Goal: Task Accomplishment & Management: Use online tool/utility

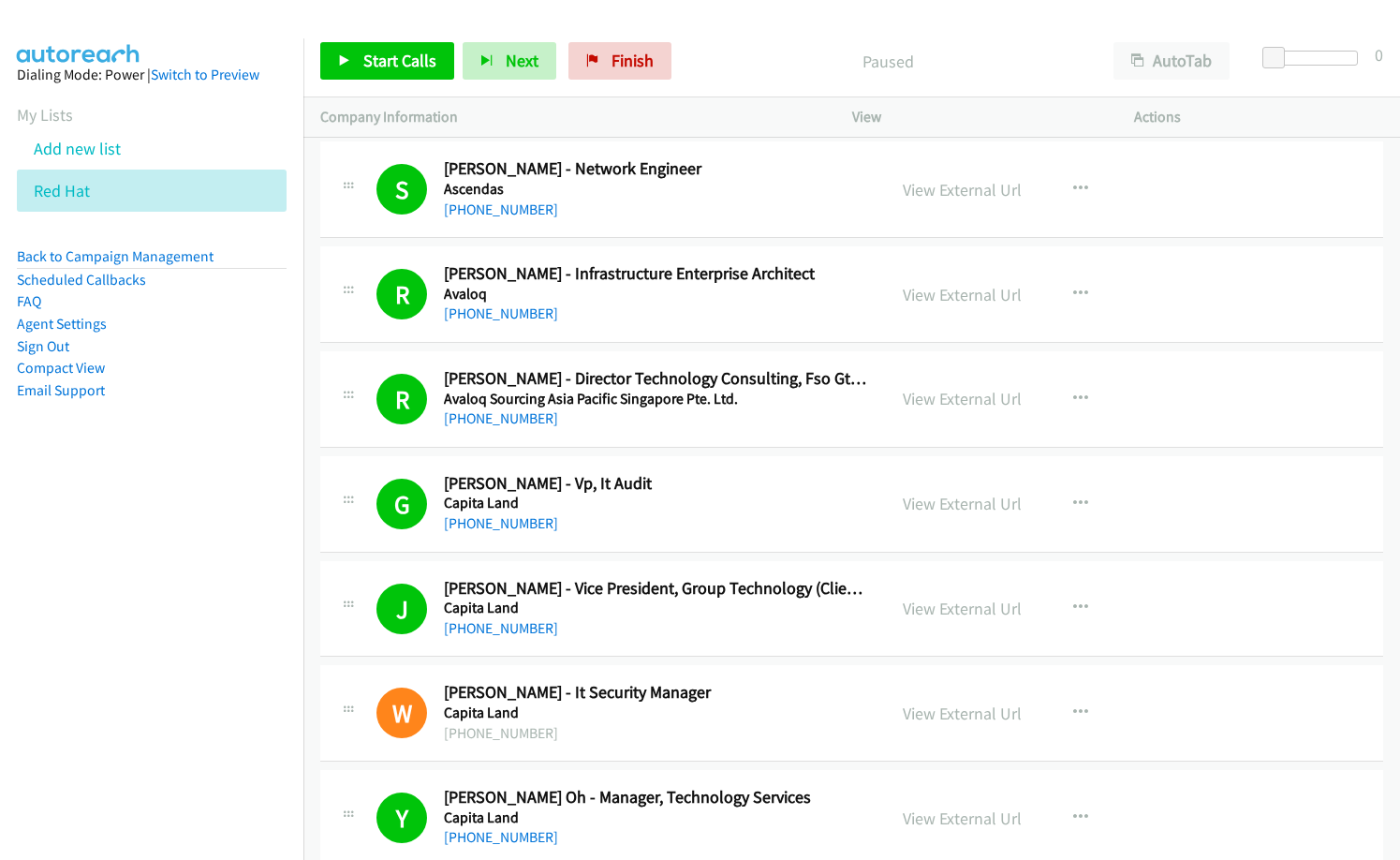
click at [612, 63] on span "Finish" at bounding box center [633, 60] width 42 height 21
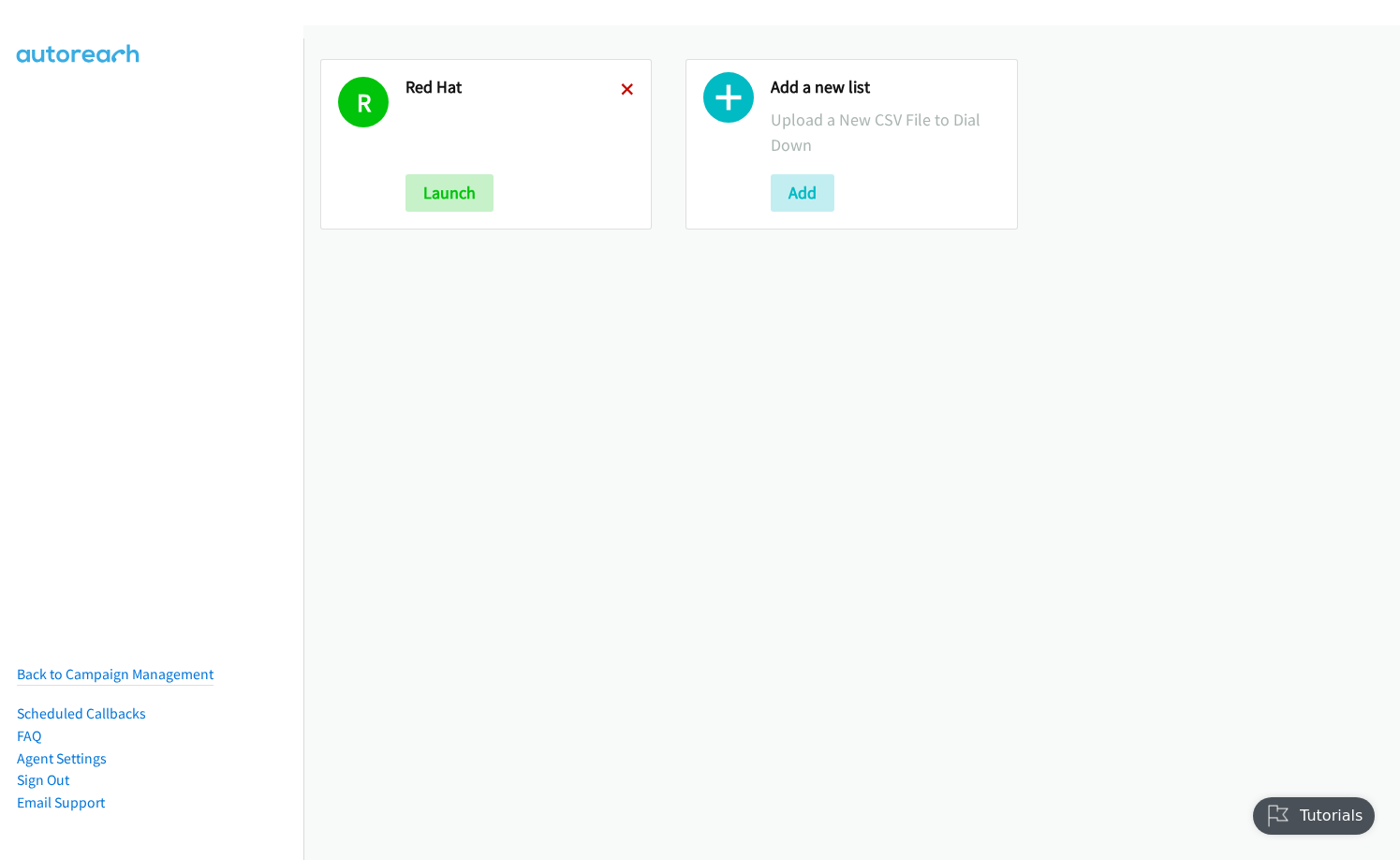
click at [621, 87] on icon at bounding box center [627, 91] width 13 height 13
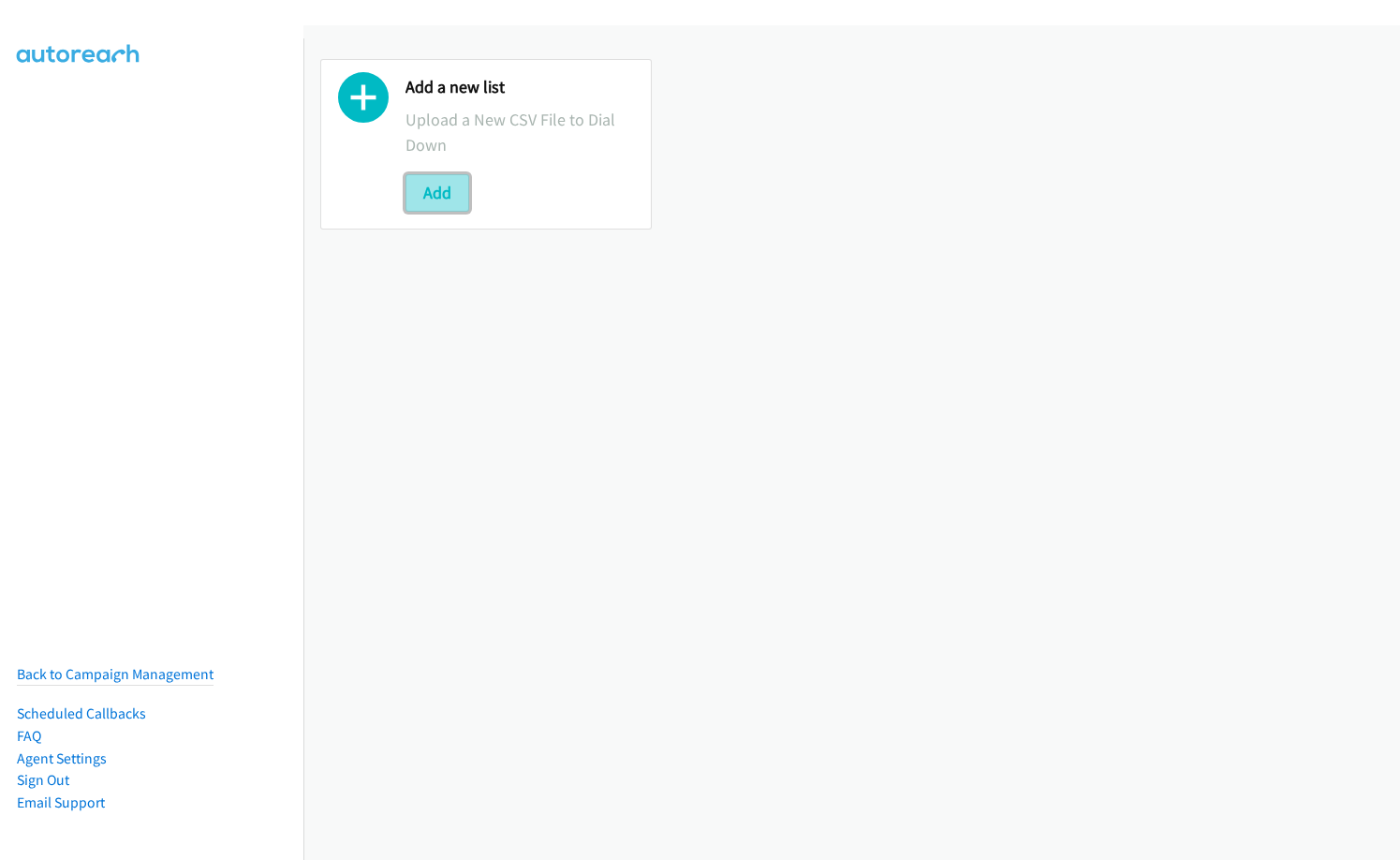
click at [428, 187] on button "Add" at bounding box center [437, 192] width 63 height 37
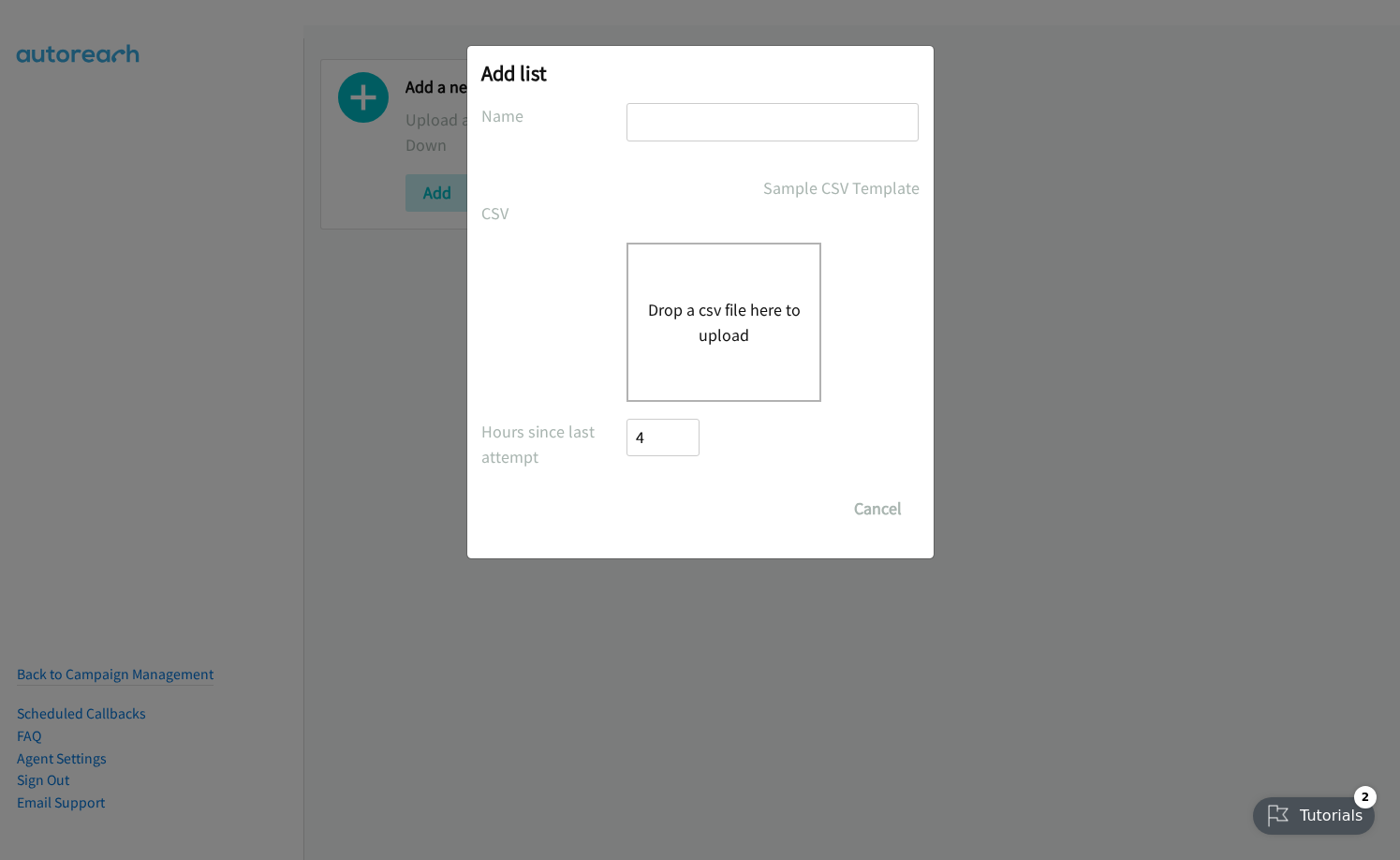
click at [708, 126] on input "text" at bounding box center [772, 123] width 292 height 38
type input "Zoom"
click at [710, 282] on div "Drop a csv file here to upload" at bounding box center [723, 322] width 194 height 159
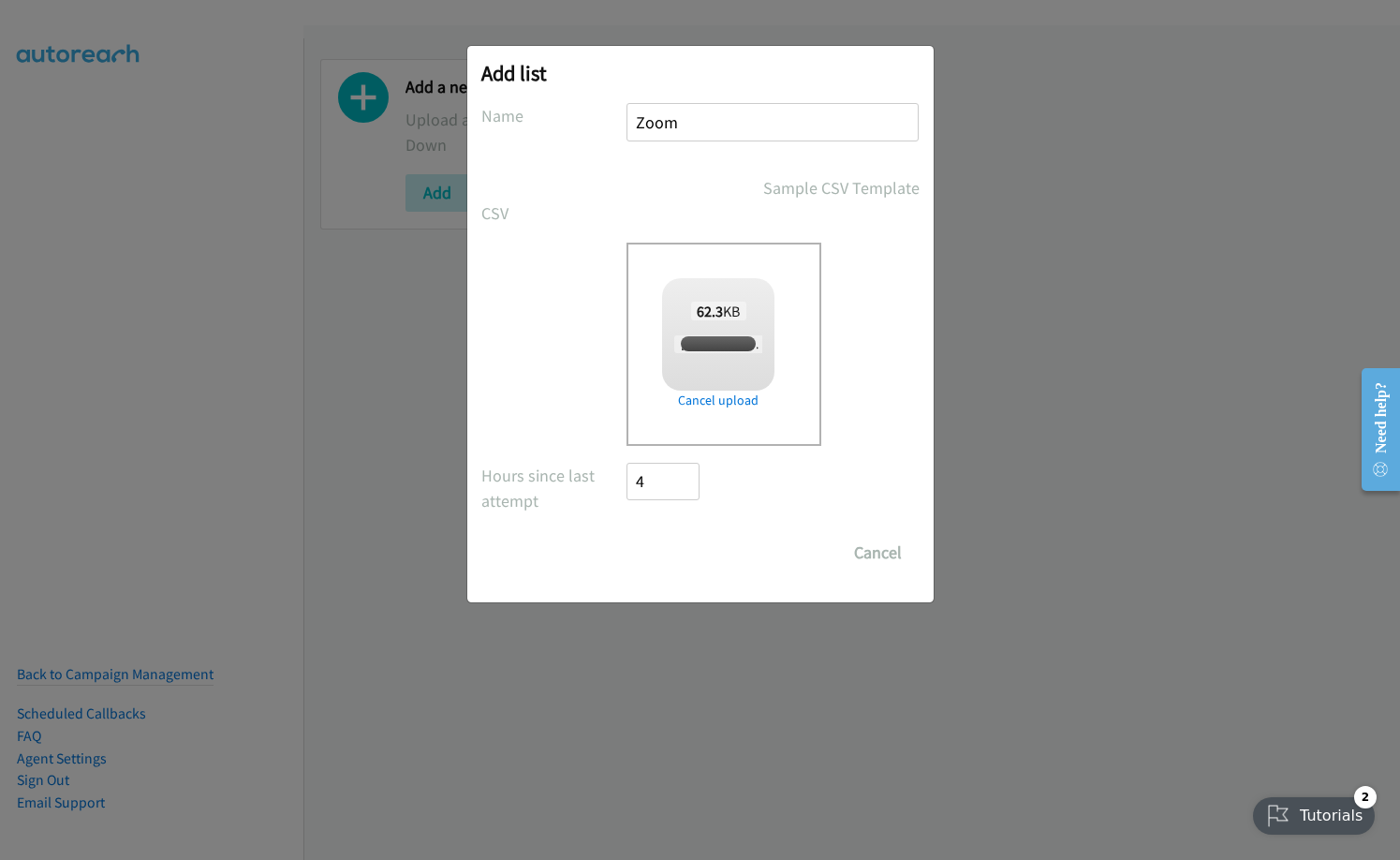
checkbox input "true"
click at [709, 555] on input "Save List" at bounding box center [676, 552] width 99 height 37
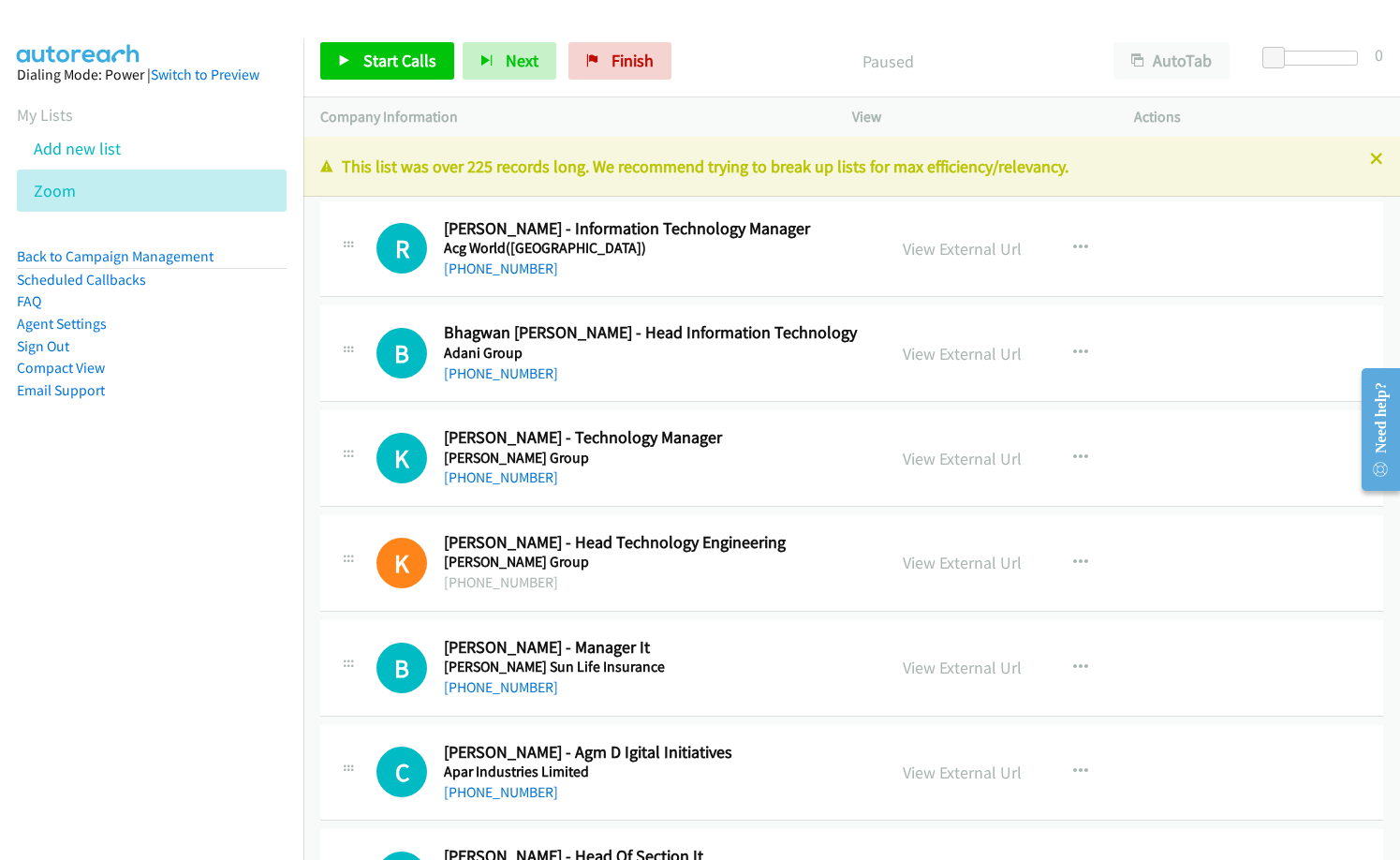
click at [868, 67] on p "Paused" at bounding box center [889, 61] width 383 height 25
click at [953, 245] on link "View External Url" at bounding box center [962, 248] width 119 height 21
click at [402, 63] on span "Start Calls" at bounding box center [399, 60] width 73 height 21
drag, startPoint x: 719, startPoint y: 54, endPoint x: 788, endPoint y: 12, distance: 80.8
click at [728, 49] on p "Started" at bounding box center [872, 61] width 414 height 25
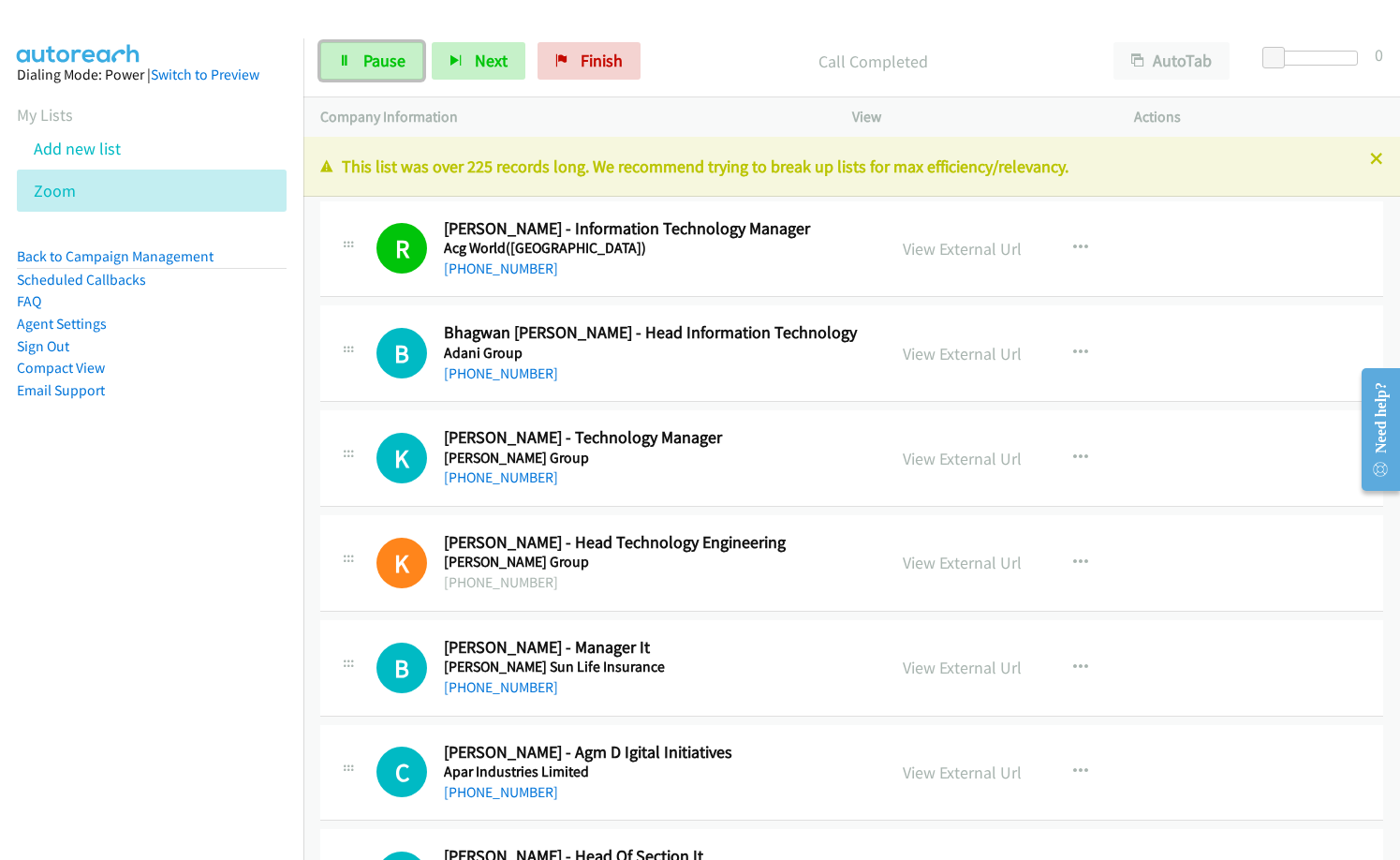
drag, startPoint x: 392, startPoint y: 61, endPoint x: 788, endPoint y: 364, distance: 498.6
click at [392, 63] on span "Pause" at bounding box center [384, 60] width 42 height 21
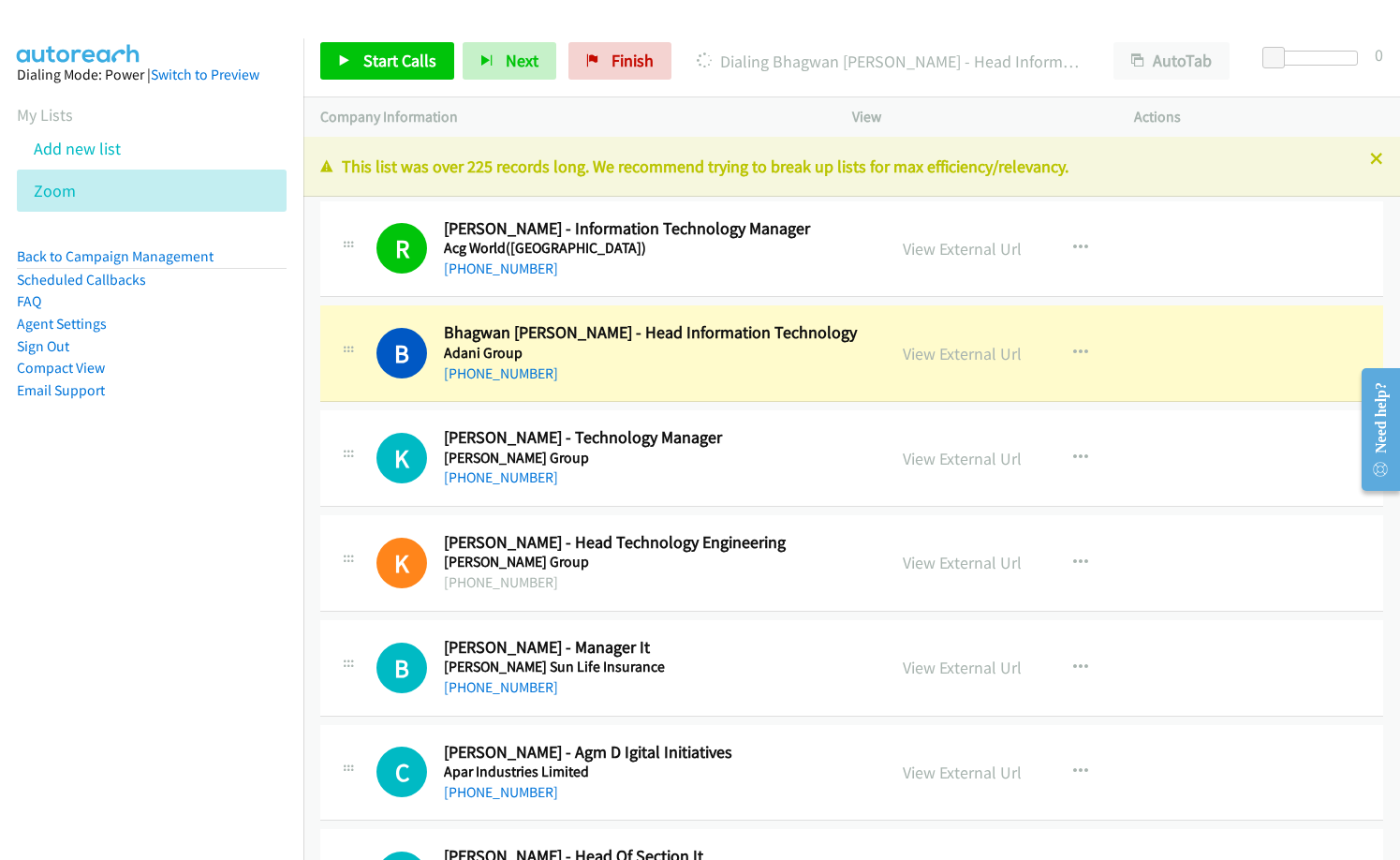
click at [730, 71] on p "Dialing Bhagwan [PERSON_NAME] - Head Information Technology" at bounding box center [889, 61] width 383 height 25
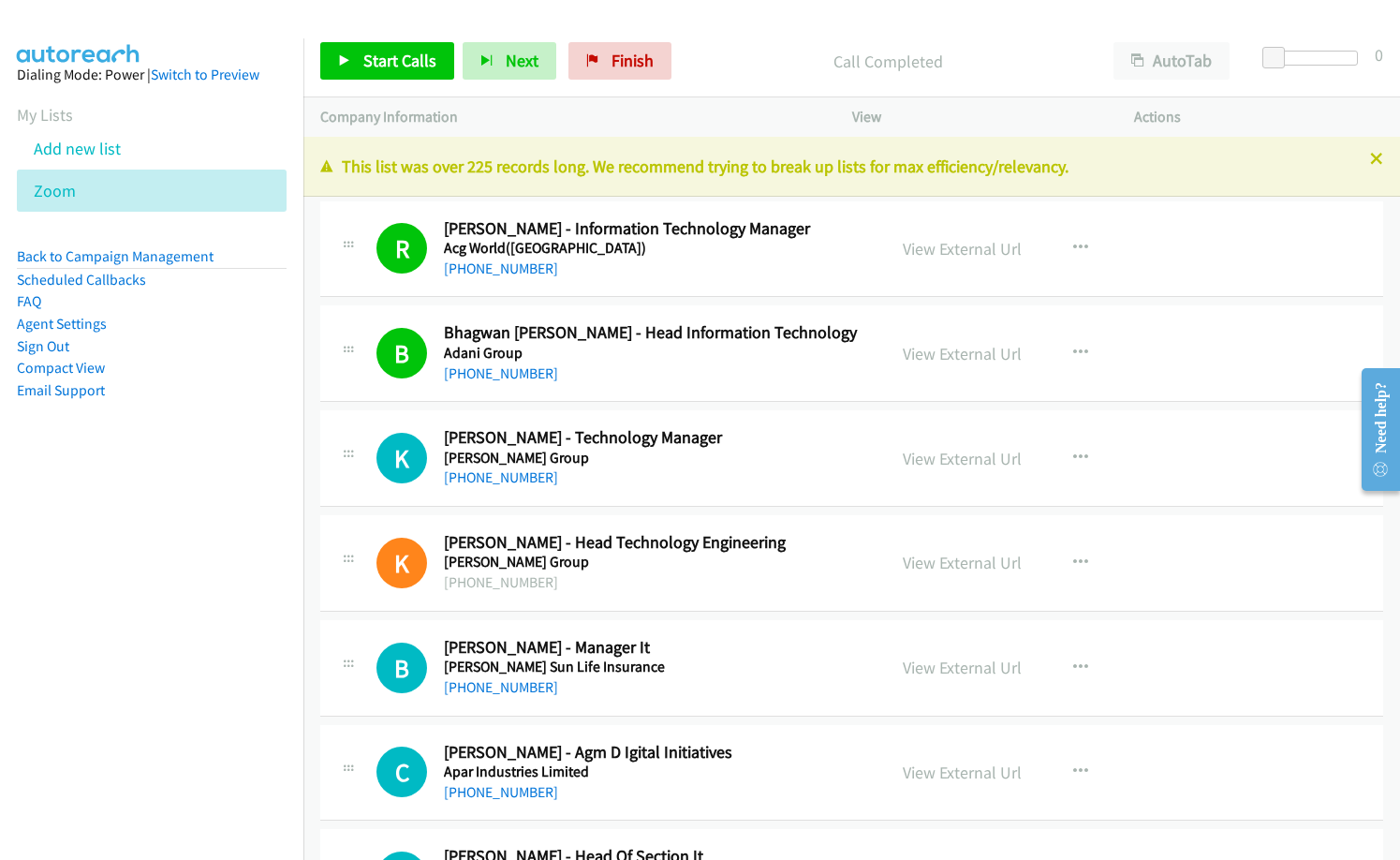
drag, startPoint x: 239, startPoint y: 458, endPoint x: 339, endPoint y: 392, distance: 119.8
click at [239, 458] on aside "Dialing Mode: Power | Switch to Preview My Lists Add new list Zoom Back to Camp…" at bounding box center [151, 261] width 304 height 447
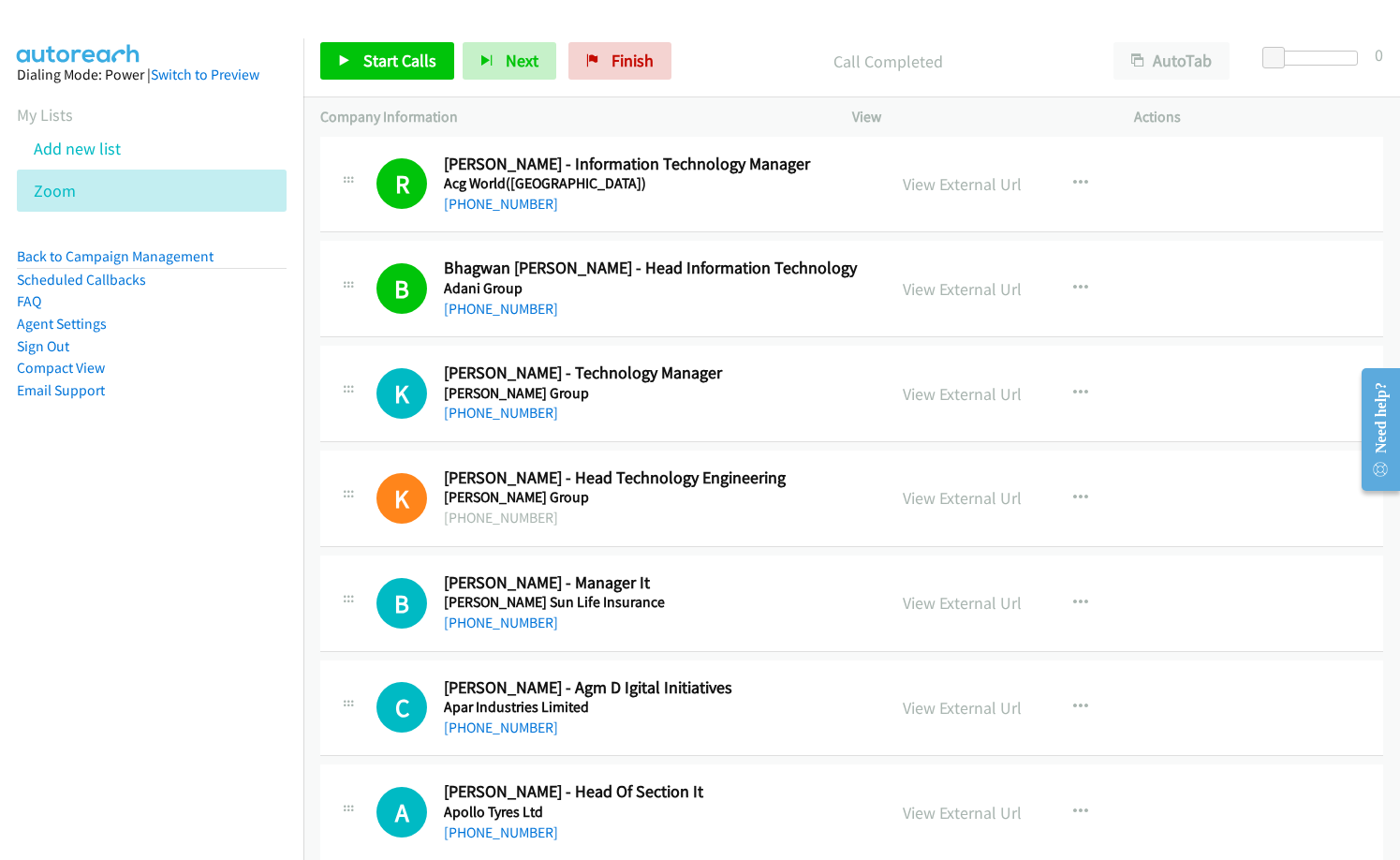
scroll to position [94, 0]
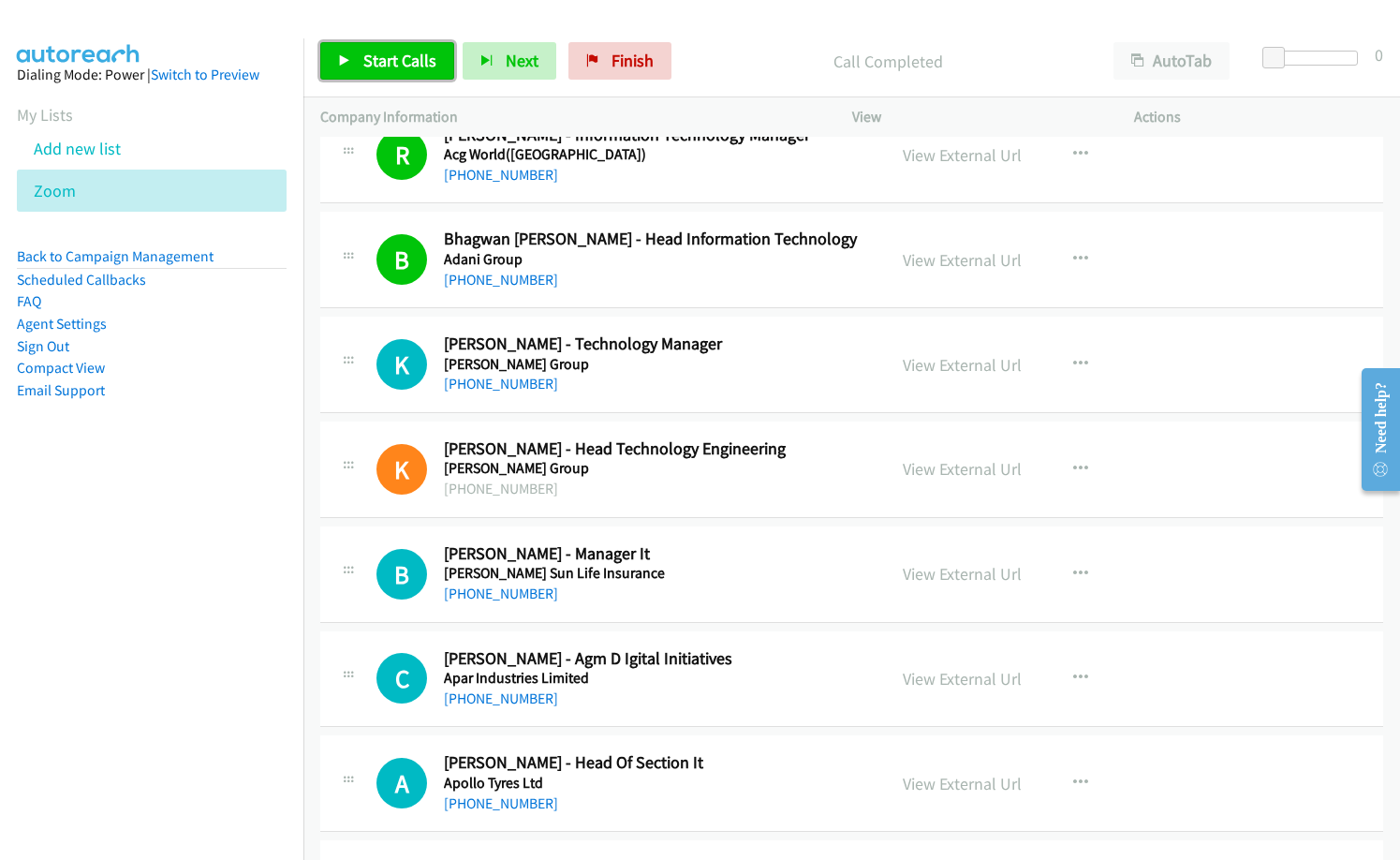
click at [390, 75] on link "Start Calls" at bounding box center [387, 60] width 134 height 37
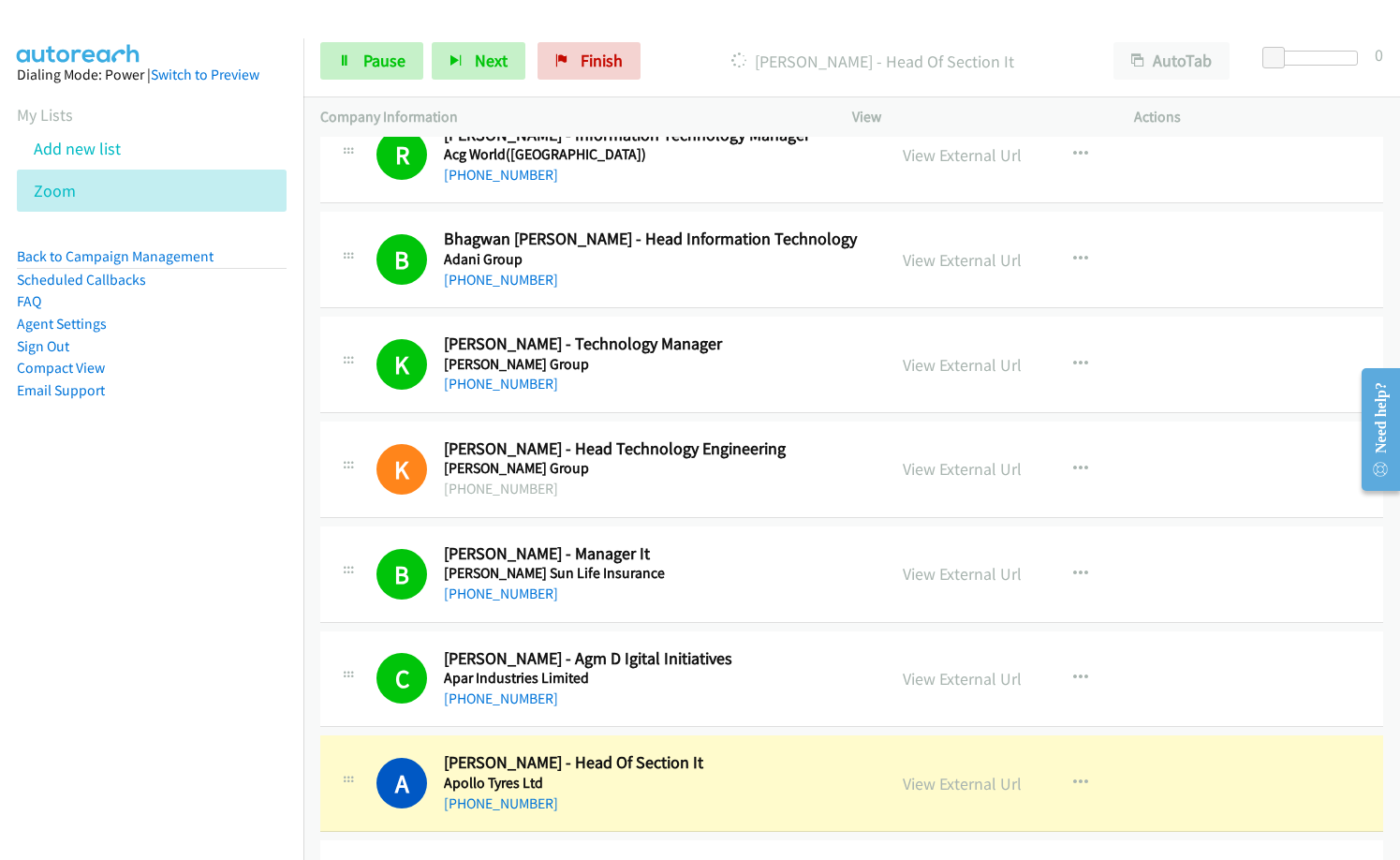
click at [211, 427] on aside "Dialing Mode: Power | Switch to Preview My Lists Add new list Zoom Back to Camp…" at bounding box center [151, 261] width 304 height 447
click at [364, 66] on span "Pause" at bounding box center [384, 60] width 42 height 21
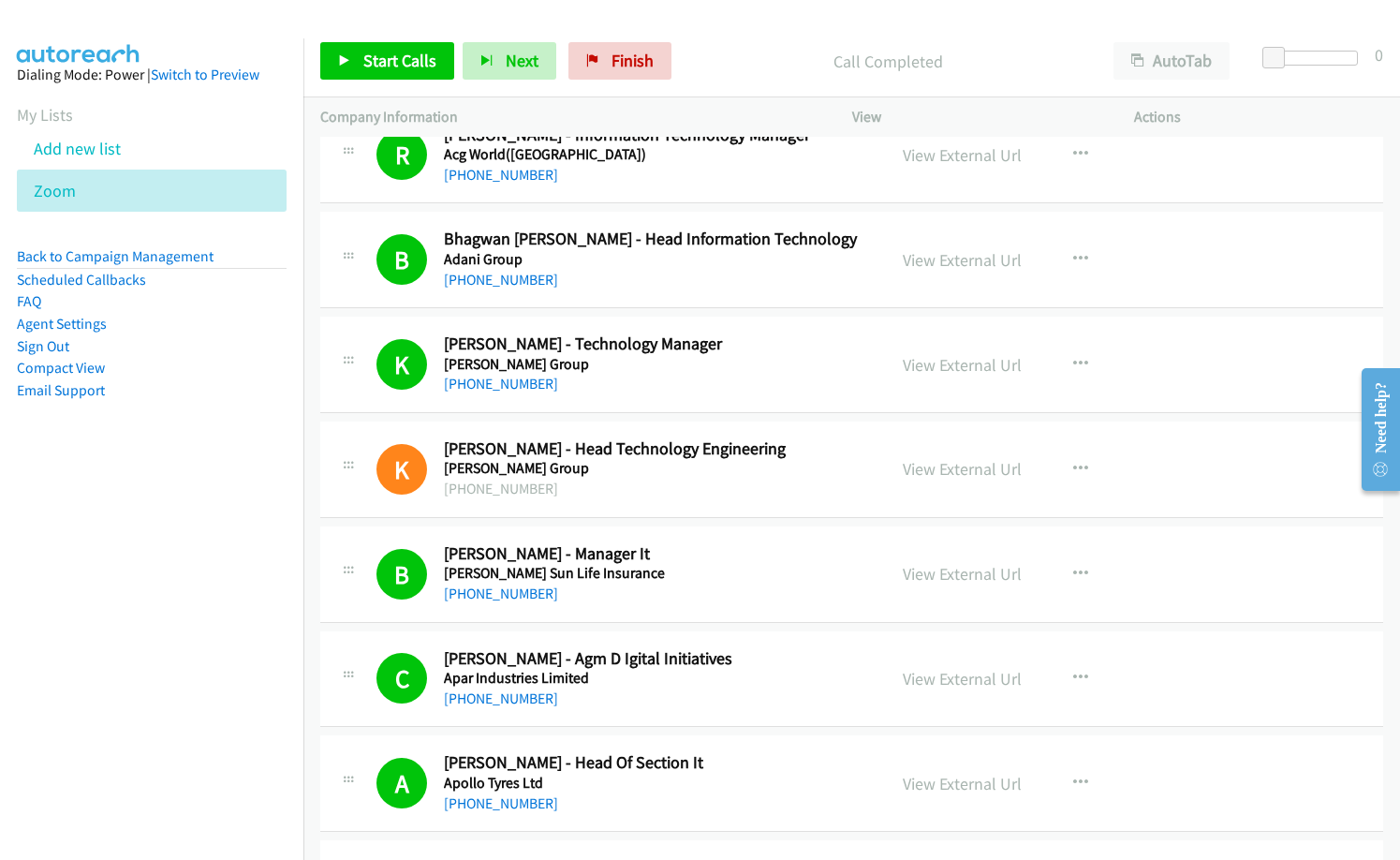
drag, startPoint x: 80, startPoint y: 563, endPoint x: 609, endPoint y: 236, distance: 621.9
click at [88, 556] on nav "Dialing Mode: Power | Switch to Preview My Lists Add new list Zoom Back to Camp…" at bounding box center [152, 468] width 305 height 860
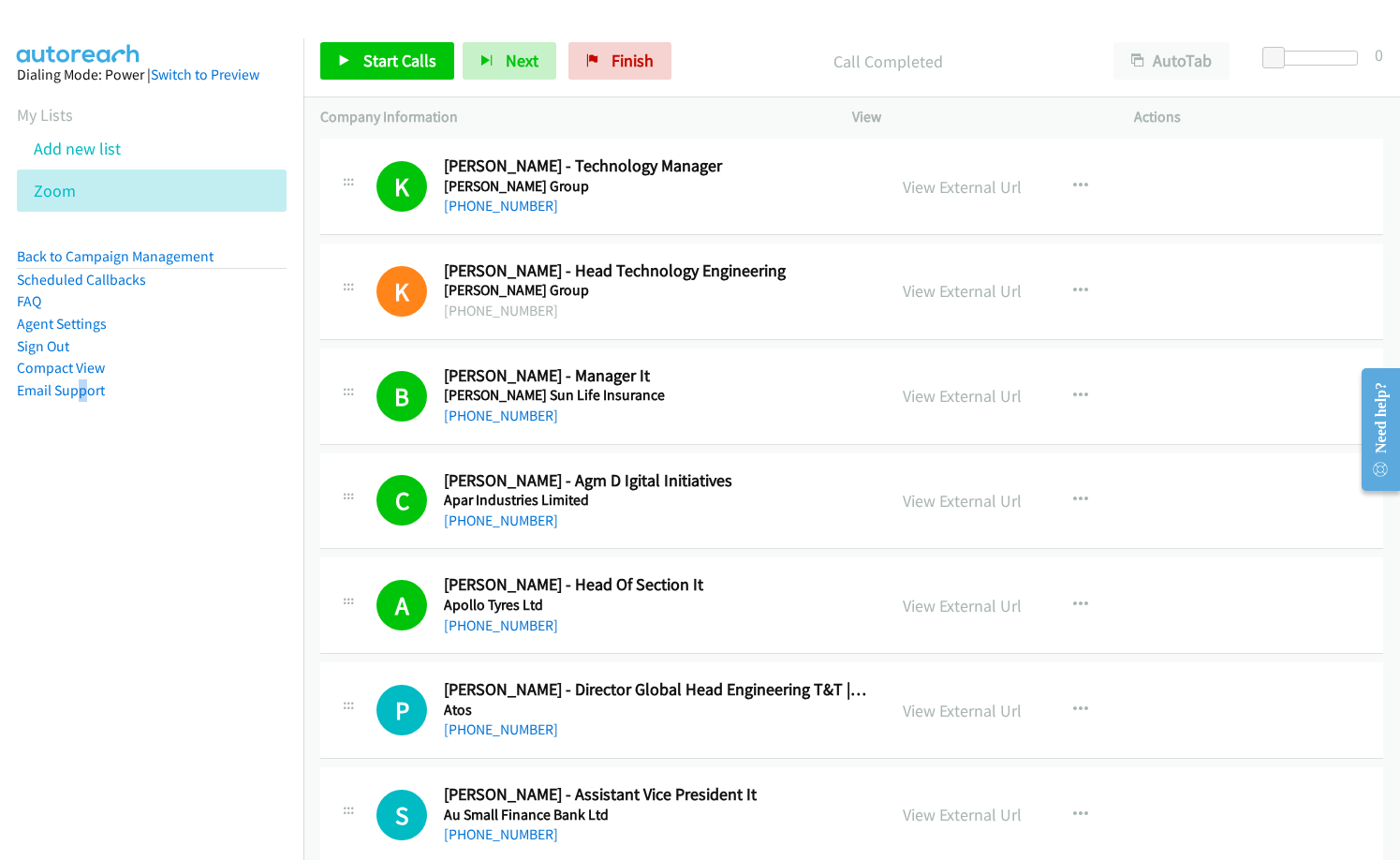
scroll to position [468, 0]
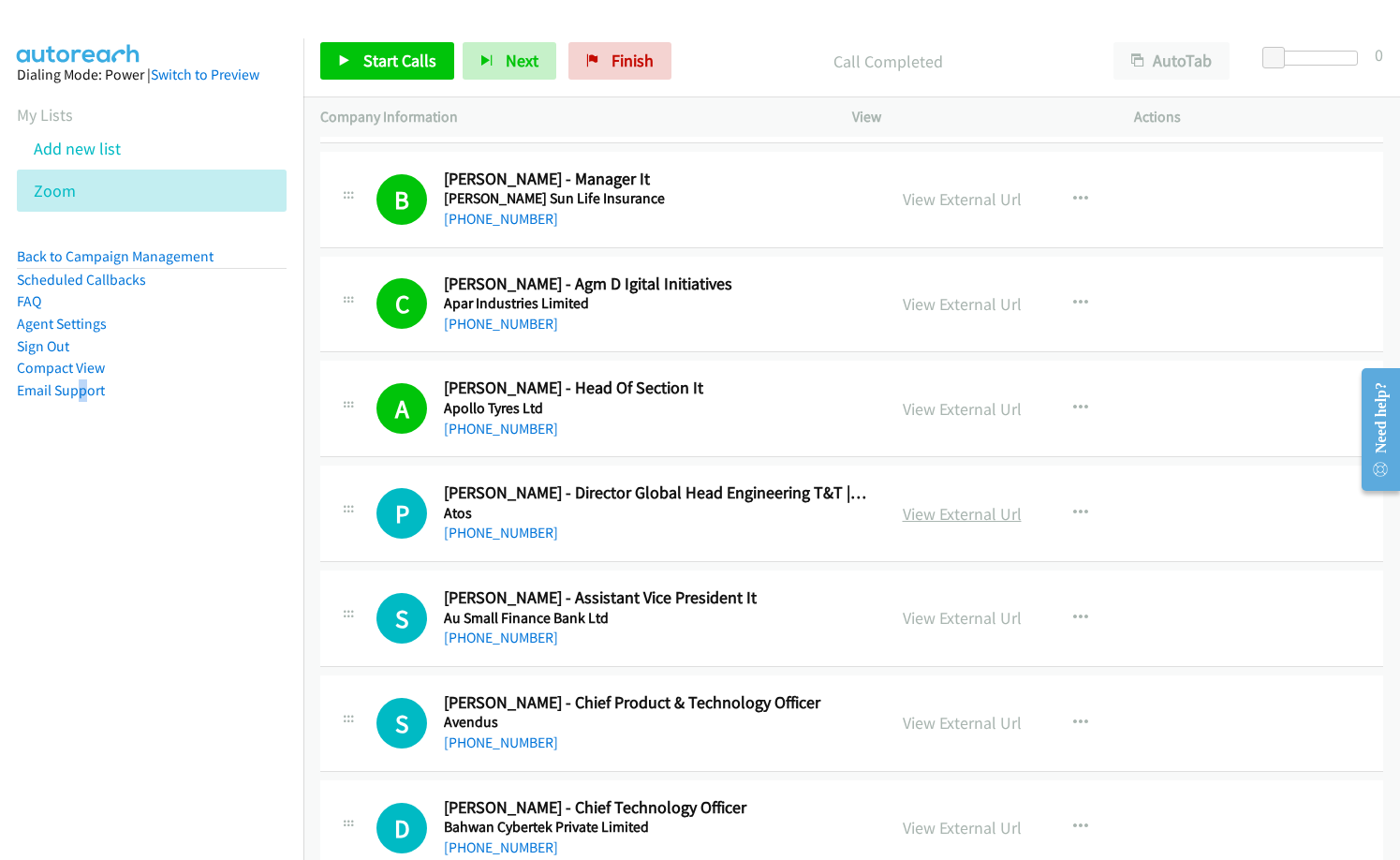
click at [953, 518] on link "View External Url" at bounding box center [962, 513] width 119 height 21
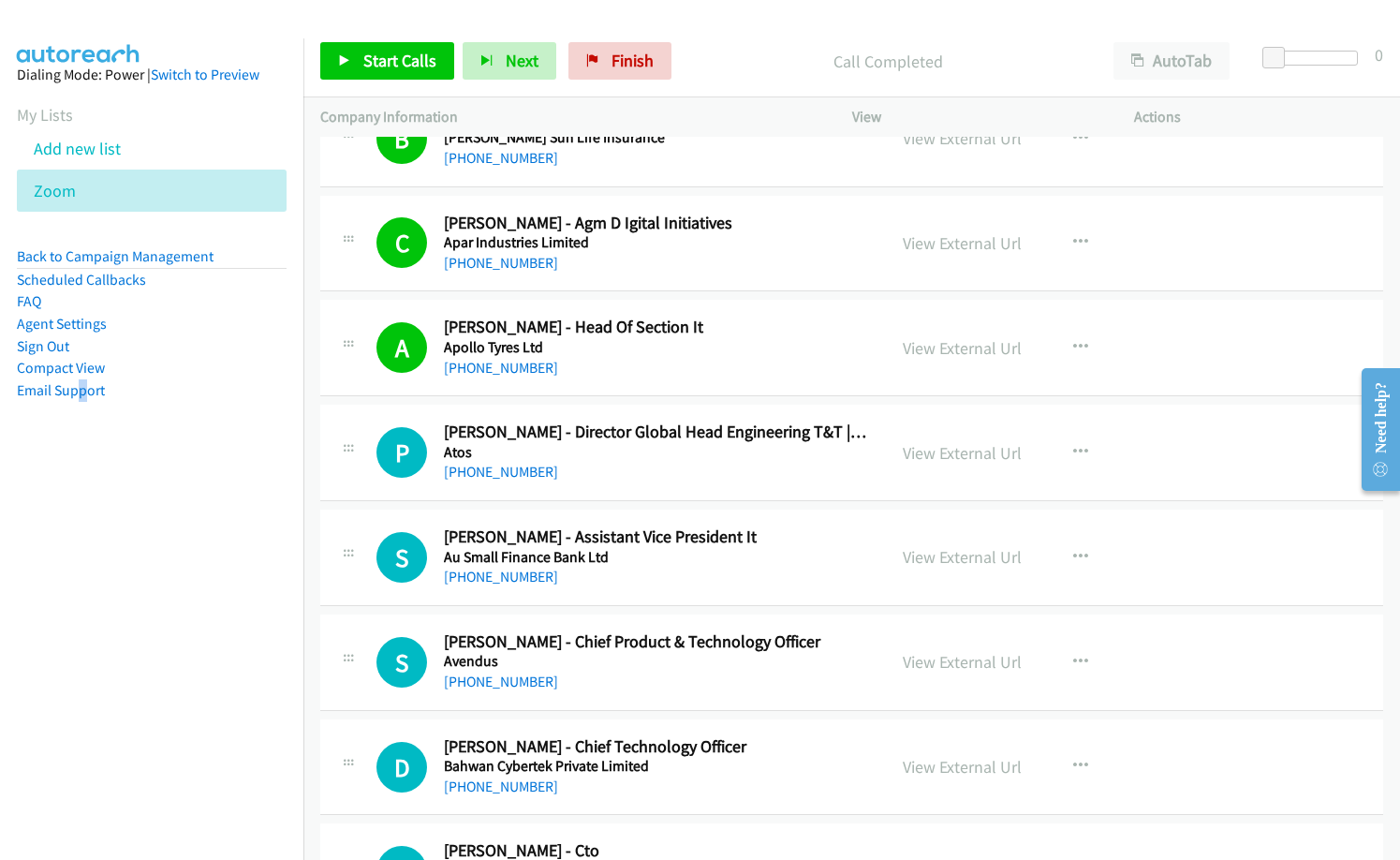
scroll to position [562, 0]
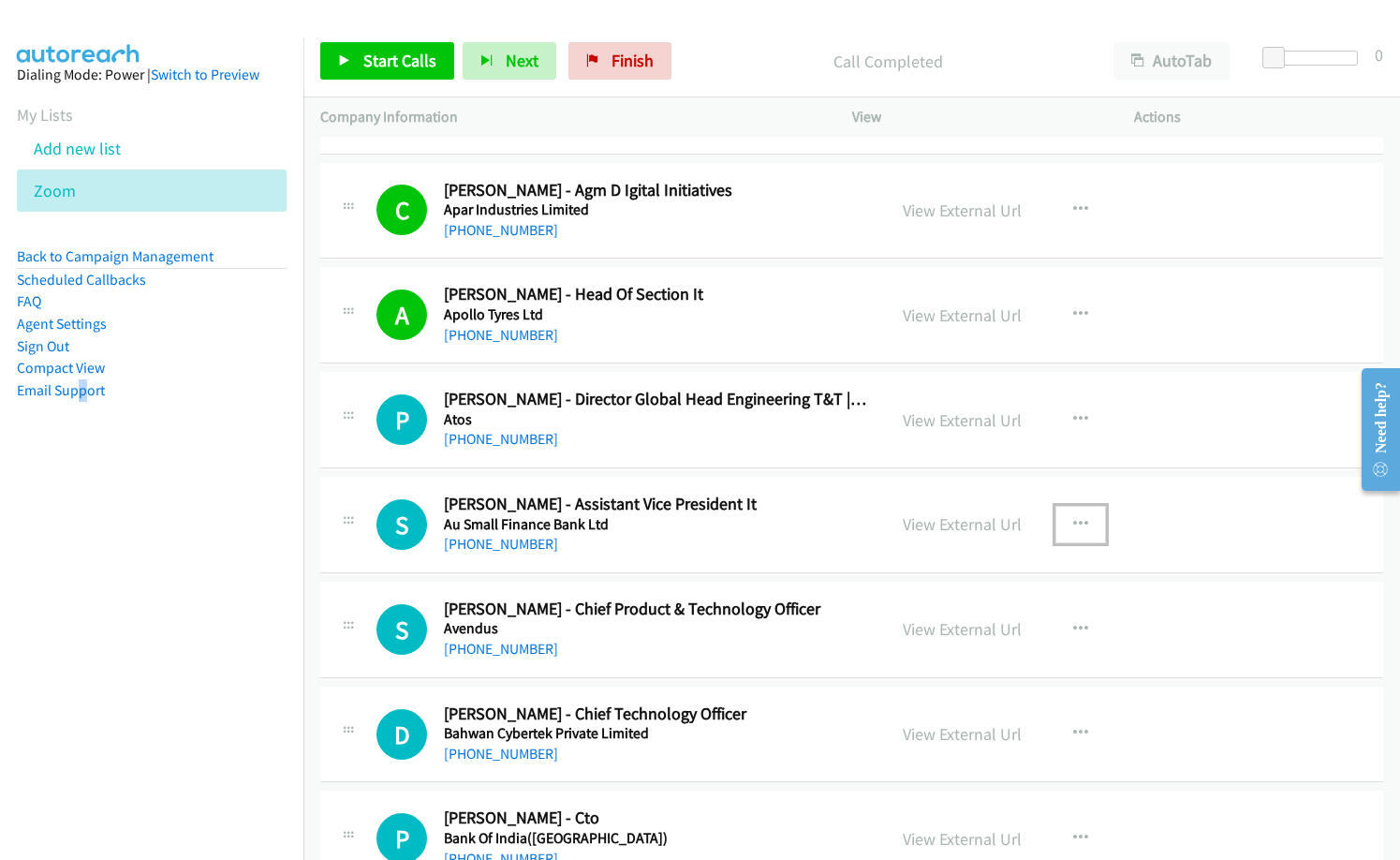
click at [1085, 524] on button "button" at bounding box center [1080, 524] width 51 height 37
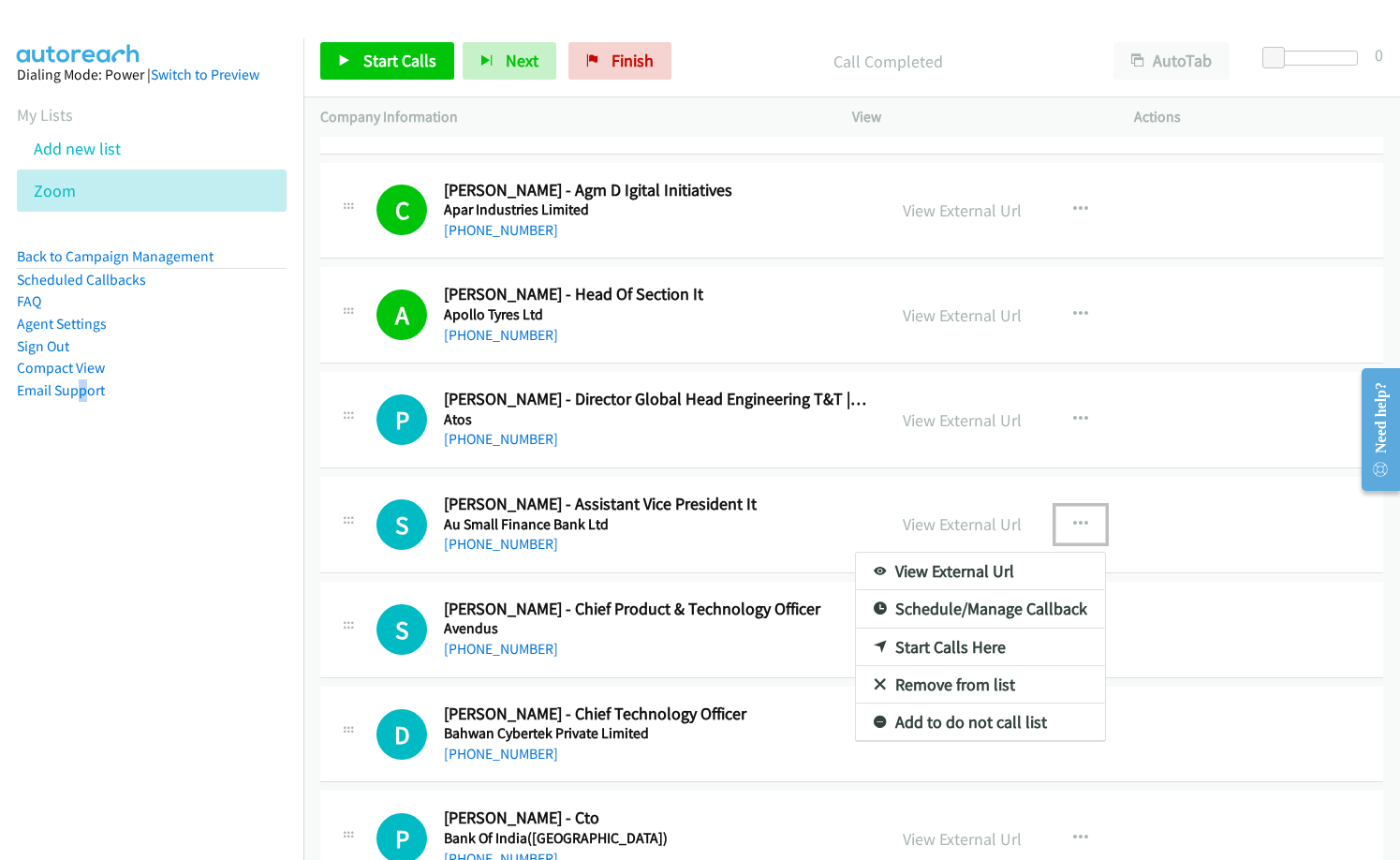
click at [959, 648] on link "Start Calls Here" at bounding box center [981, 646] width 249 height 37
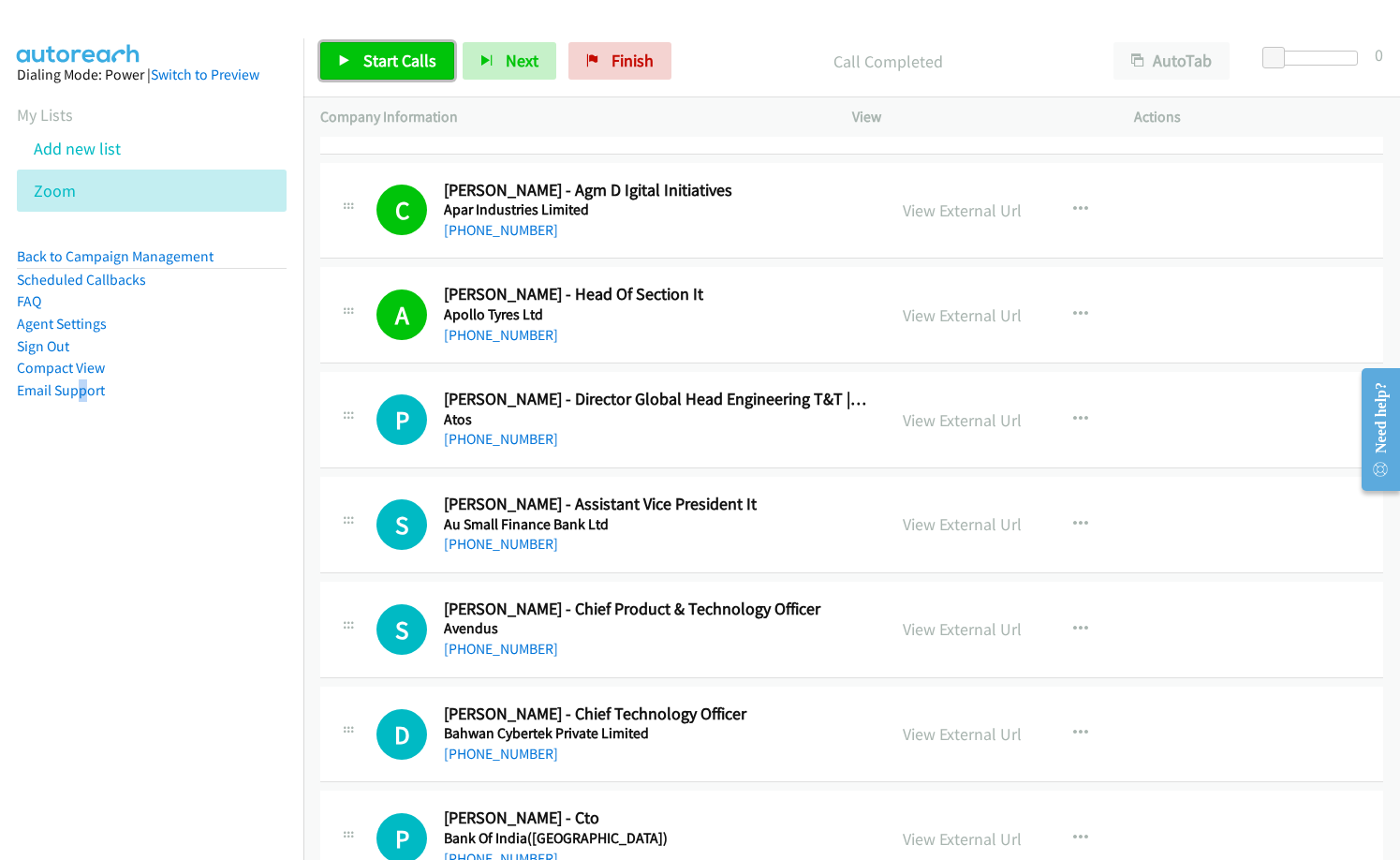
click at [407, 57] on span "Start Calls" at bounding box center [399, 60] width 73 height 21
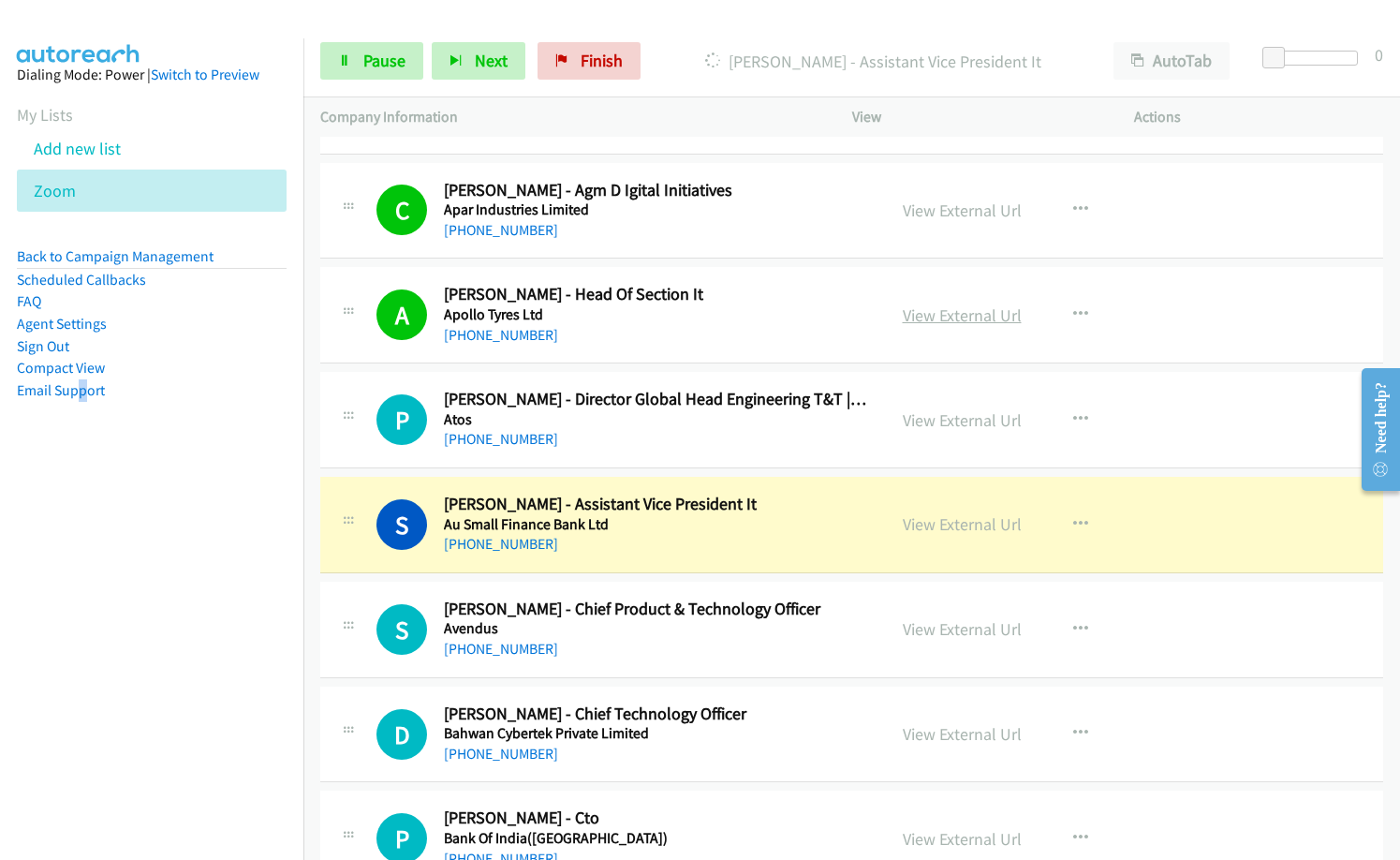
click at [989, 309] on link "View External Url" at bounding box center [962, 315] width 119 height 21
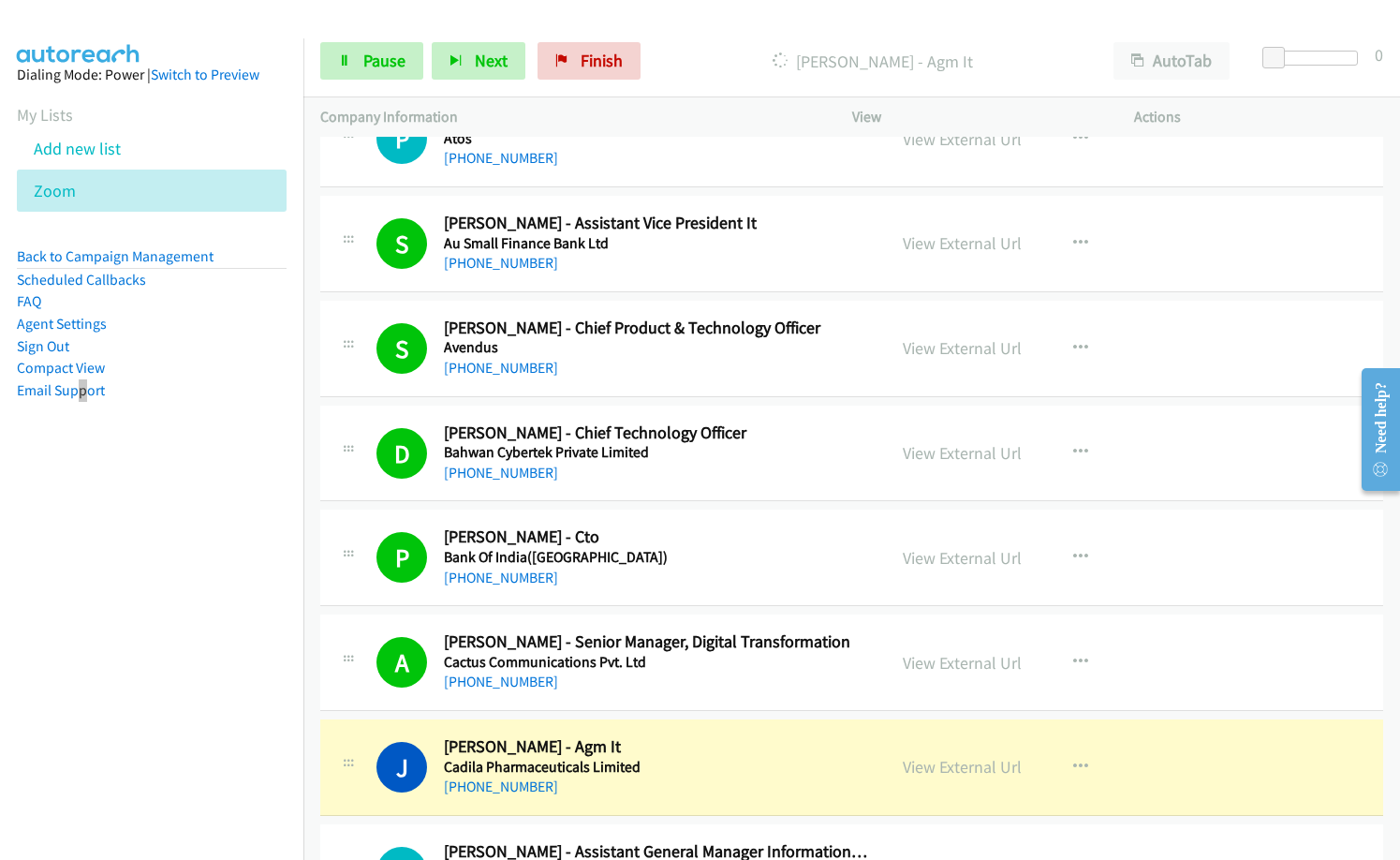
scroll to position [1217, 0]
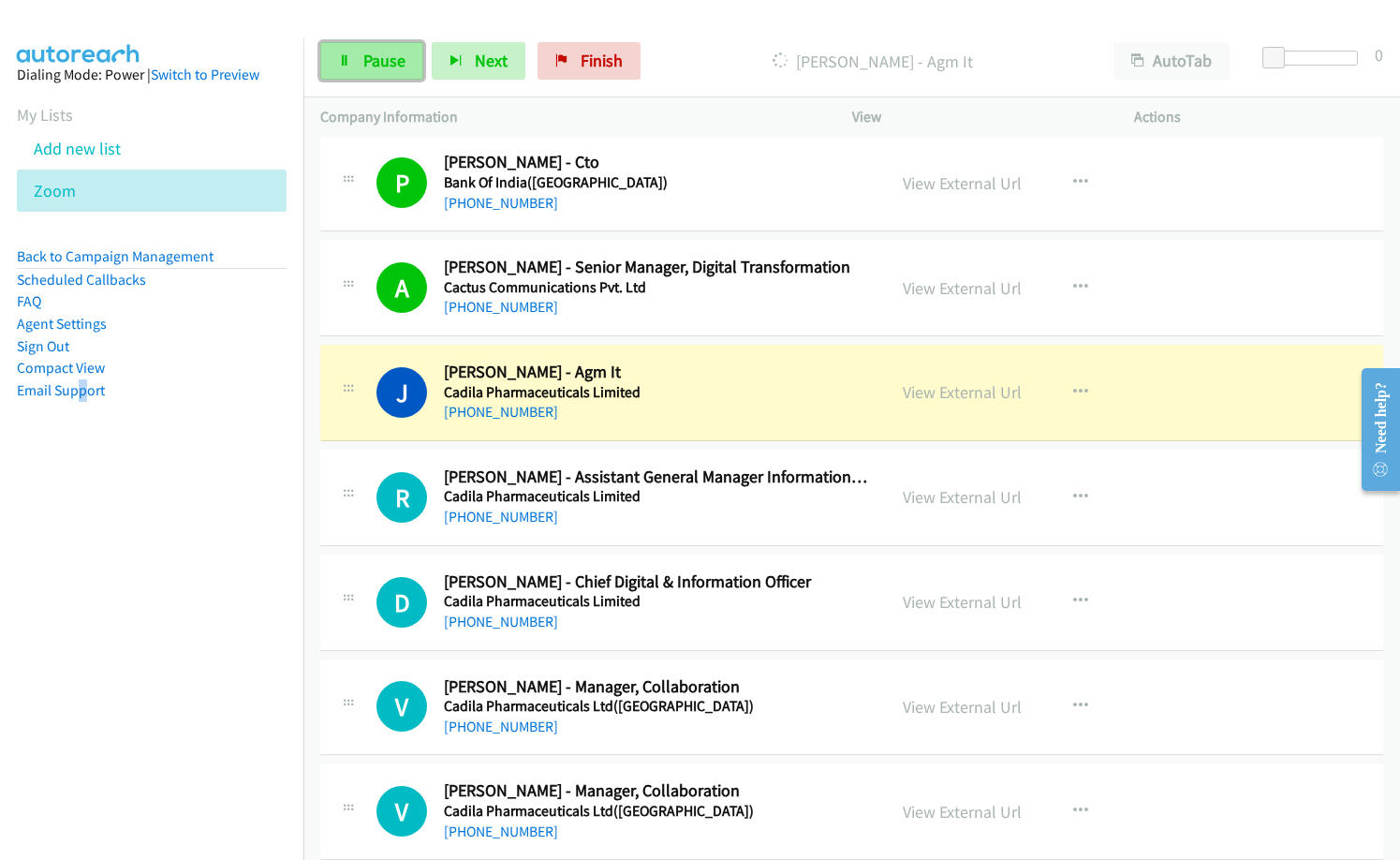
click at [354, 46] on link "Pause" at bounding box center [372, 60] width 103 height 37
drag, startPoint x: 710, startPoint y: 48, endPoint x: 735, endPoint y: 79, distance: 39.8
click at [710, 49] on p "Paused" at bounding box center [889, 61] width 383 height 25
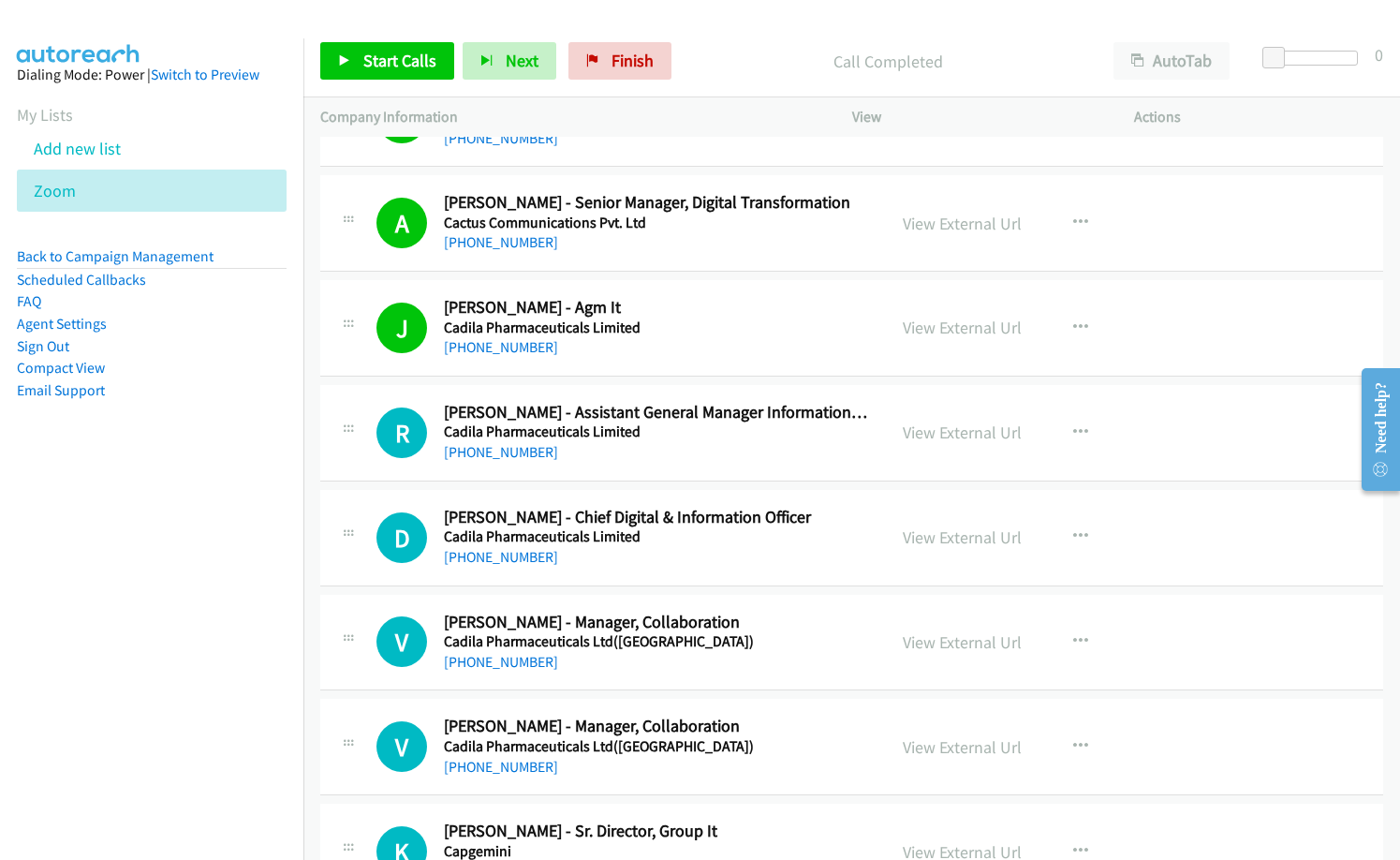
scroll to position [1311, 0]
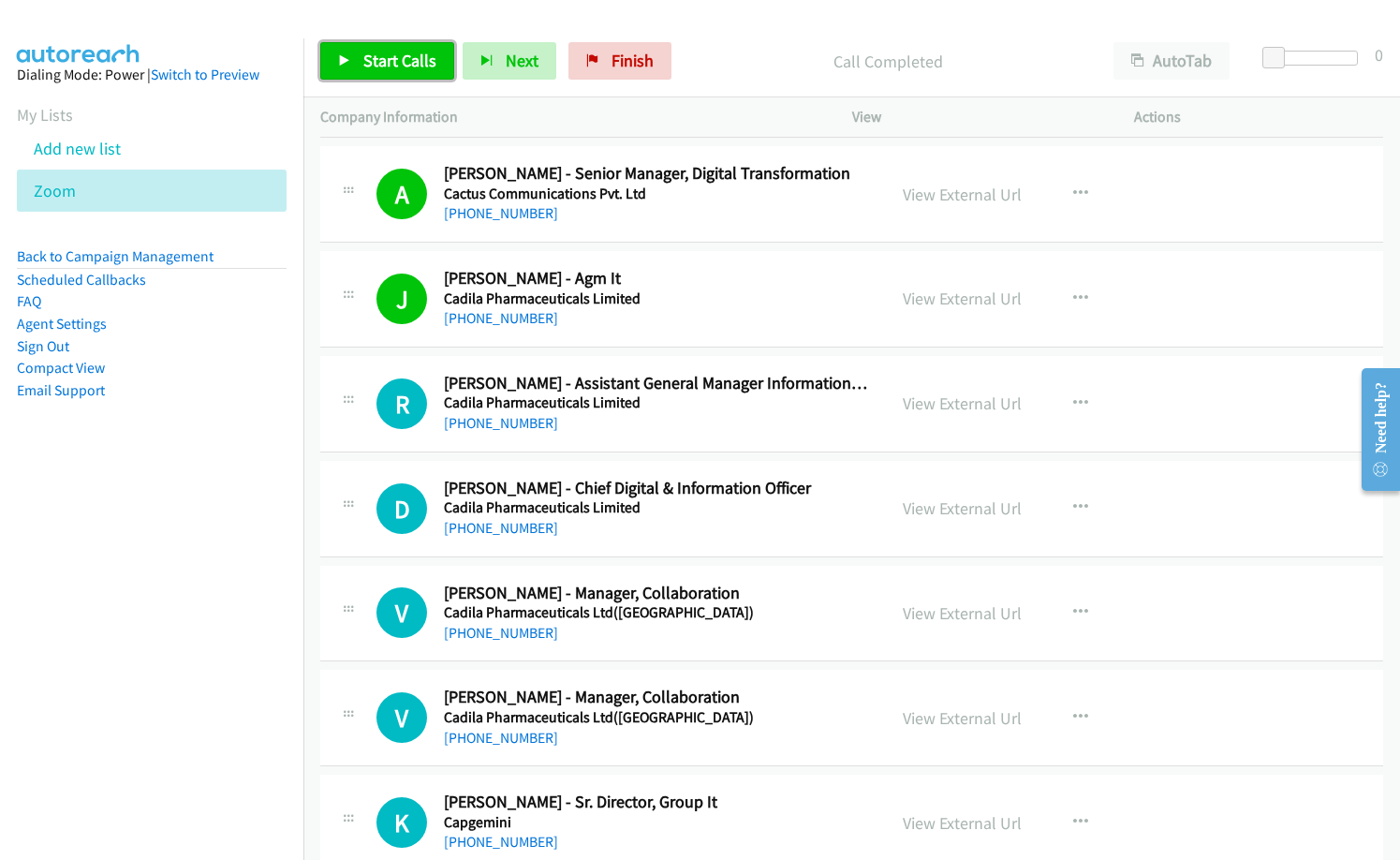
click at [385, 61] on span "Start Calls" at bounding box center [399, 60] width 73 height 21
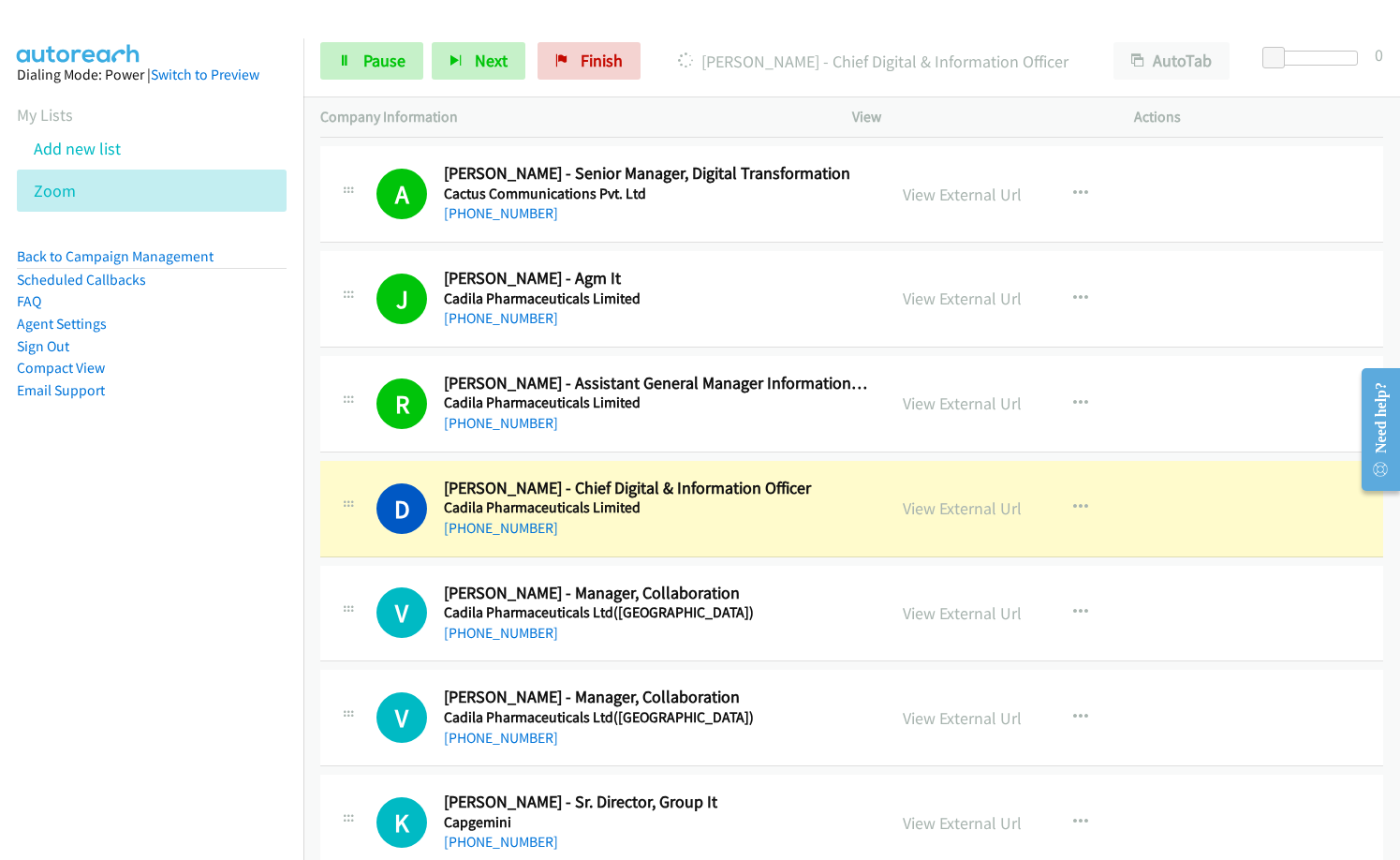
scroll to position [1405, 0]
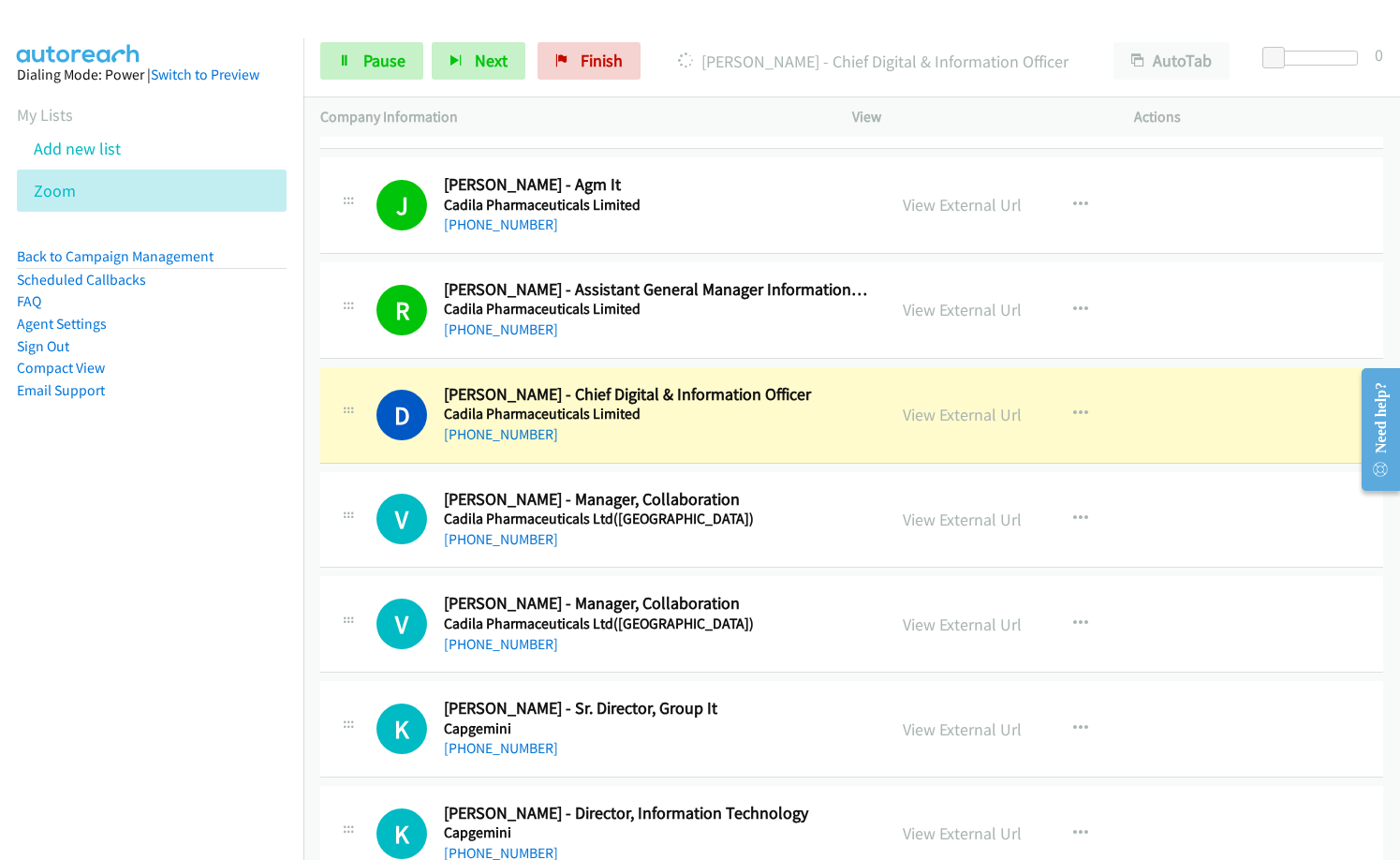
click at [696, 495] on h2 "[PERSON_NAME] - Manager, Collaboration" at bounding box center [657, 499] width 425 height 21
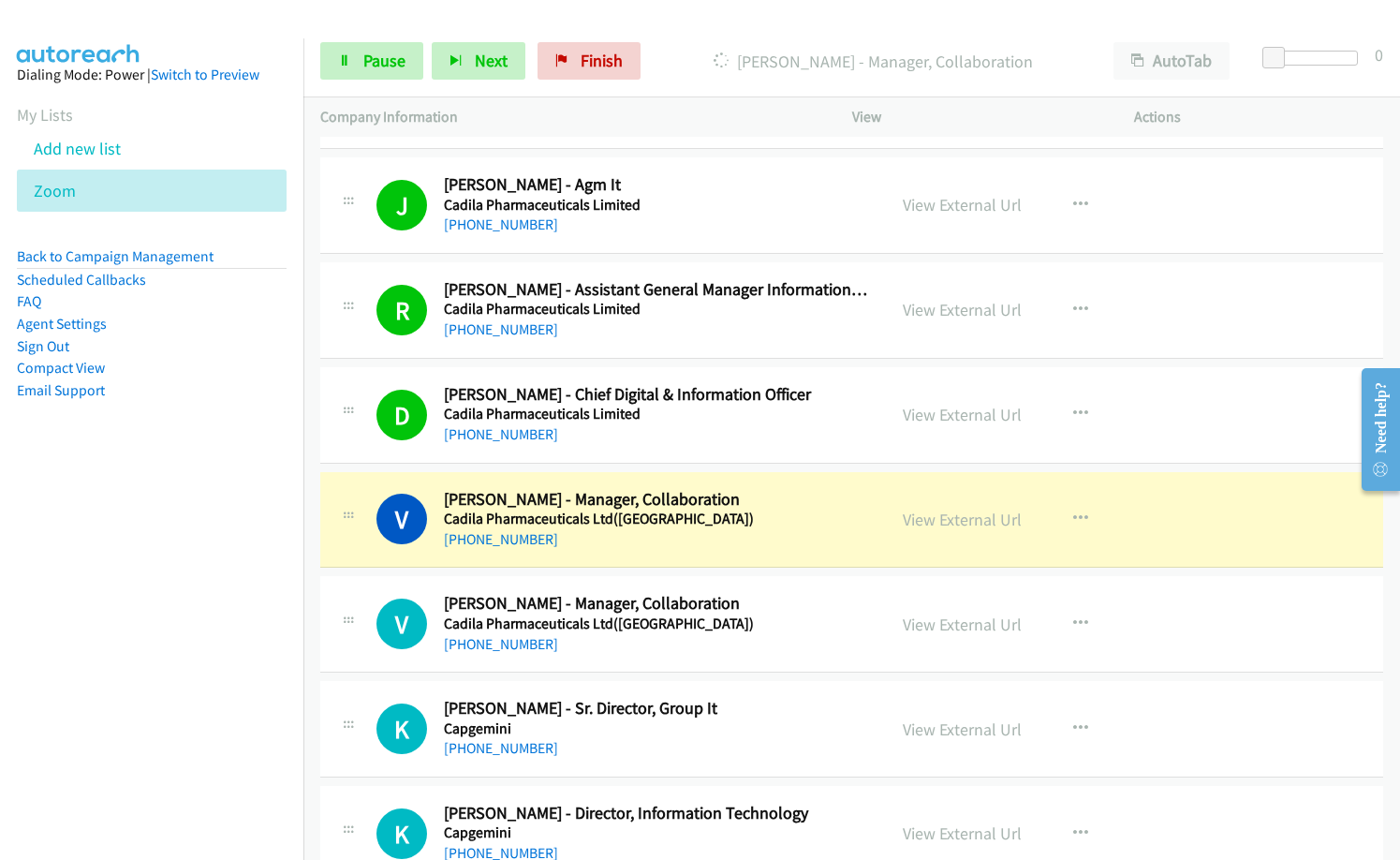
click at [179, 654] on nav "Dialing Mode: Power | Switch to Preview My Lists Add new list Zoom Back to Camp…" at bounding box center [152, 468] width 305 height 860
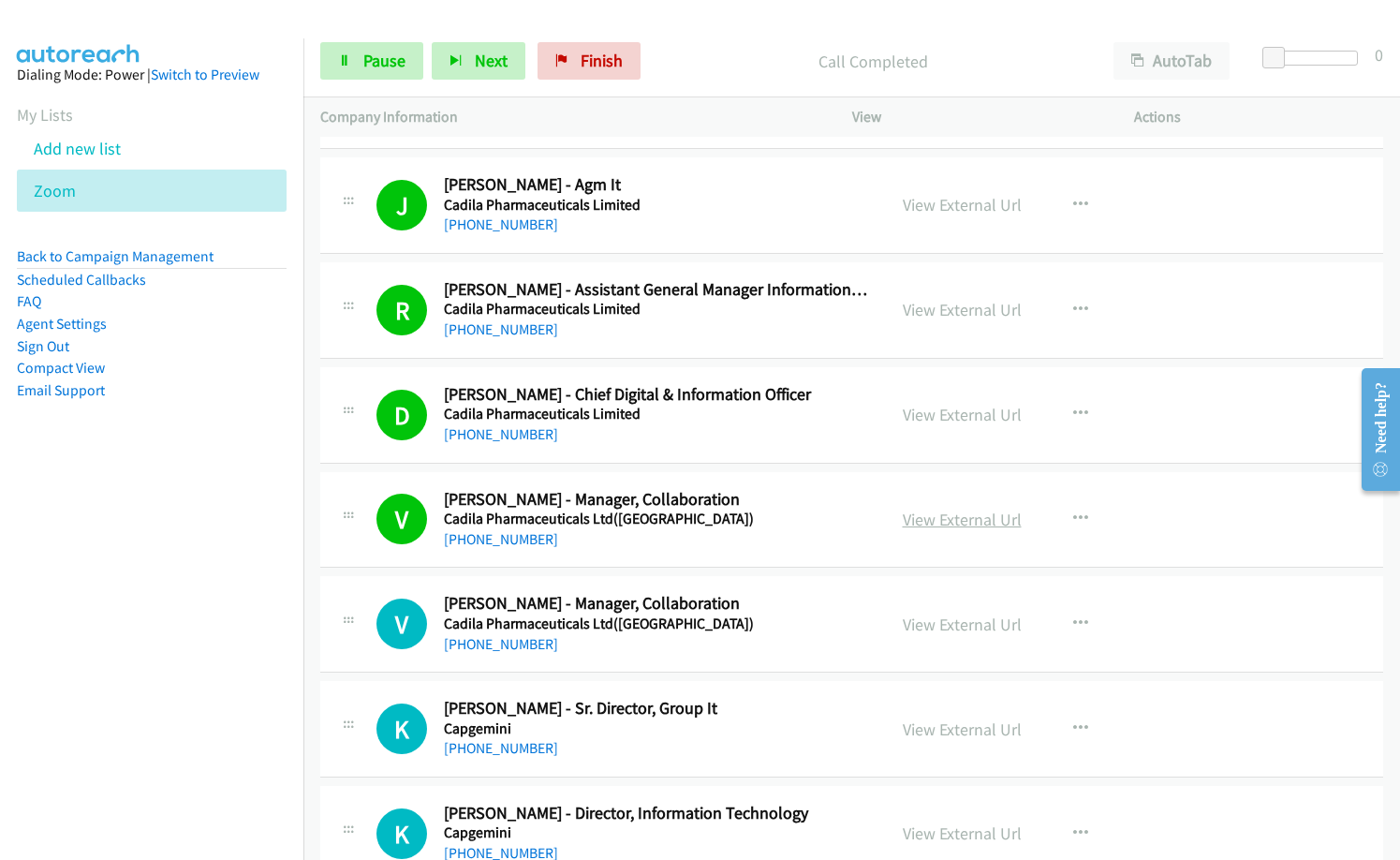
click at [986, 523] on link "View External Url" at bounding box center [962, 519] width 119 height 21
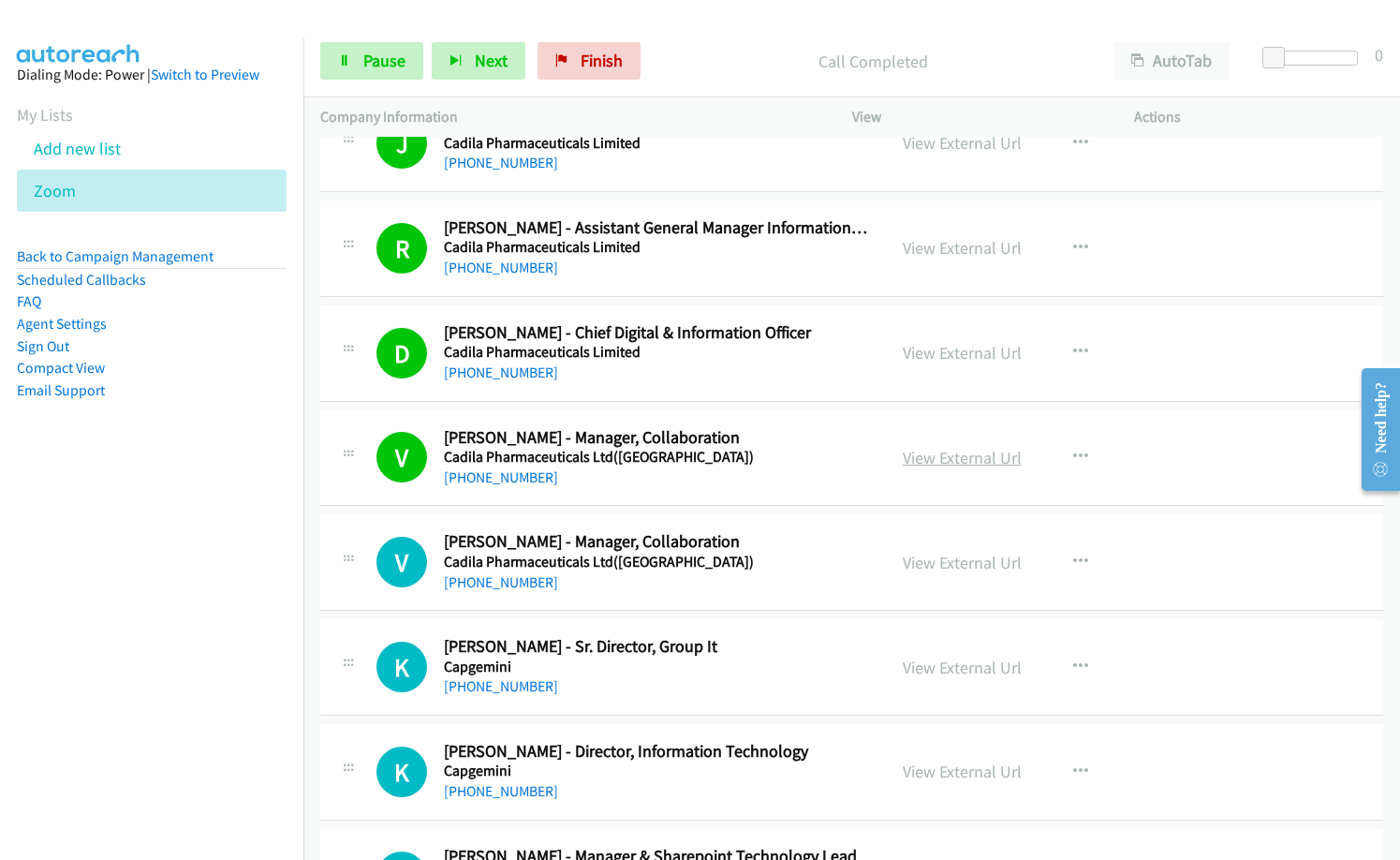
scroll to position [1499, 0]
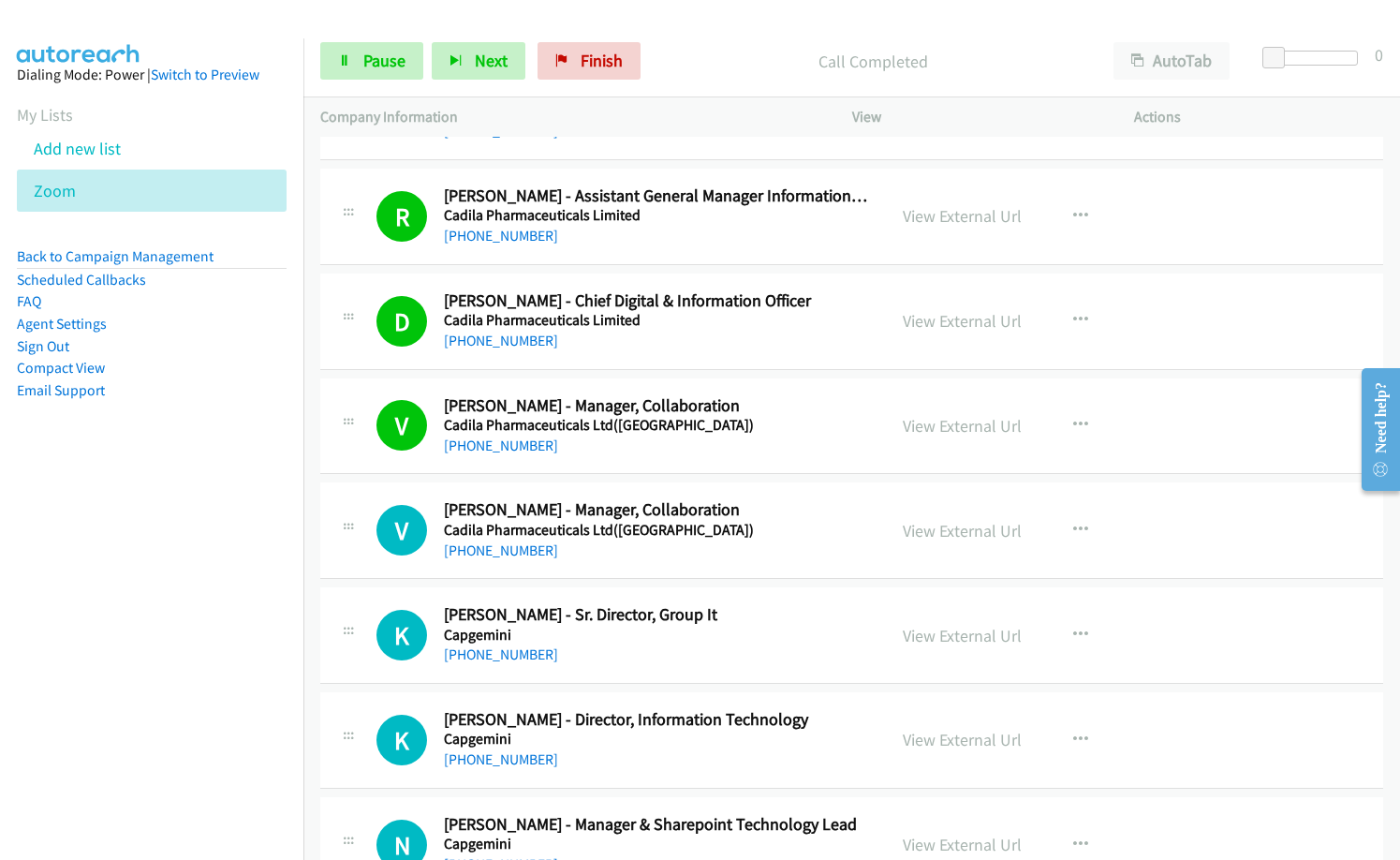
click at [689, 458] on div "V Callback Scheduled [PERSON_NAME] - Manager, Collaboration Cadila Pharmaceutic…" at bounding box center [851, 426] width 1063 height 97
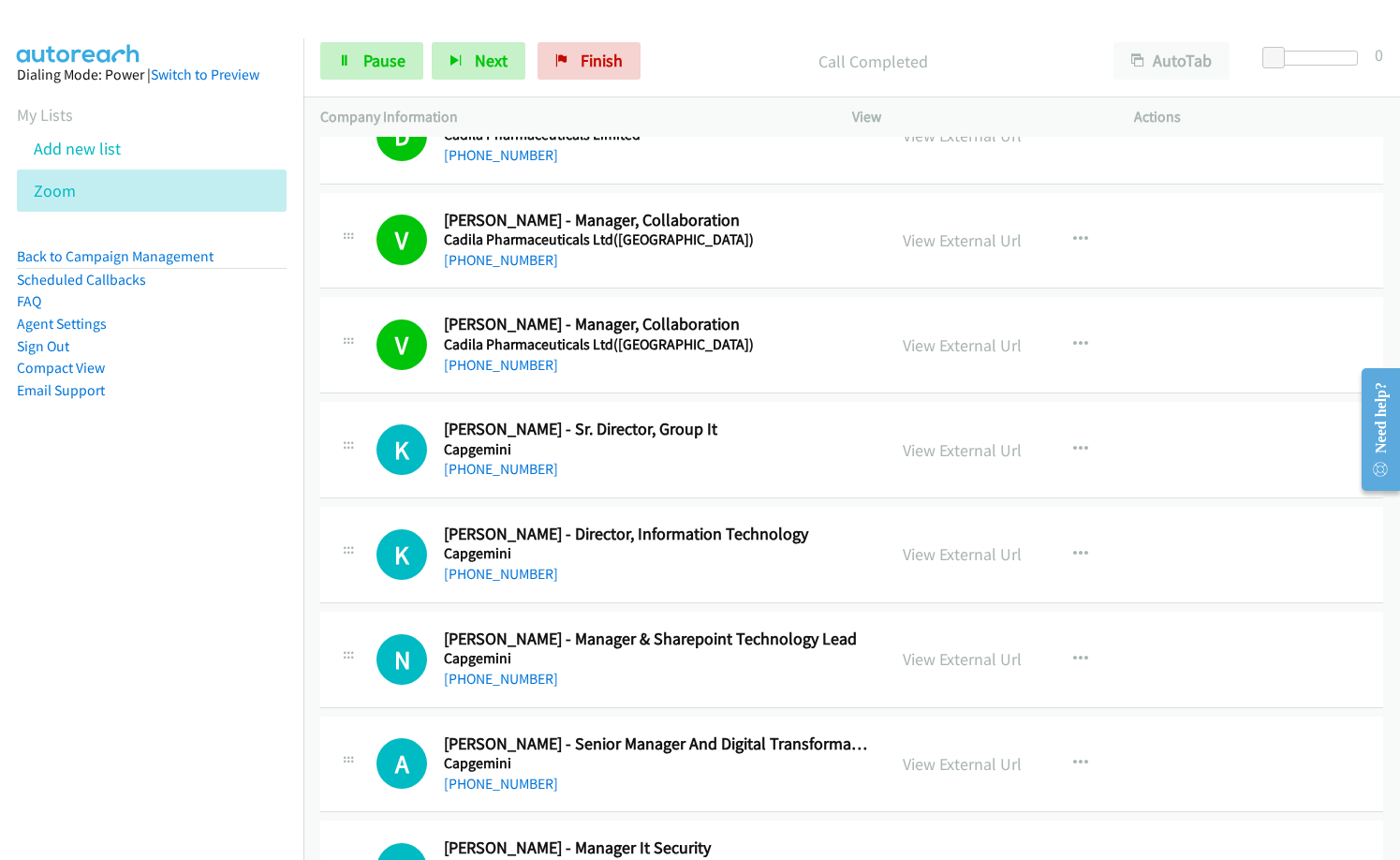
scroll to position [1686, 0]
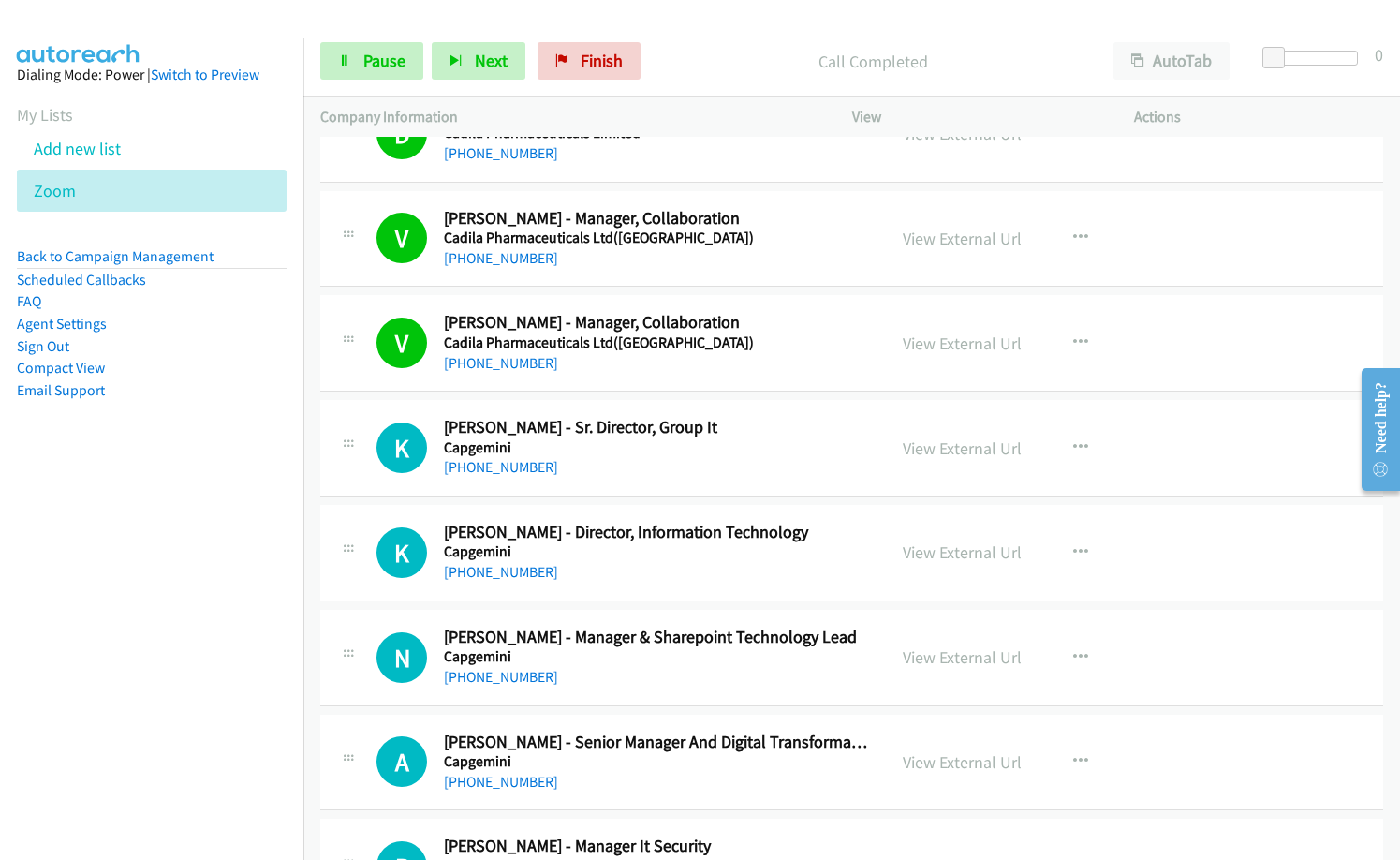
click at [683, 65] on p "Call Completed" at bounding box center [872, 61] width 414 height 25
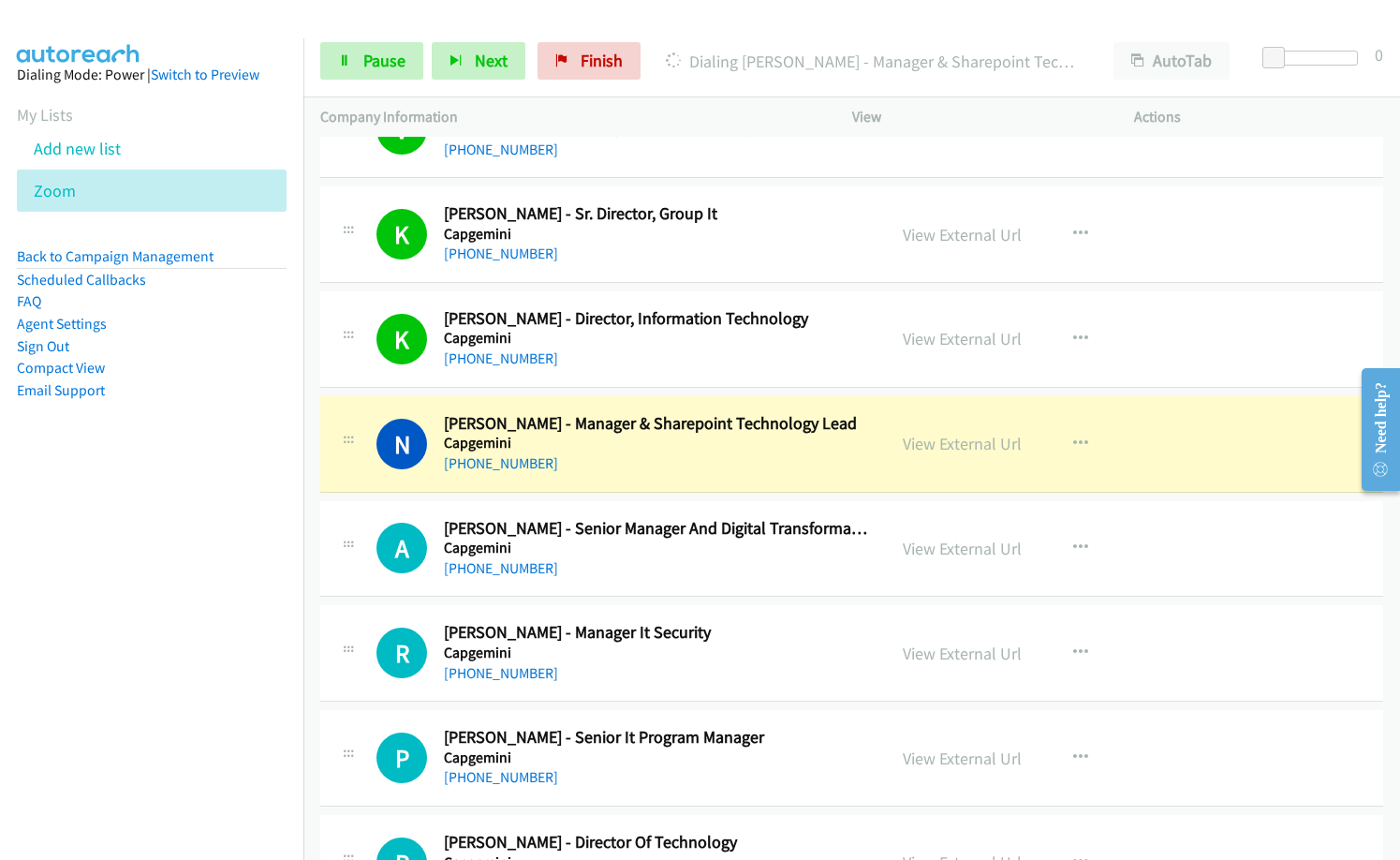
scroll to position [1967, 0]
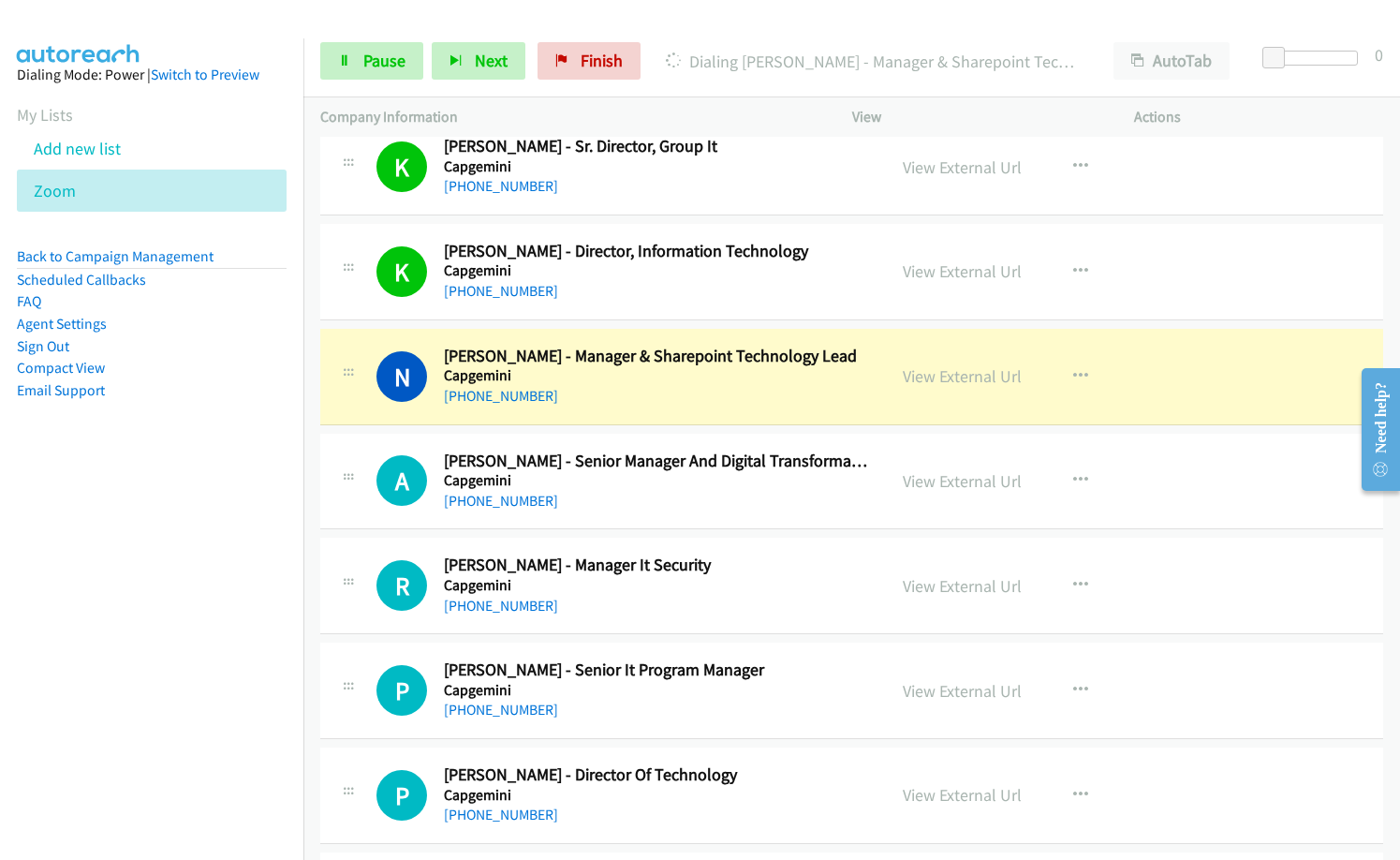
click at [127, 603] on nav "Dialing Mode: Power | Switch to Preview My Lists Add new list Zoom Back to Camp…" at bounding box center [152, 468] width 305 height 860
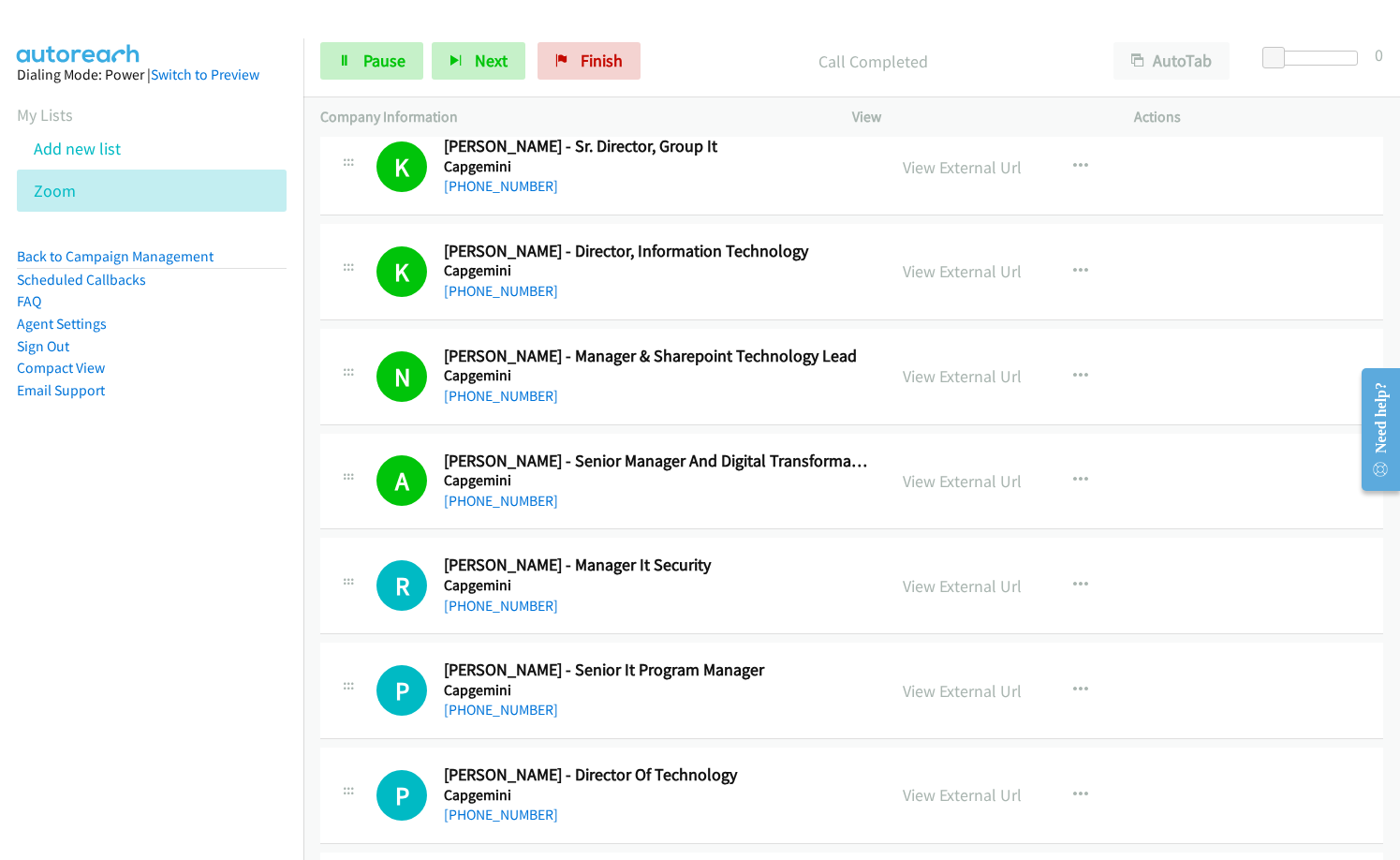
click at [596, 494] on div "[PHONE_NUMBER]" at bounding box center [657, 500] width 425 height 22
click at [665, 509] on div "[PHONE_NUMBER]" at bounding box center [657, 500] width 425 height 22
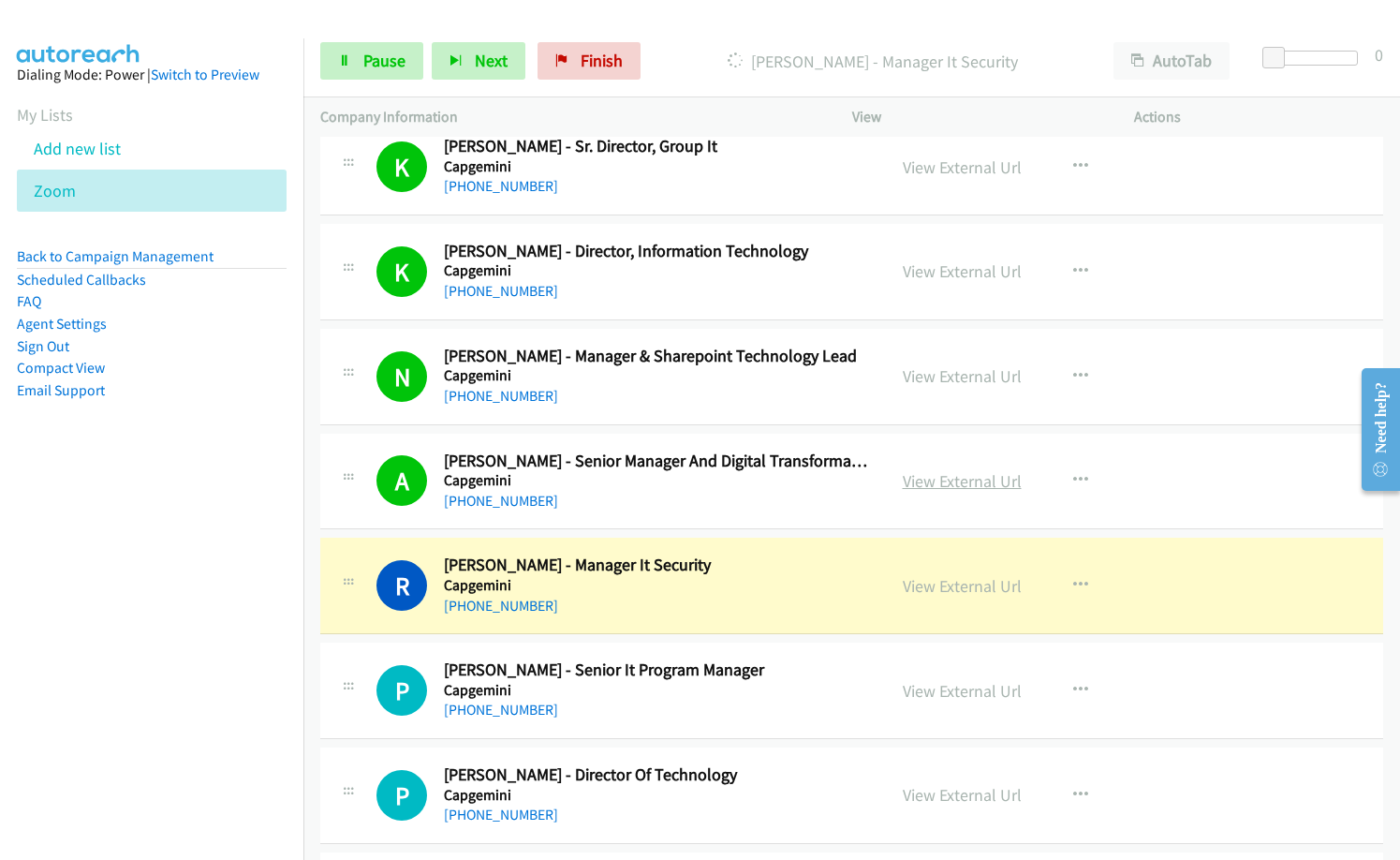
click at [931, 479] on link "View External Url" at bounding box center [962, 481] width 119 height 21
drag, startPoint x: 677, startPoint y: 519, endPoint x: 772, endPoint y: 444, distance: 121.0
click at [677, 519] on div "A Callback Scheduled [PERSON_NAME] - Senior Manager And Digital Transformation …" at bounding box center [851, 482] width 1063 height 97
click at [357, 65] on link "Pause" at bounding box center [372, 60] width 103 height 37
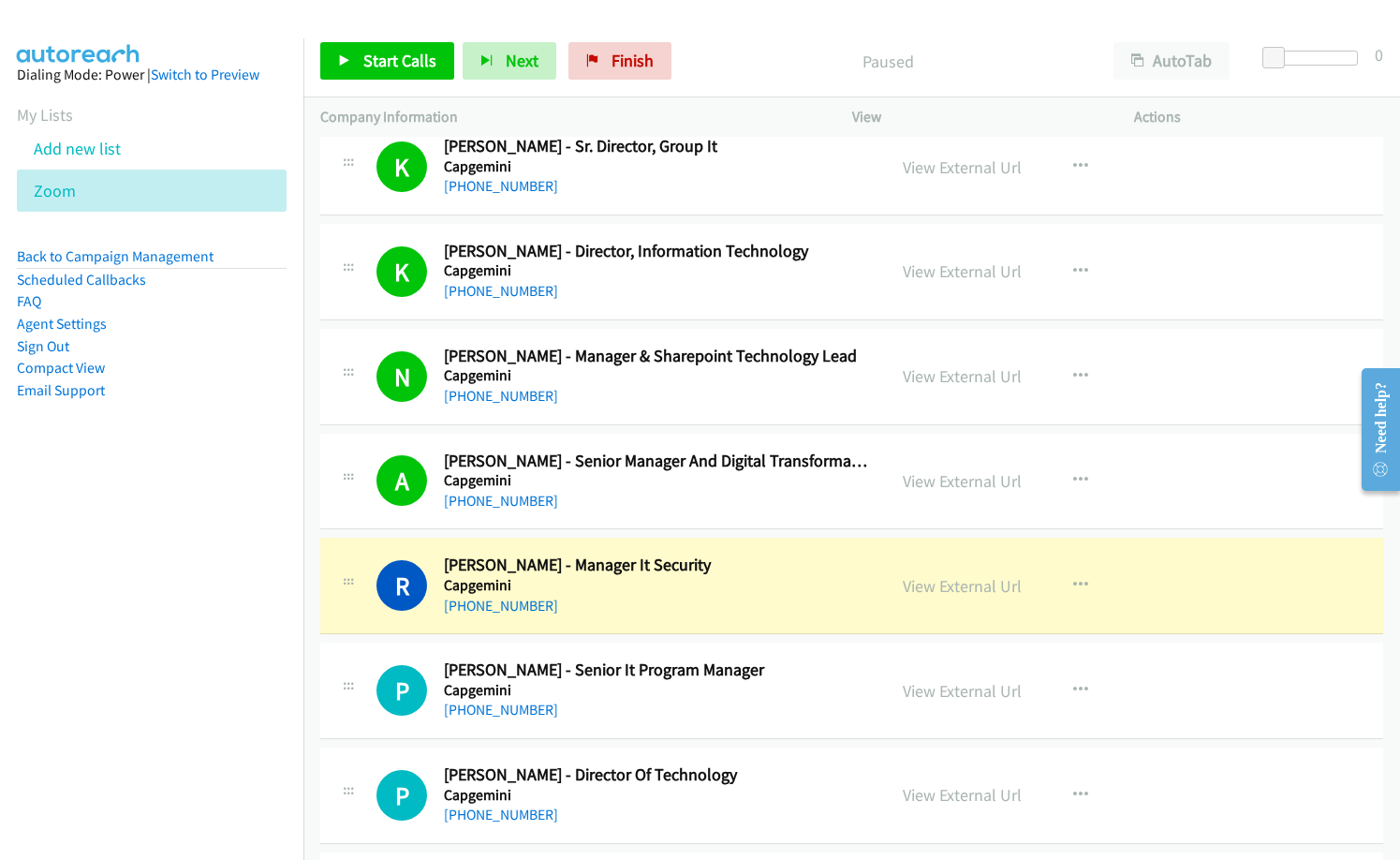
click at [689, 33] on div "Start Calls Pause Next Finish Paused AutoTab AutoTab 0" at bounding box center [851, 60] width 1096 height 72
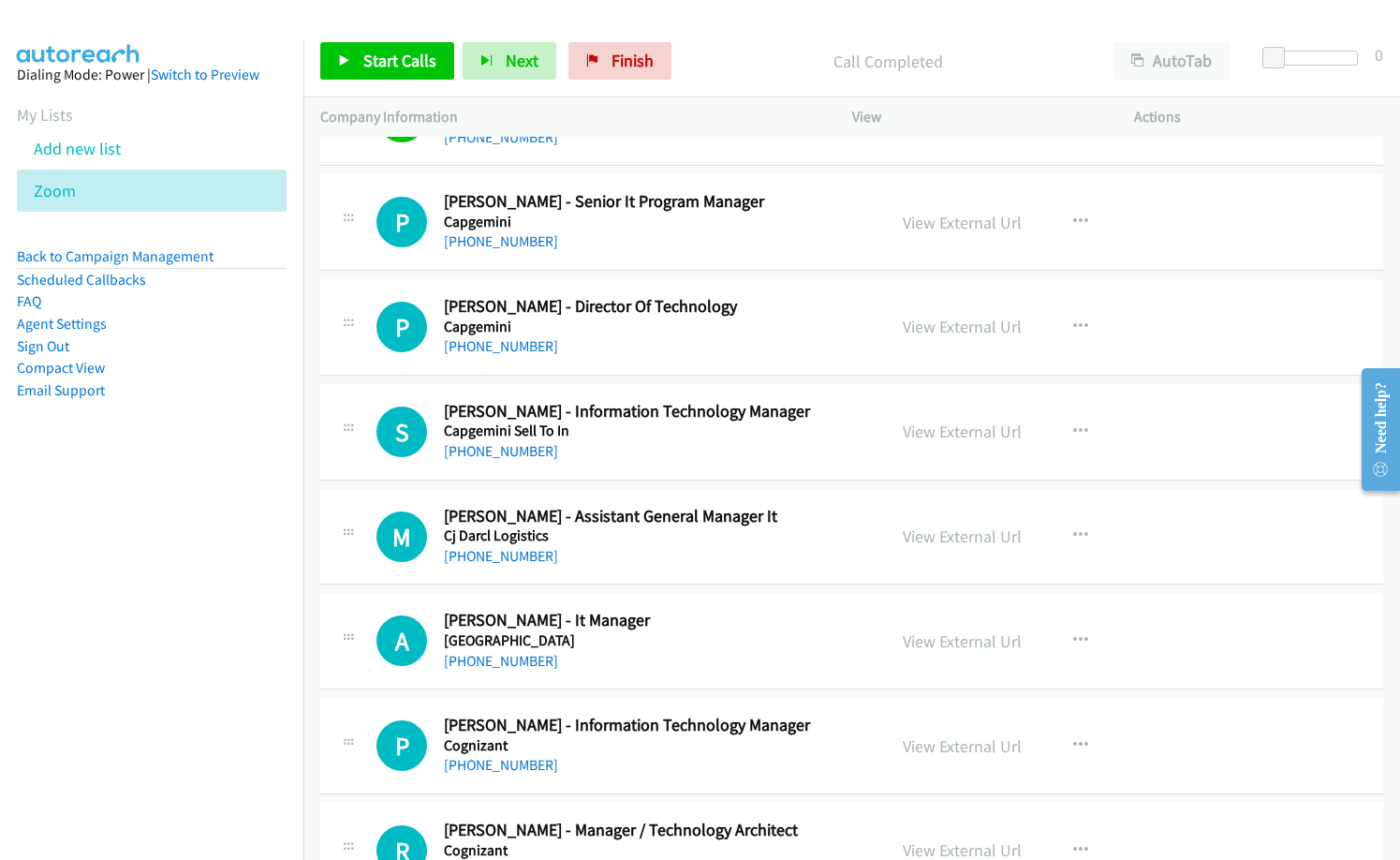
scroll to position [2342, 0]
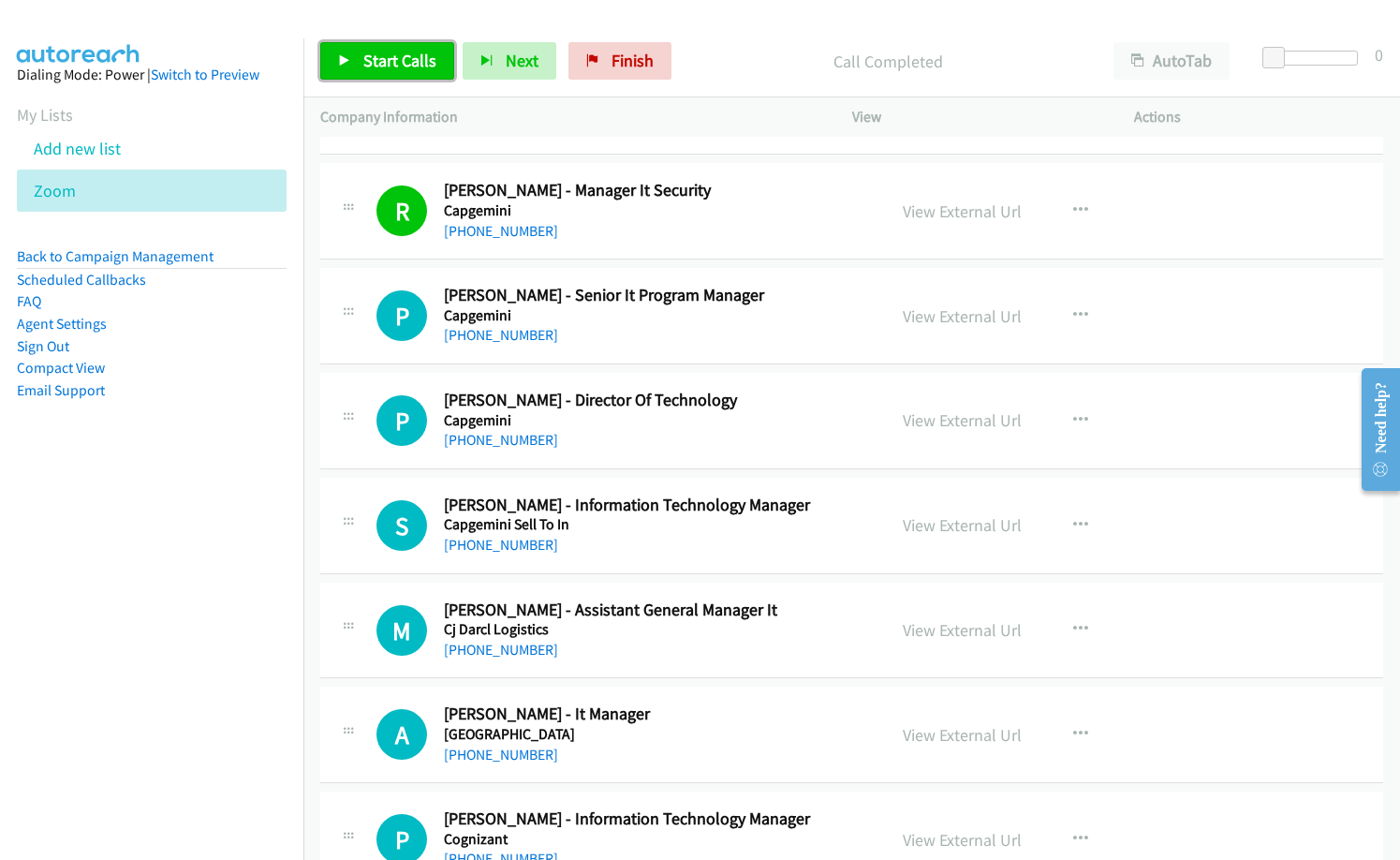
click at [385, 65] on span "Start Calls" at bounding box center [399, 60] width 73 height 21
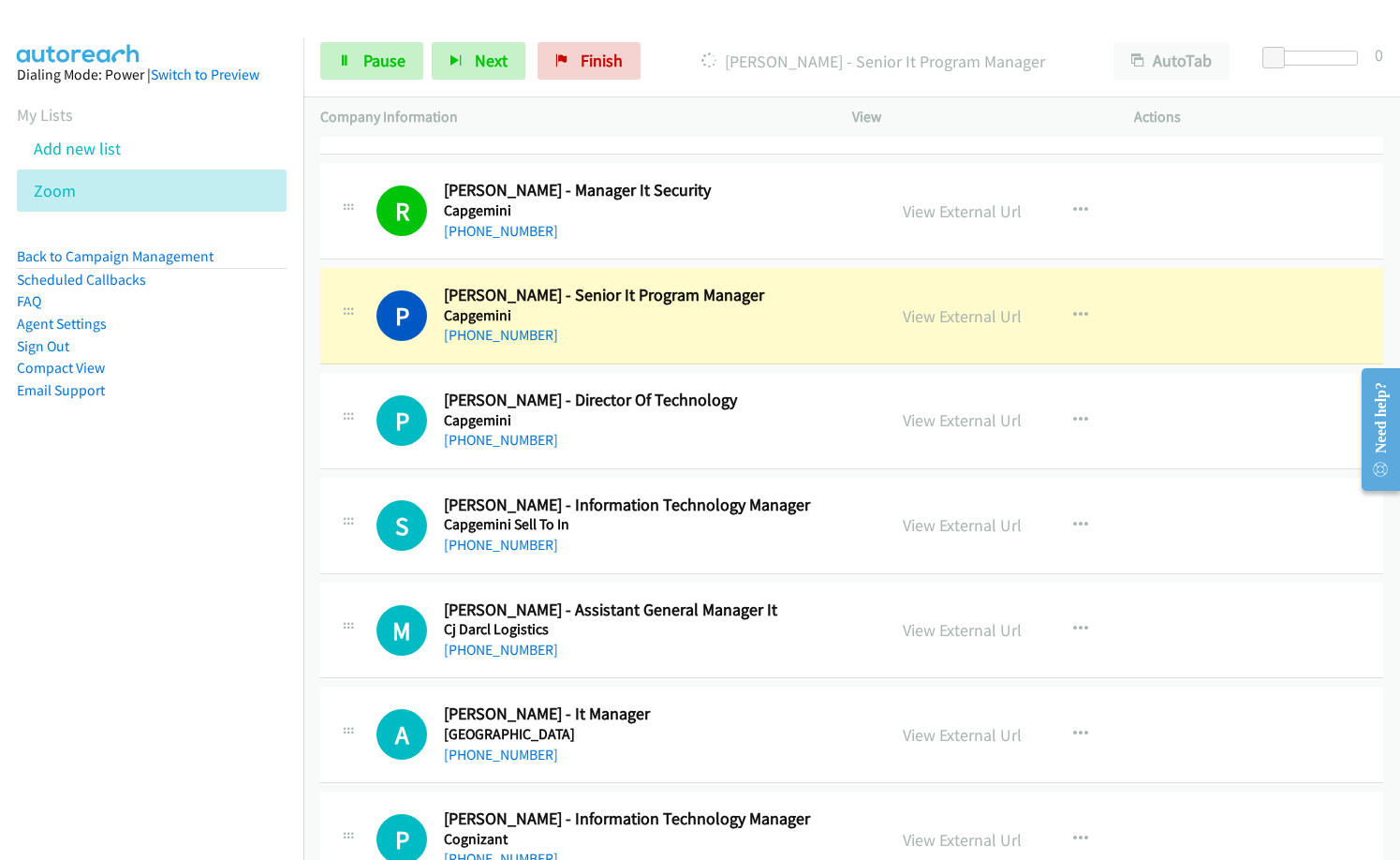
click at [691, 357] on div "P Callback Scheduled [PERSON_NAME] - Senior It Program Manager Capgemini [GEOGR…" at bounding box center [851, 316] width 1063 height 97
click at [979, 314] on link "View External Url" at bounding box center [962, 316] width 119 height 21
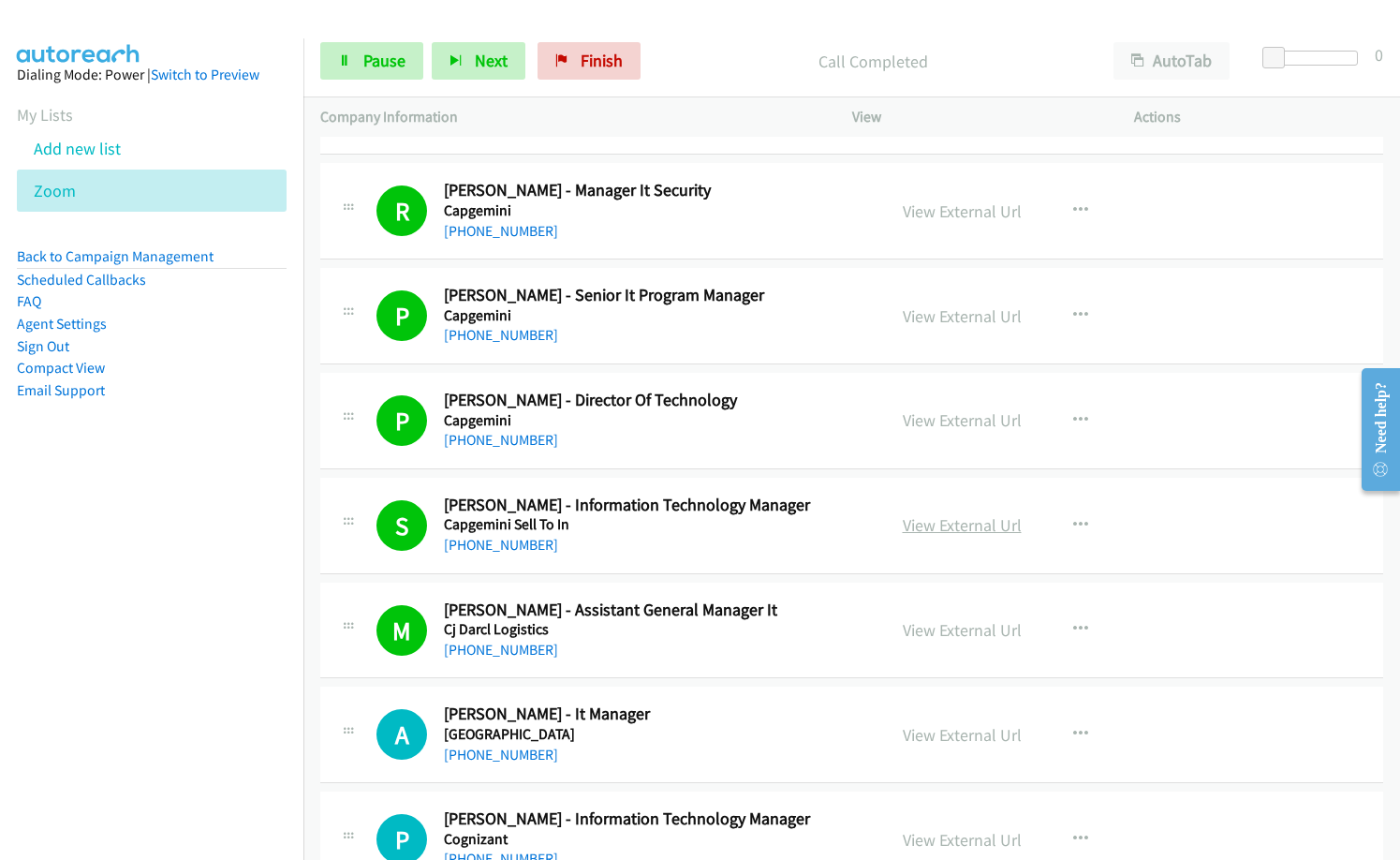
scroll to position [2622, 0]
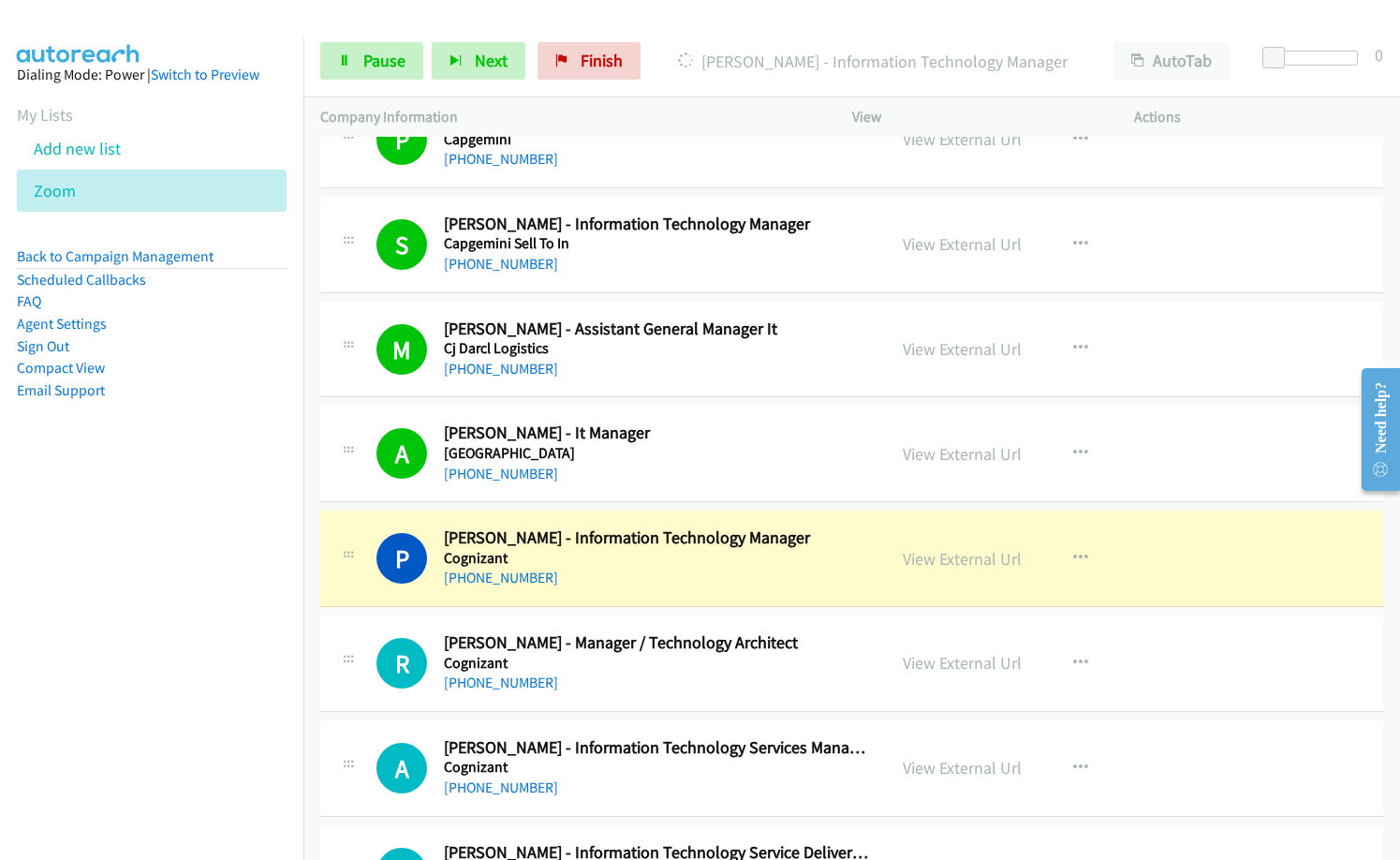
click at [127, 614] on nav "Dialing Mode: Power | Switch to Preview My Lists Add new list Zoom Back to Camp…" at bounding box center [152, 468] width 305 height 860
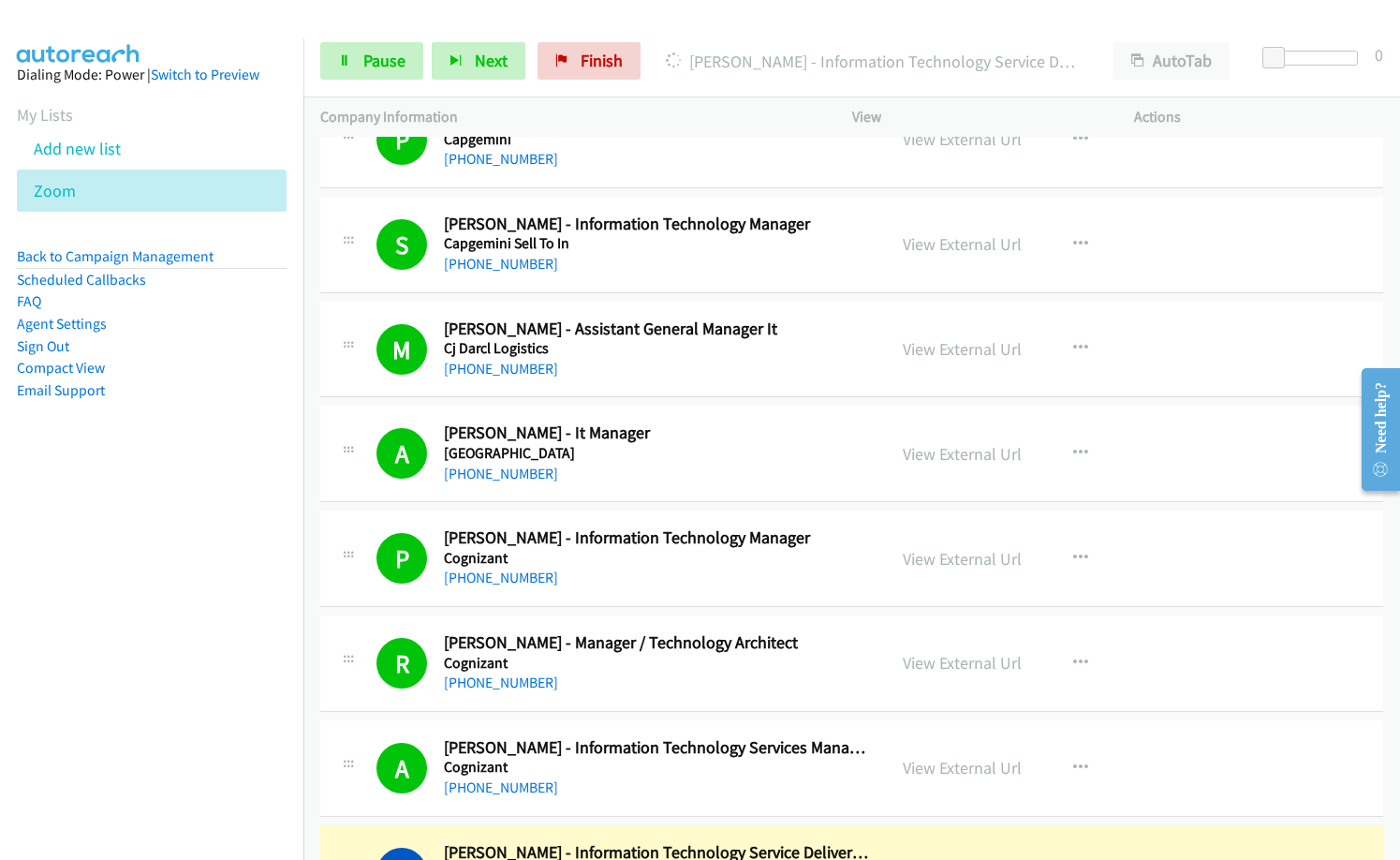
scroll to position [2903, 0]
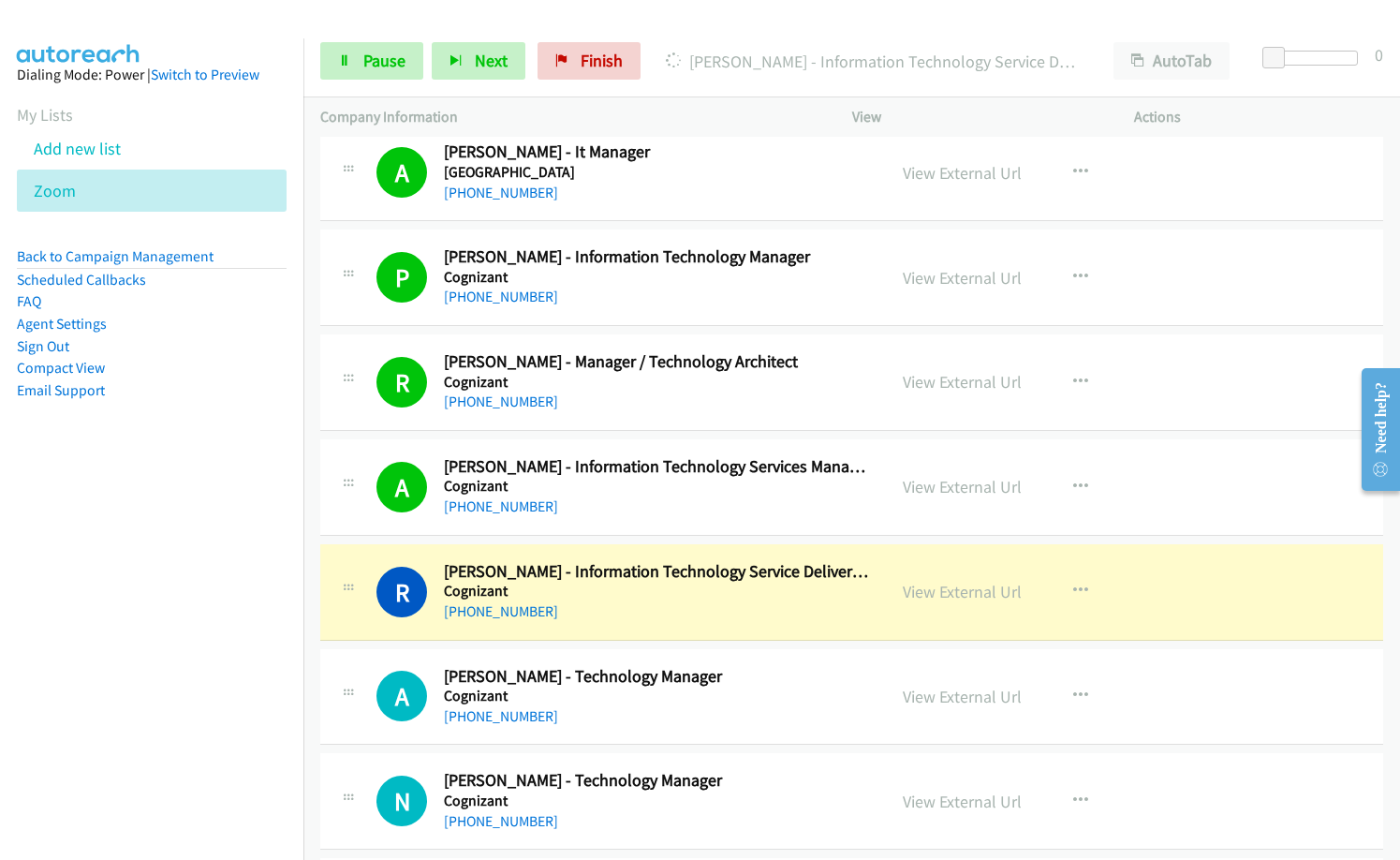
click at [802, 610] on div "[PHONE_NUMBER]" at bounding box center [657, 611] width 425 height 22
click at [960, 592] on link "View External Url" at bounding box center [962, 591] width 119 height 21
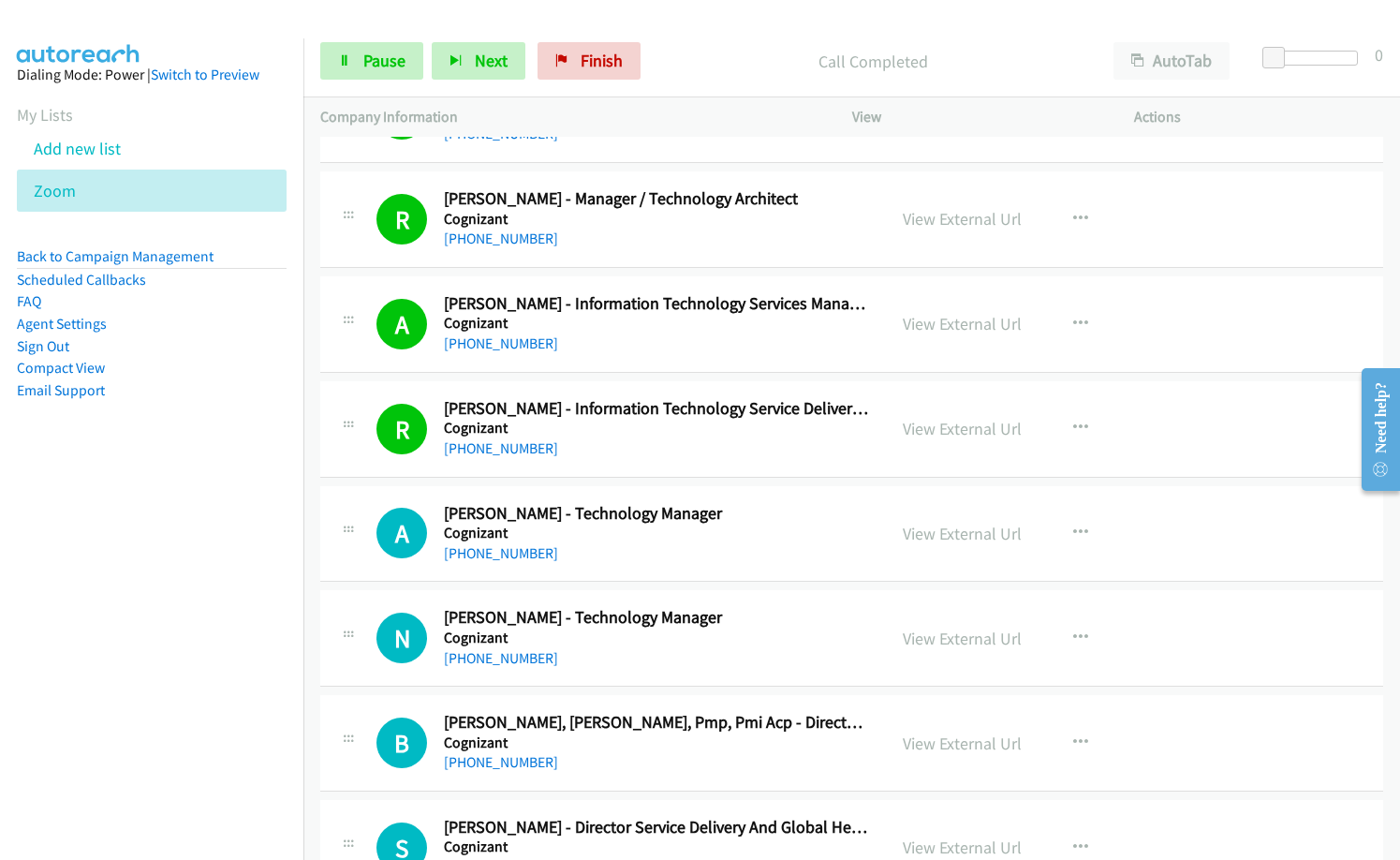
scroll to position [3090, 0]
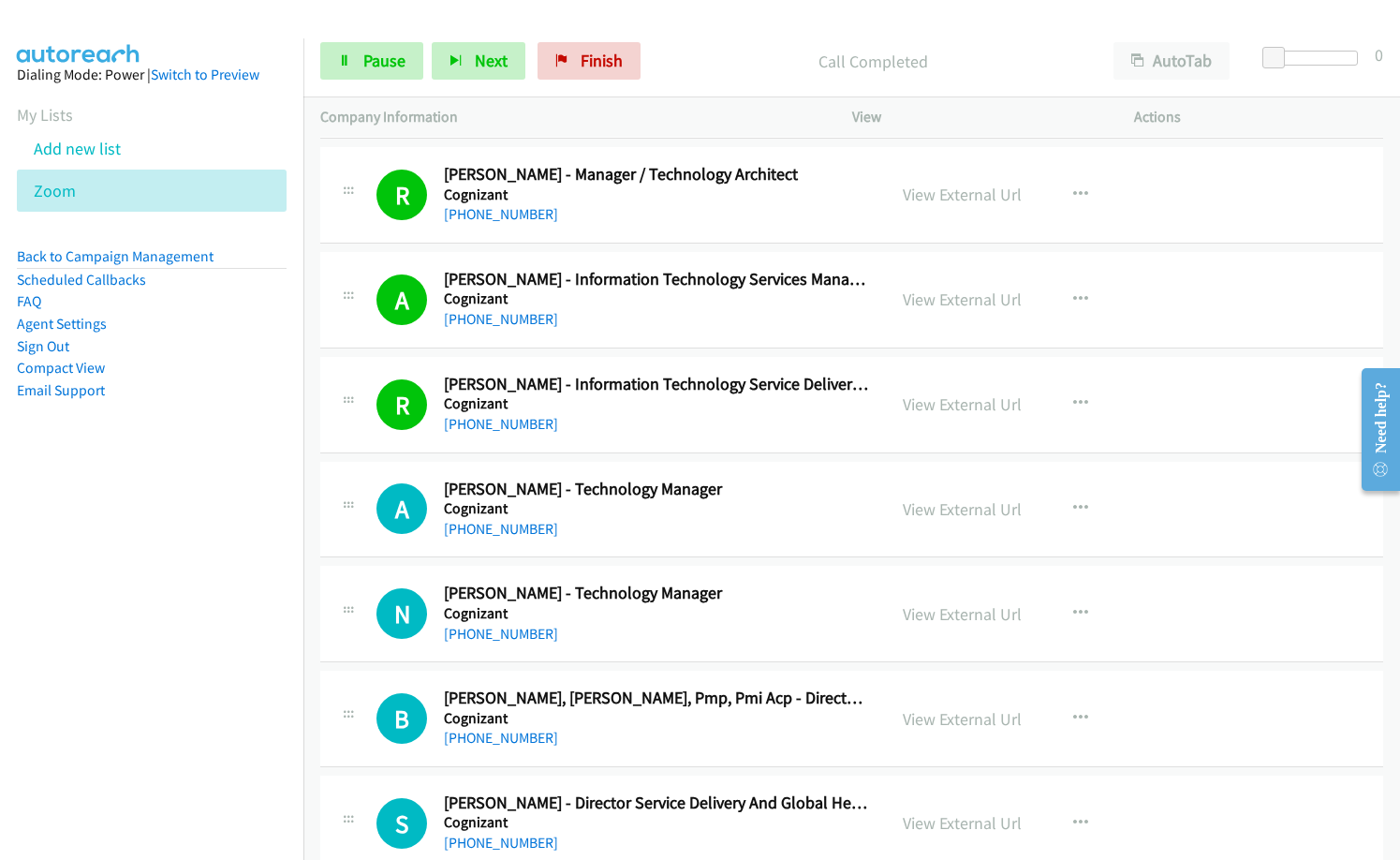
click at [148, 534] on nav "Dialing Mode: Power | Switch to Preview My Lists Add new list Zoom Back to Camp…" at bounding box center [152, 468] width 305 height 860
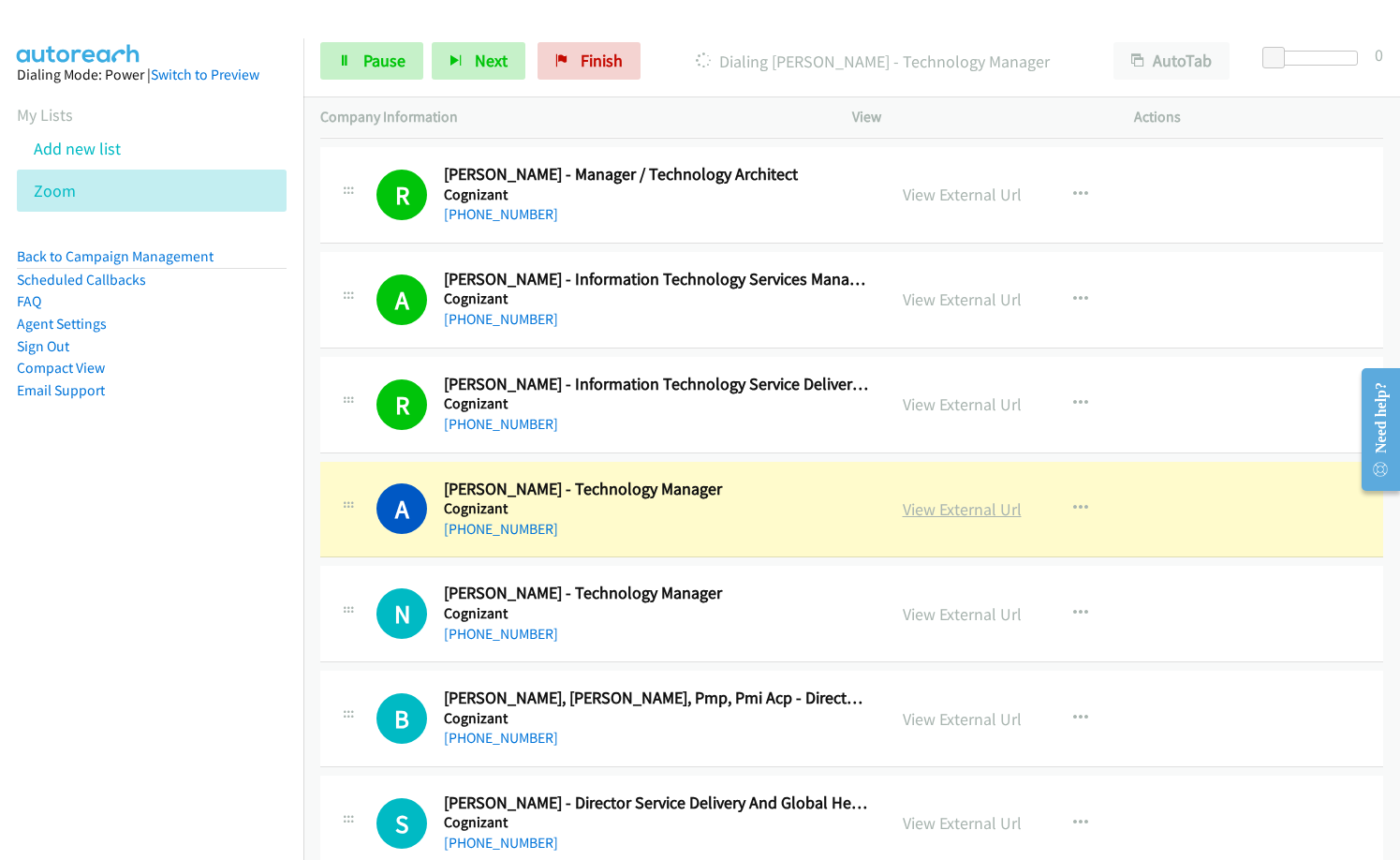
click at [988, 514] on link "View External Url" at bounding box center [962, 509] width 119 height 21
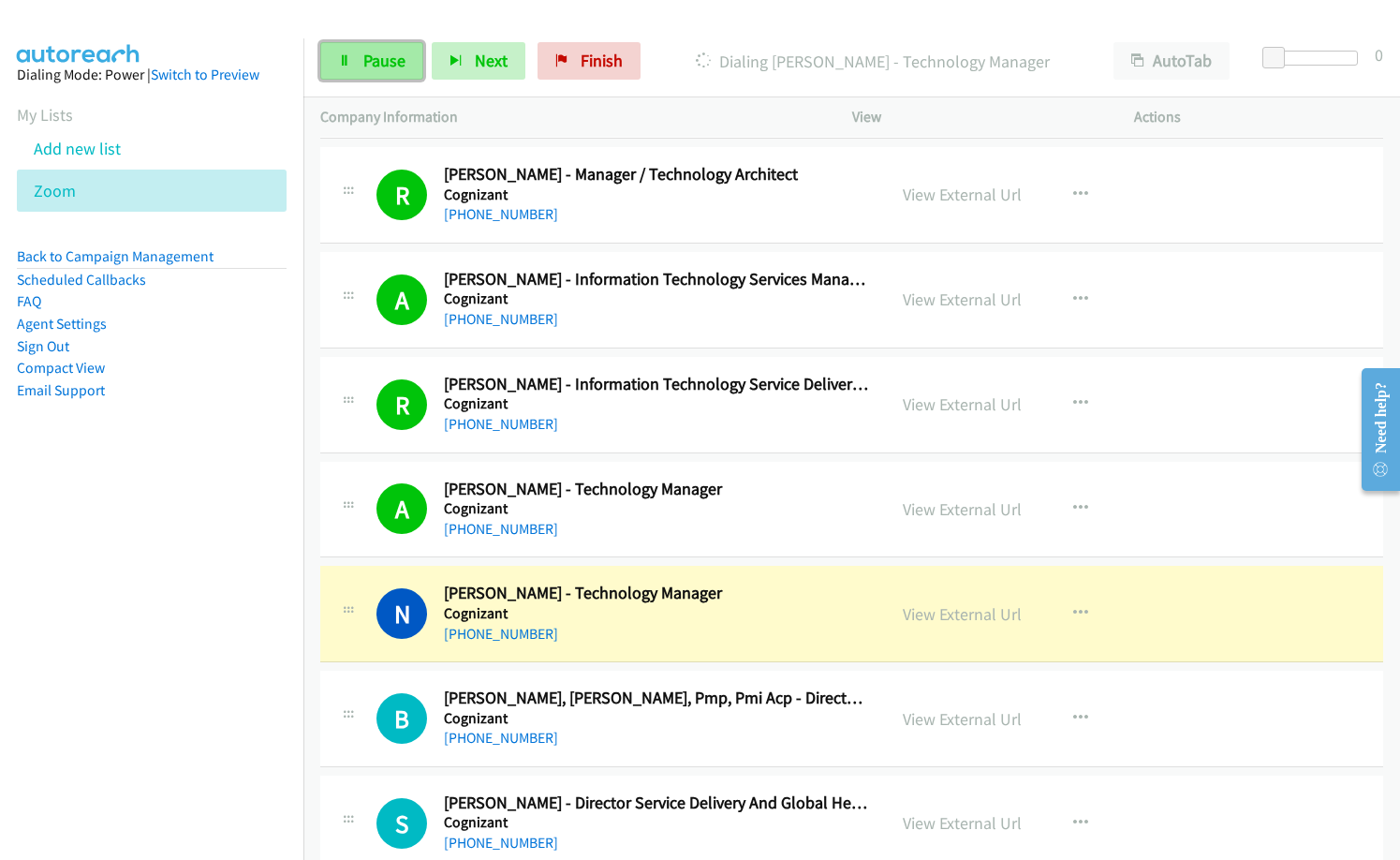
click at [389, 65] on span "Pause" at bounding box center [384, 60] width 42 height 21
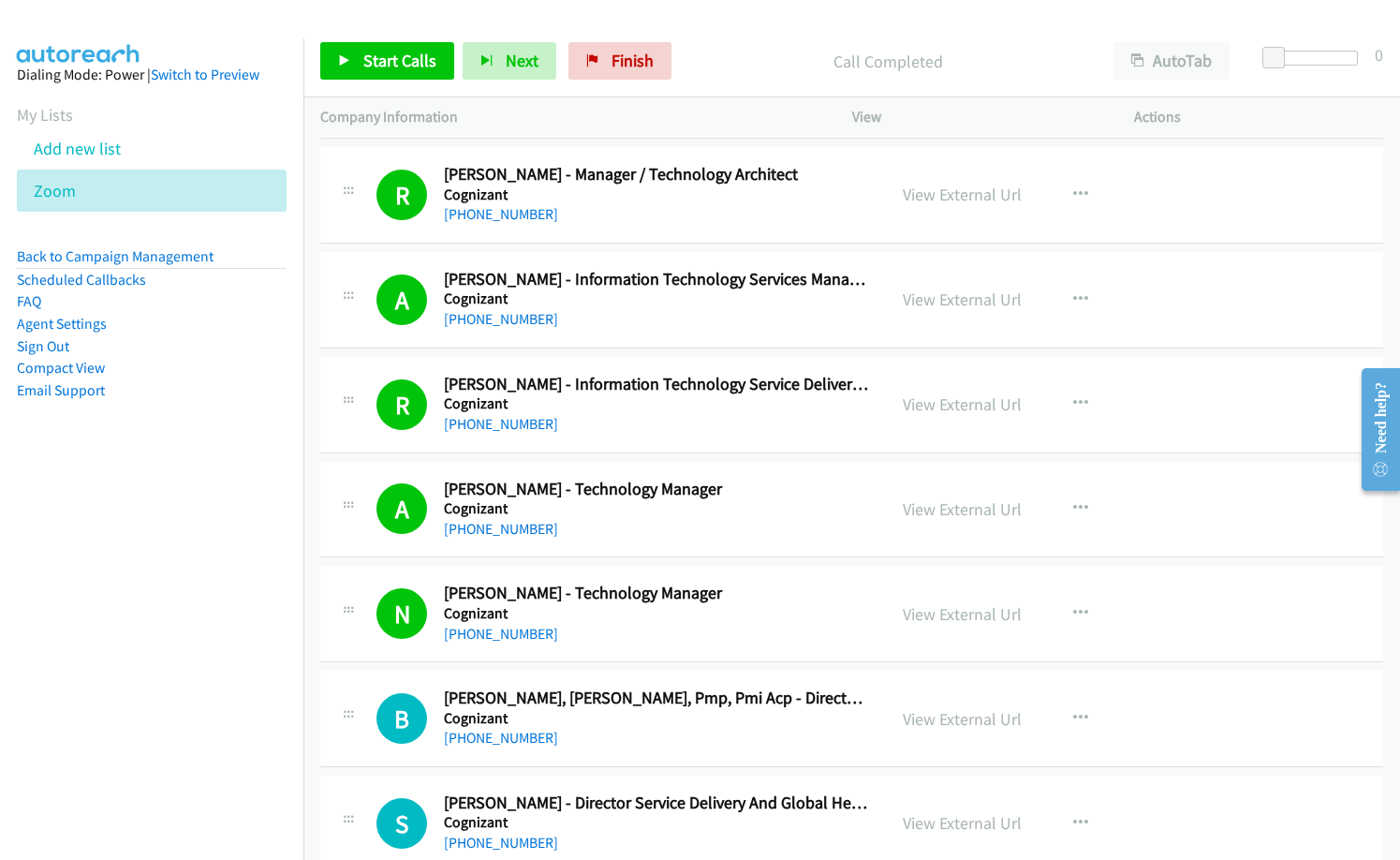
click at [736, 109] on p "Company Information" at bounding box center [569, 117] width 498 height 22
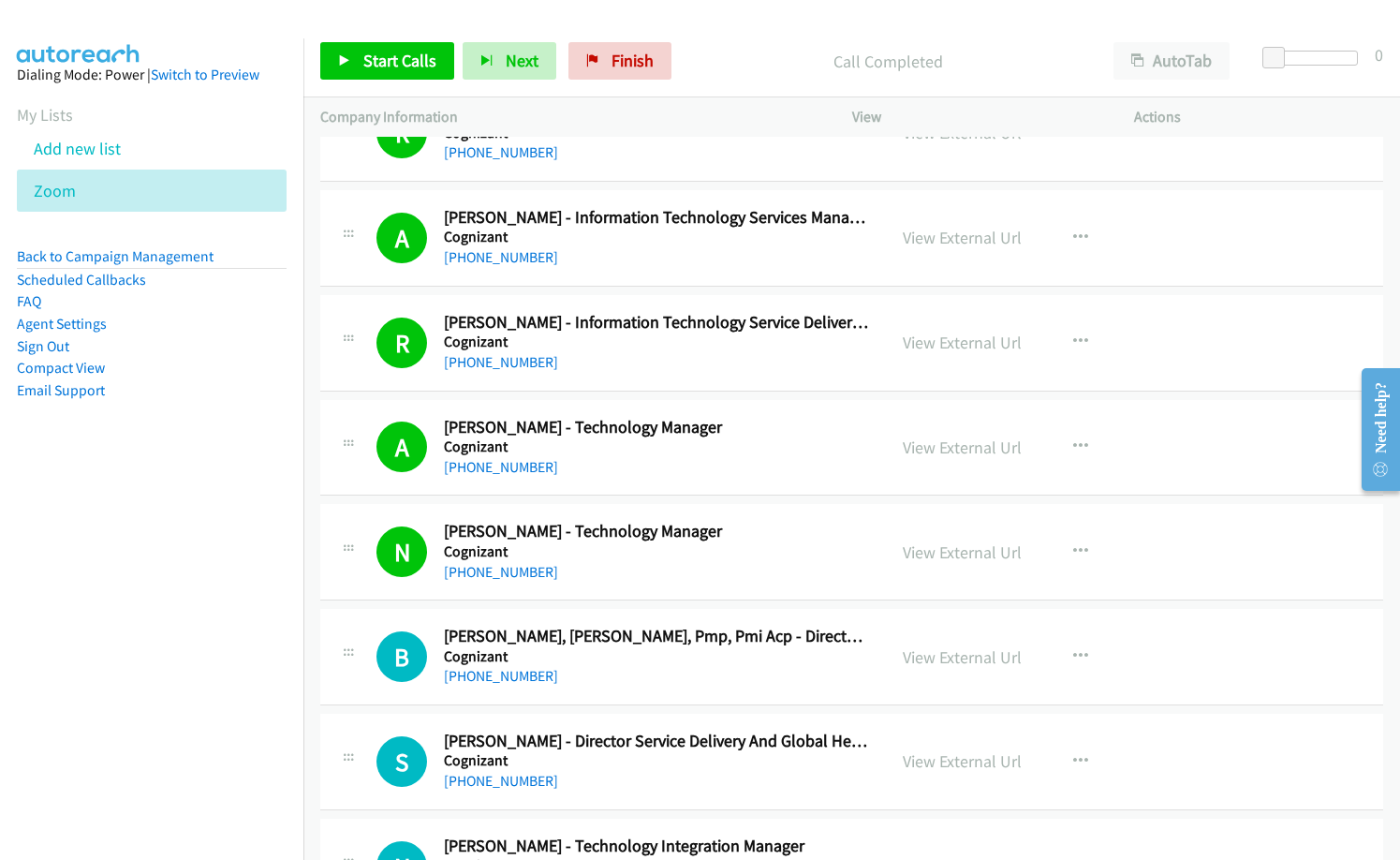
scroll to position [3184, 0]
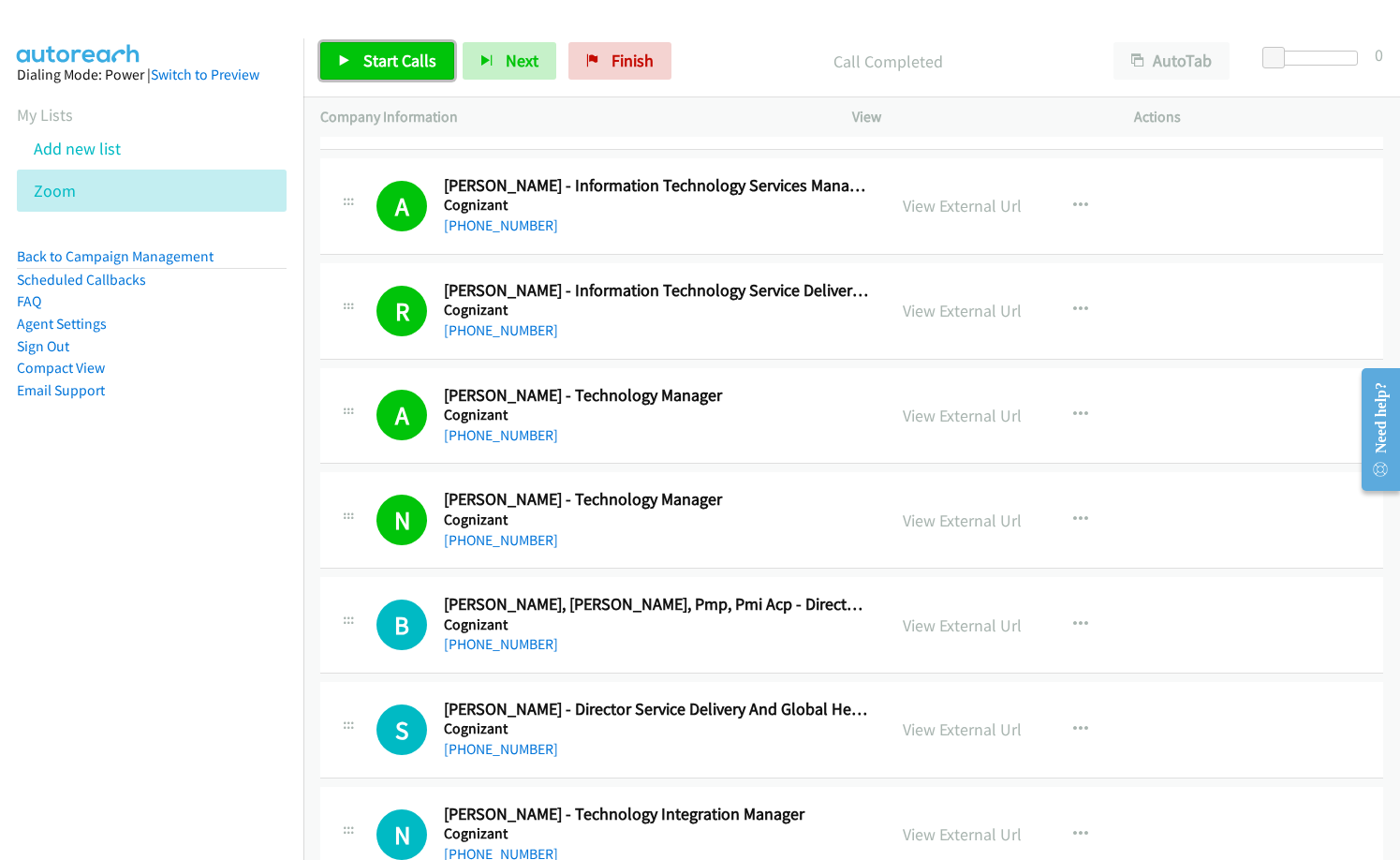
click at [406, 63] on span "Start Calls" at bounding box center [399, 60] width 73 height 21
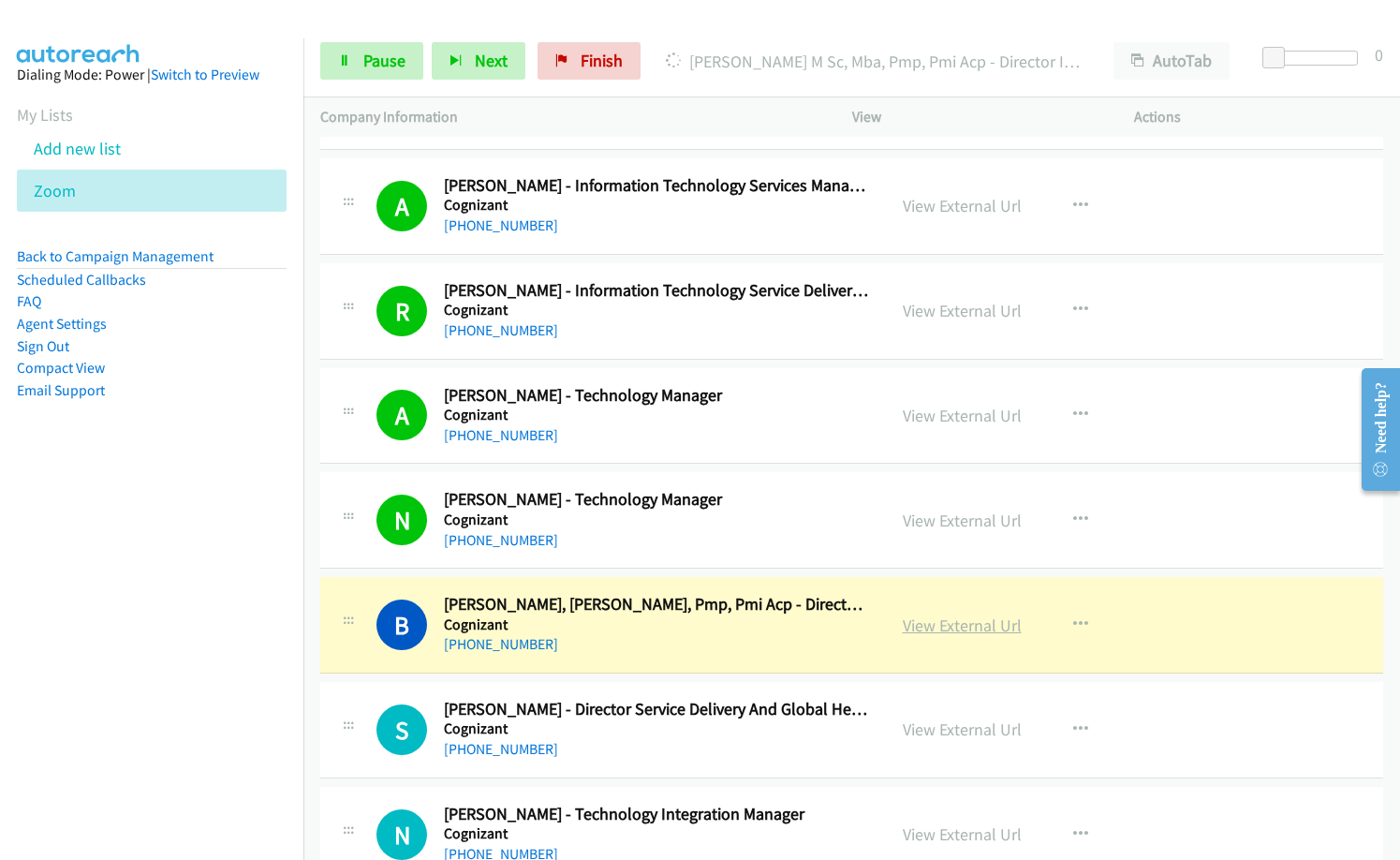
click at [960, 620] on link "View External Url" at bounding box center [962, 624] width 119 height 21
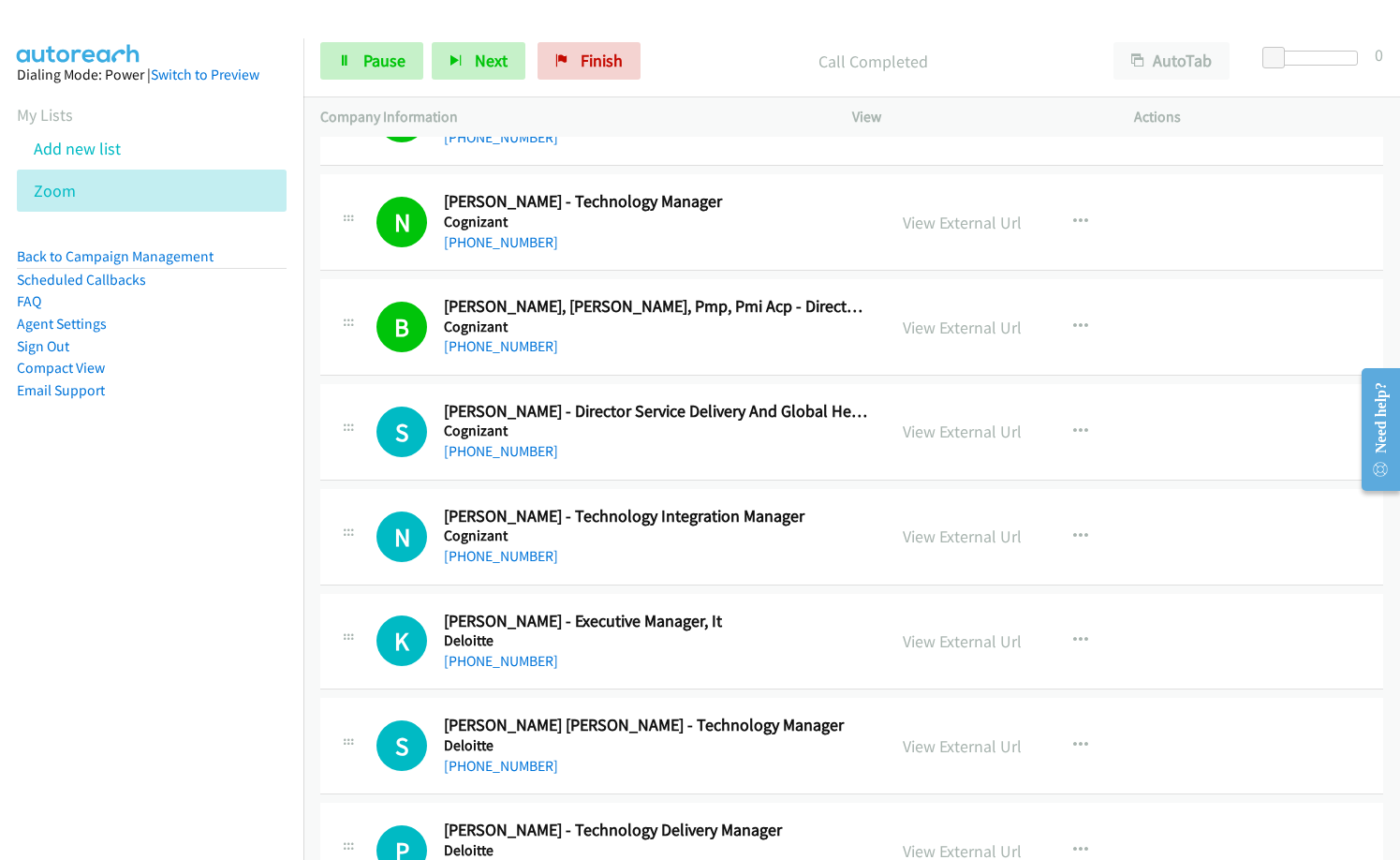
scroll to position [3559, 0]
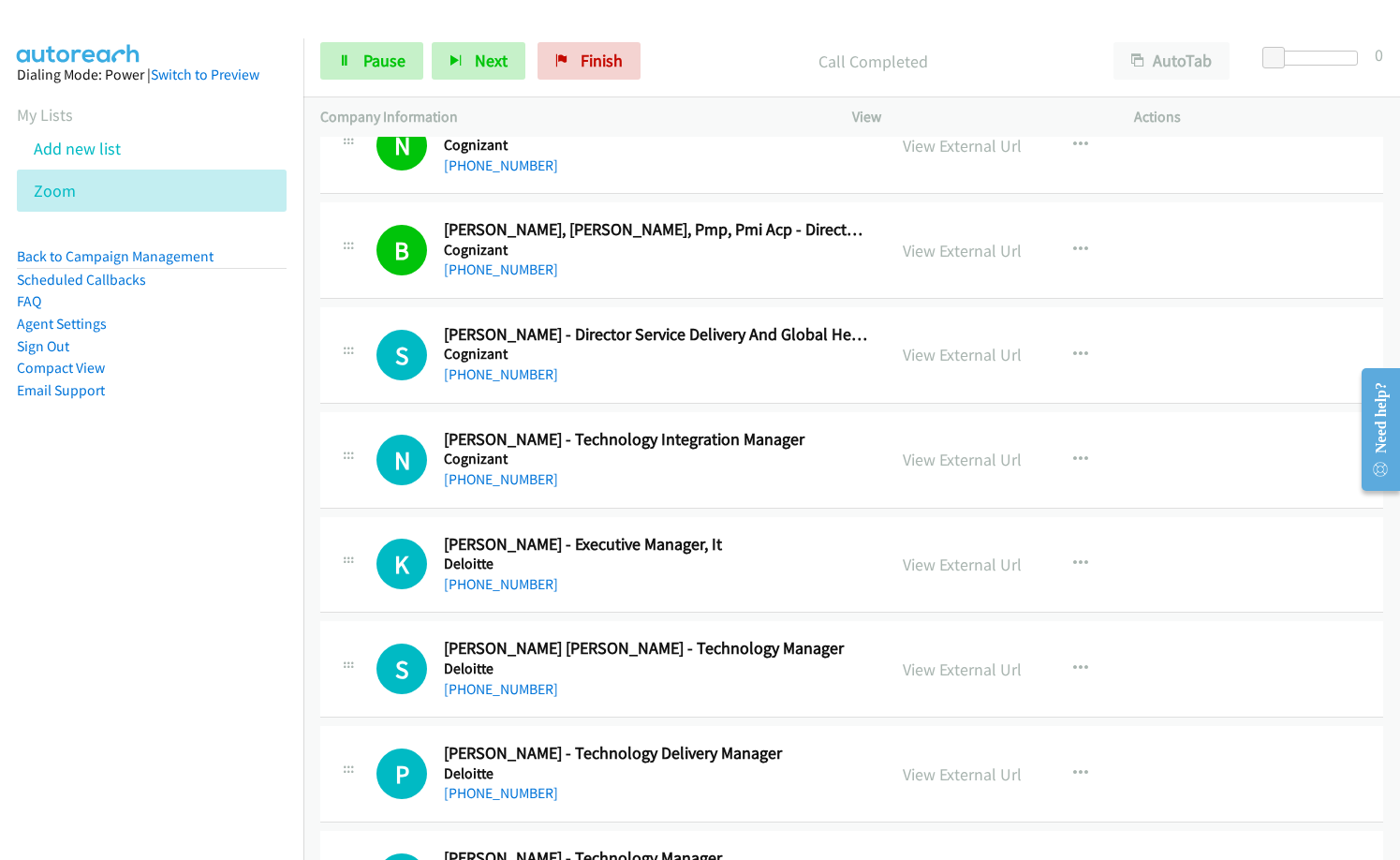
click at [688, 464] on h5 "Cognizant" at bounding box center [657, 459] width 425 height 19
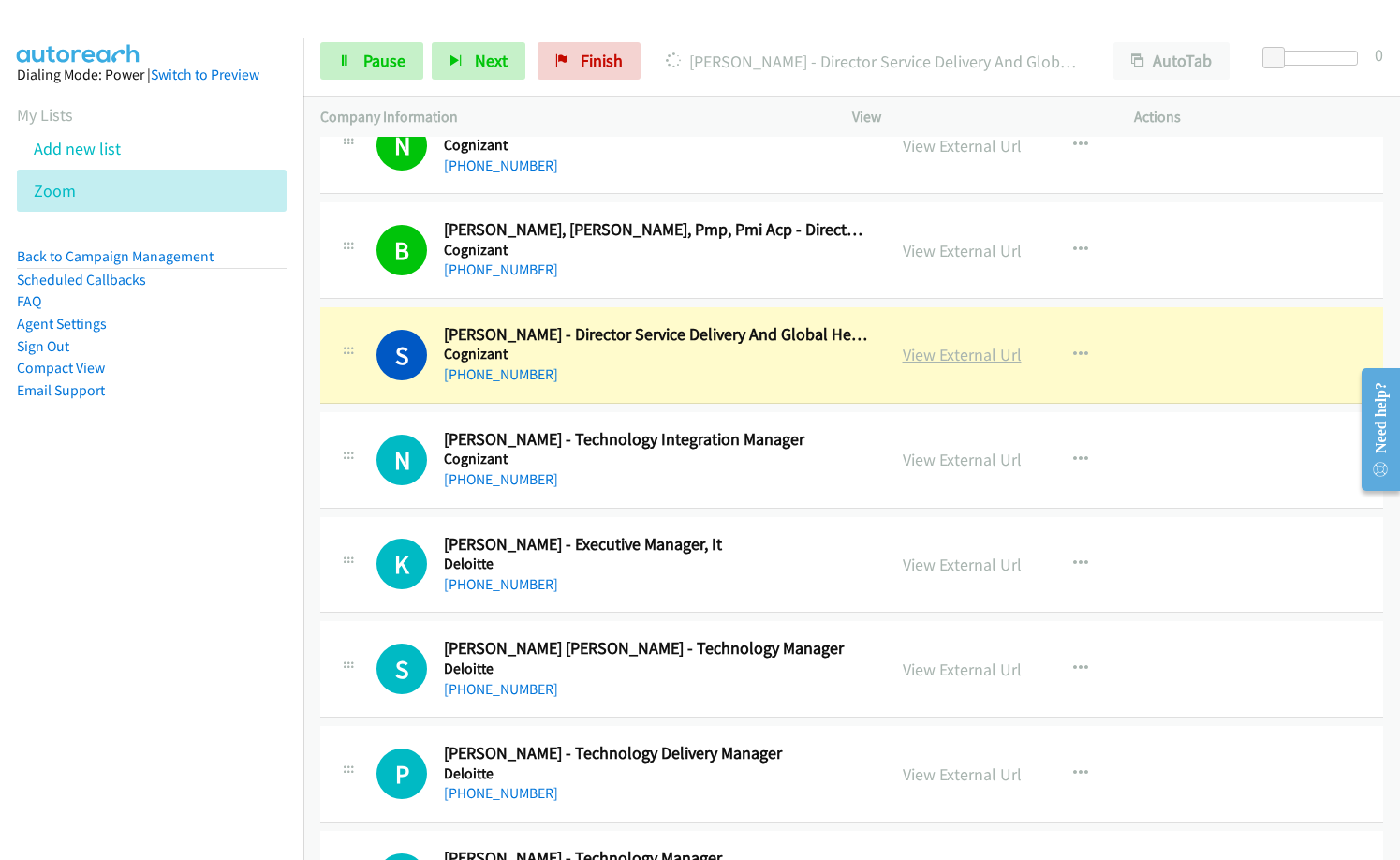
click at [921, 352] on link "View External Url" at bounding box center [962, 354] width 119 height 21
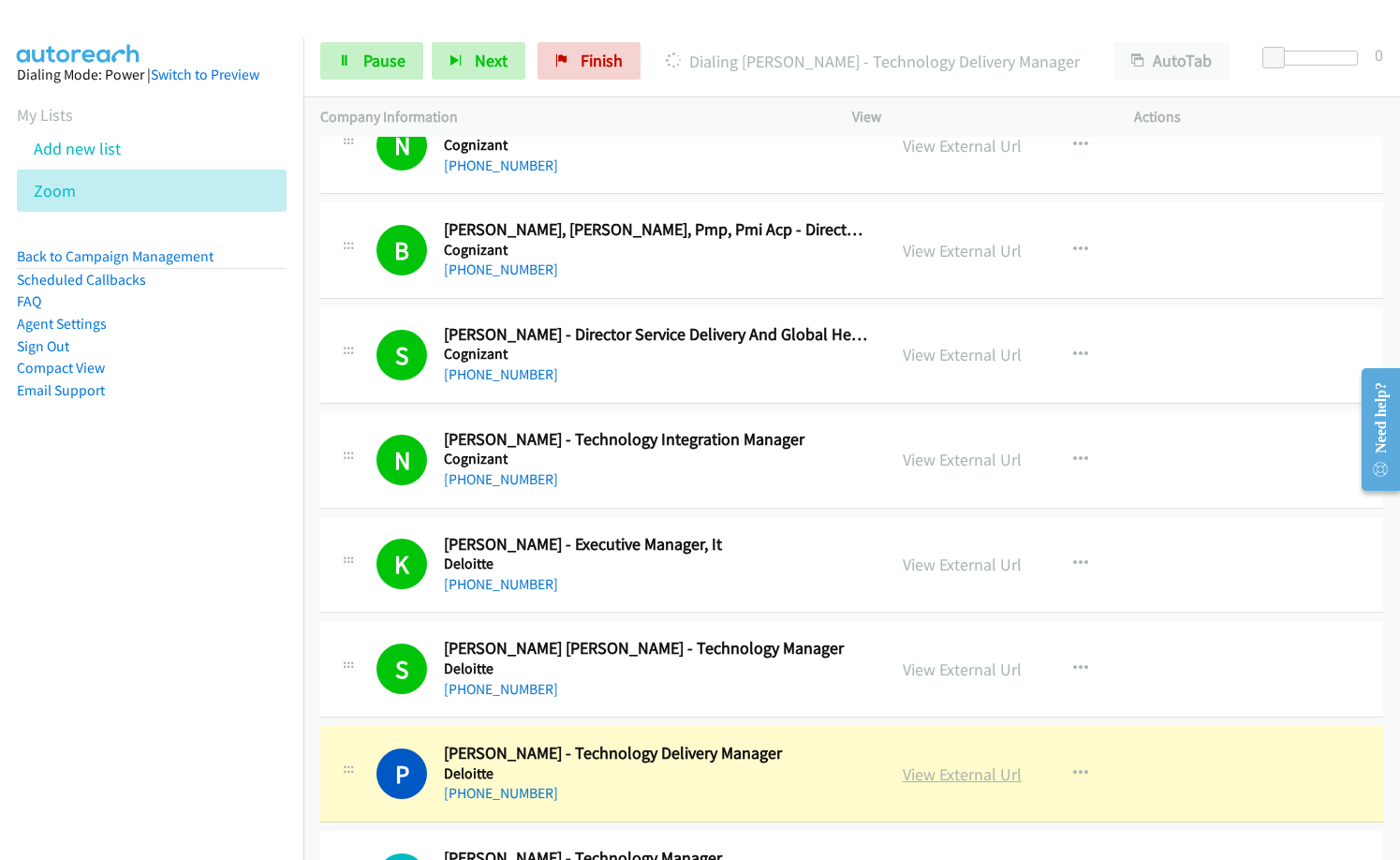
click at [955, 774] on link "View External Url" at bounding box center [962, 774] width 119 height 21
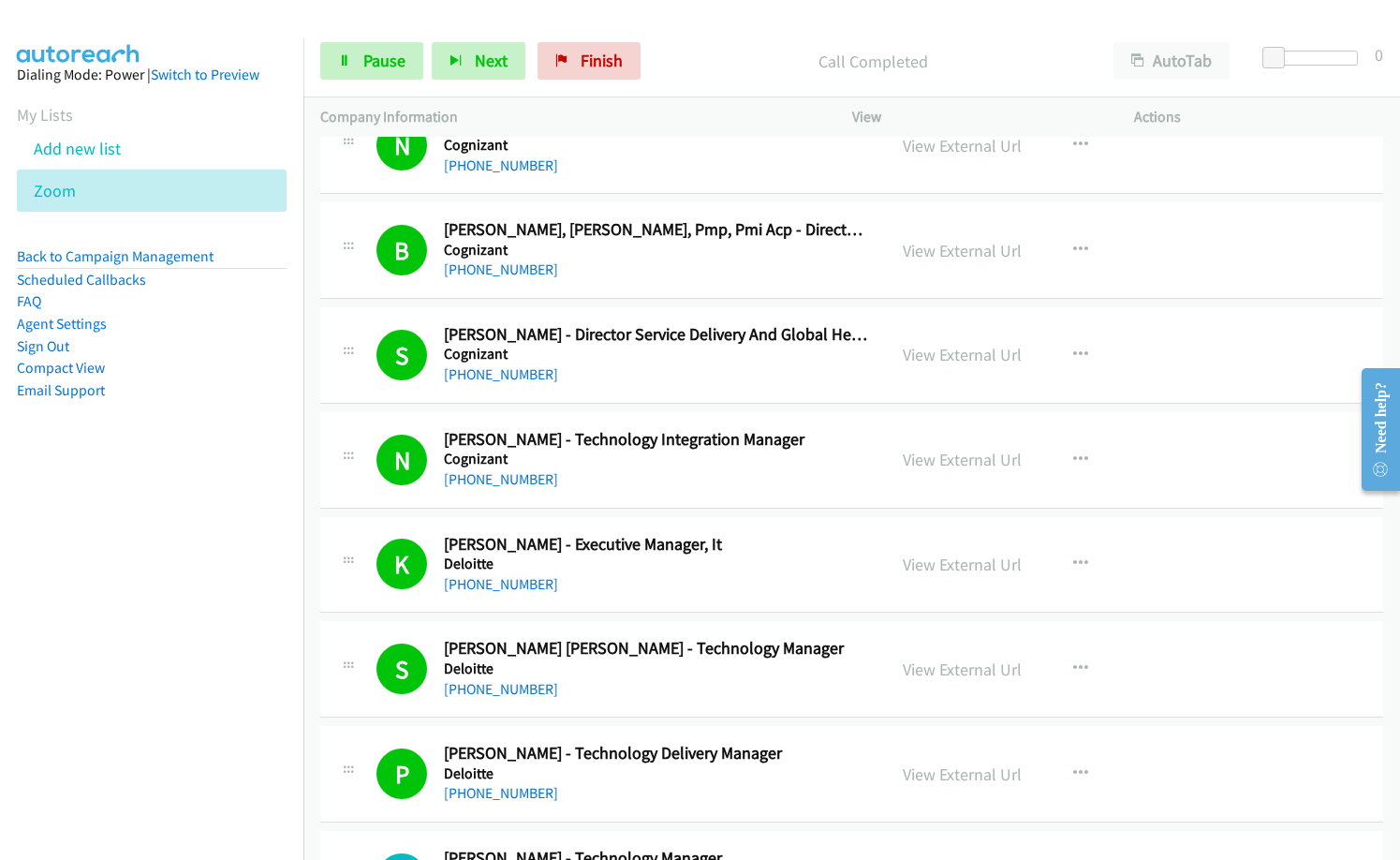
scroll to position [4027, 0]
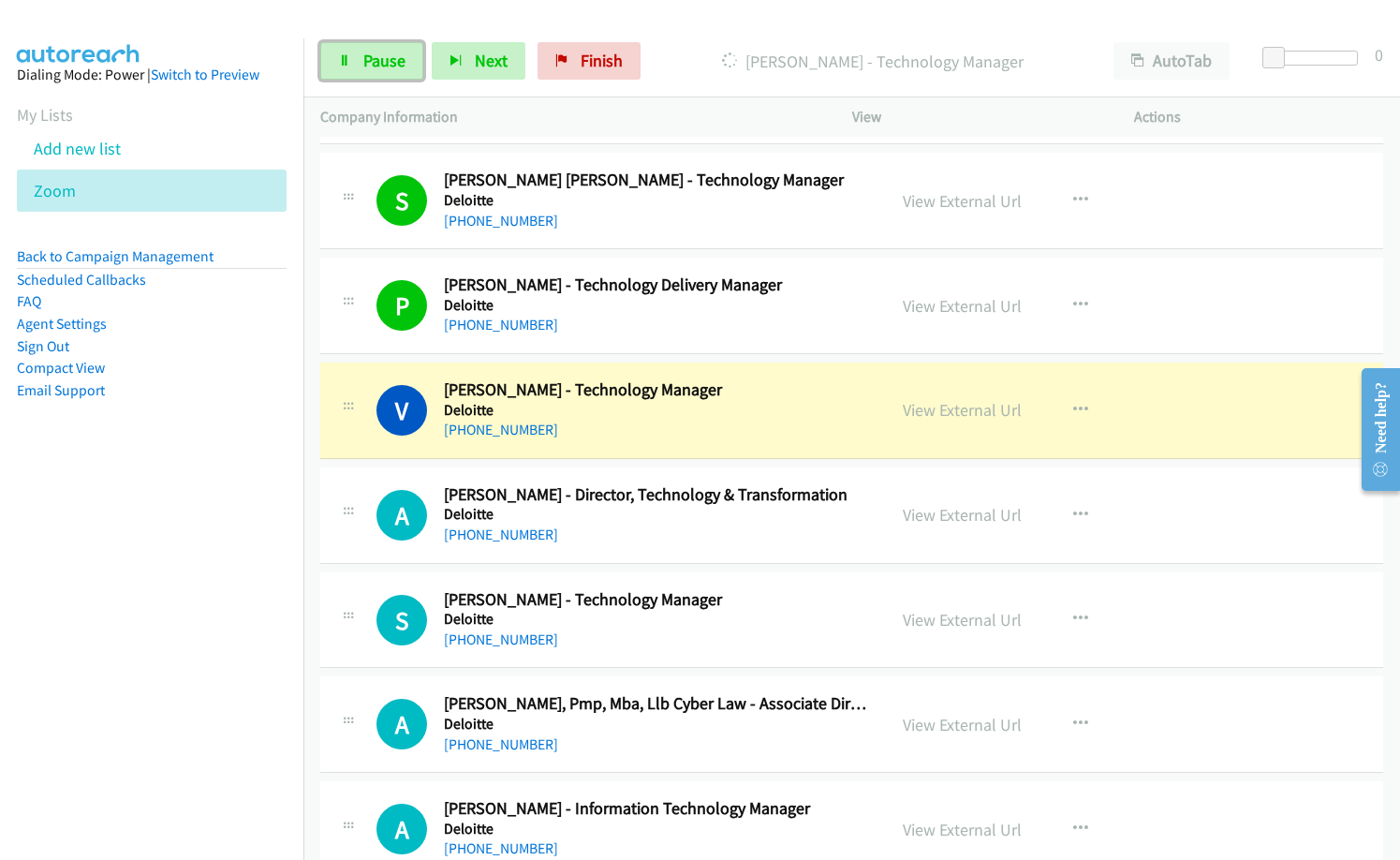
drag, startPoint x: 390, startPoint y: 63, endPoint x: 644, endPoint y: 198, distance: 287.6
click at [390, 63] on span "Pause" at bounding box center [384, 60] width 42 height 21
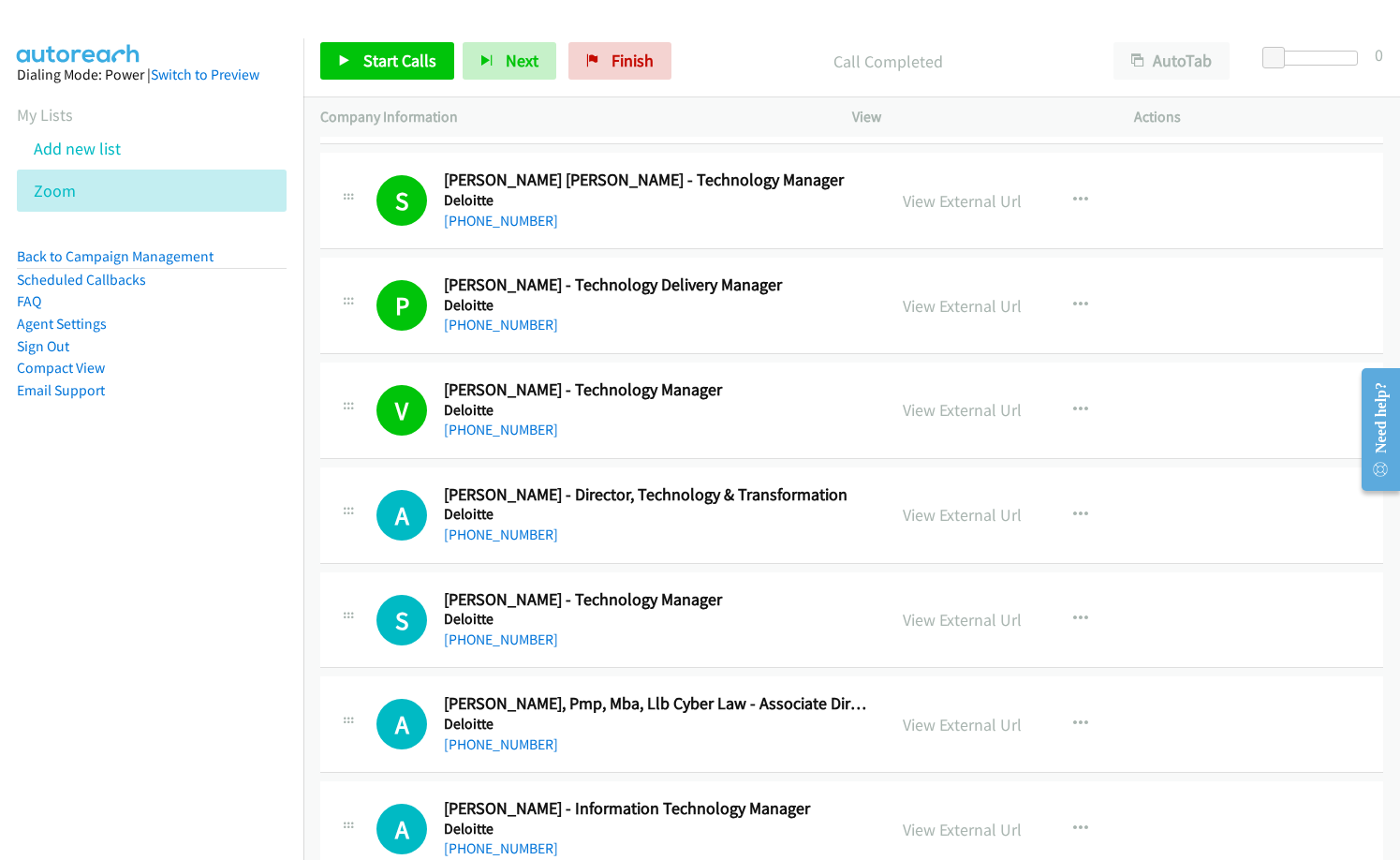
click at [704, 388] on h2 "[PERSON_NAME] - Technology Manager" at bounding box center [657, 390] width 425 height 21
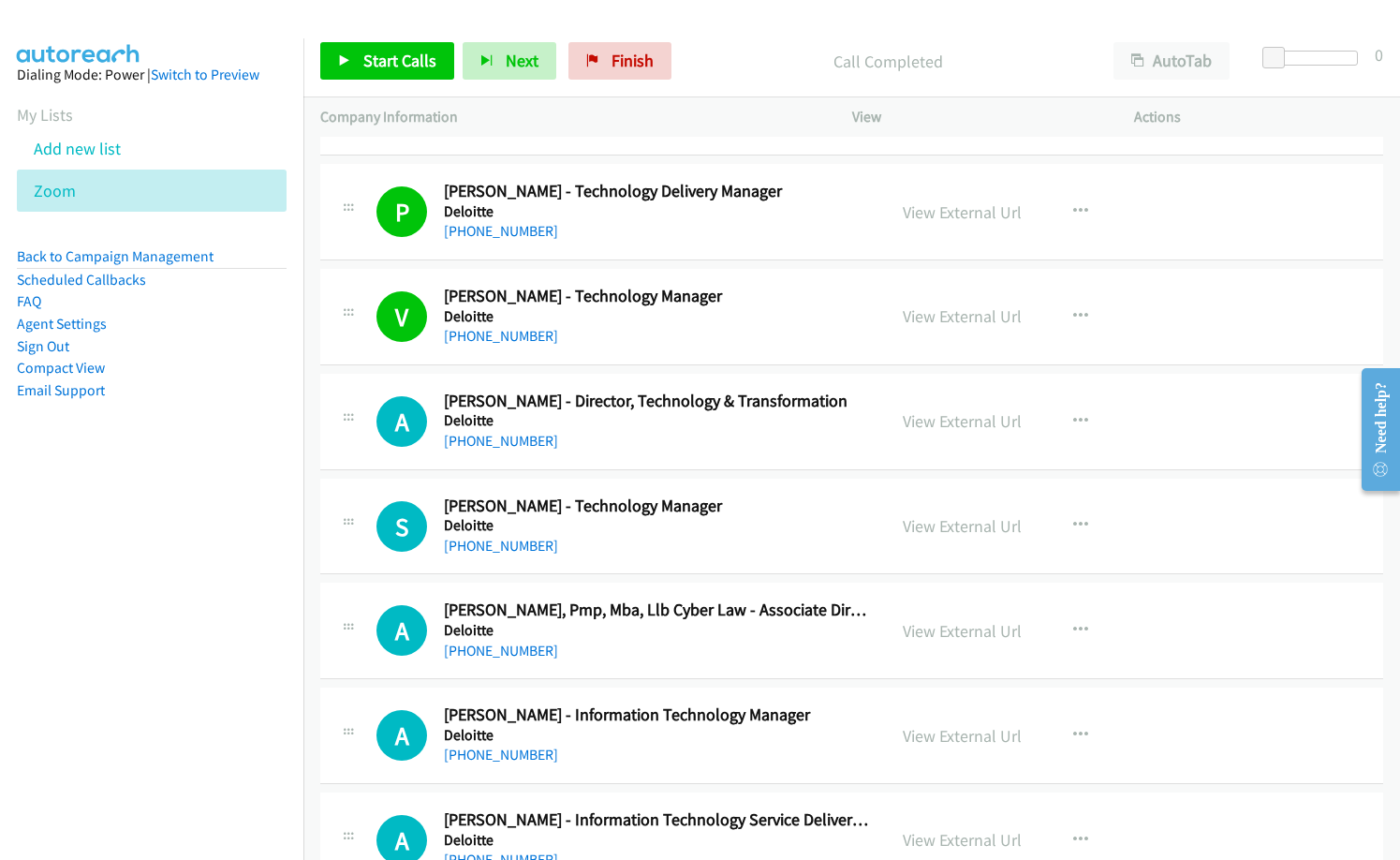
click at [385, 41] on div "Start Calls Pause Next Finish Call Completed AutoTab AutoTab 0" at bounding box center [851, 60] width 1096 height 72
click at [390, 59] on span "Start Calls" at bounding box center [399, 60] width 73 height 21
click at [682, 93] on div "Start Calls Pause Next Finish Started AutoTab AutoTab 0" at bounding box center [851, 60] width 1096 height 72
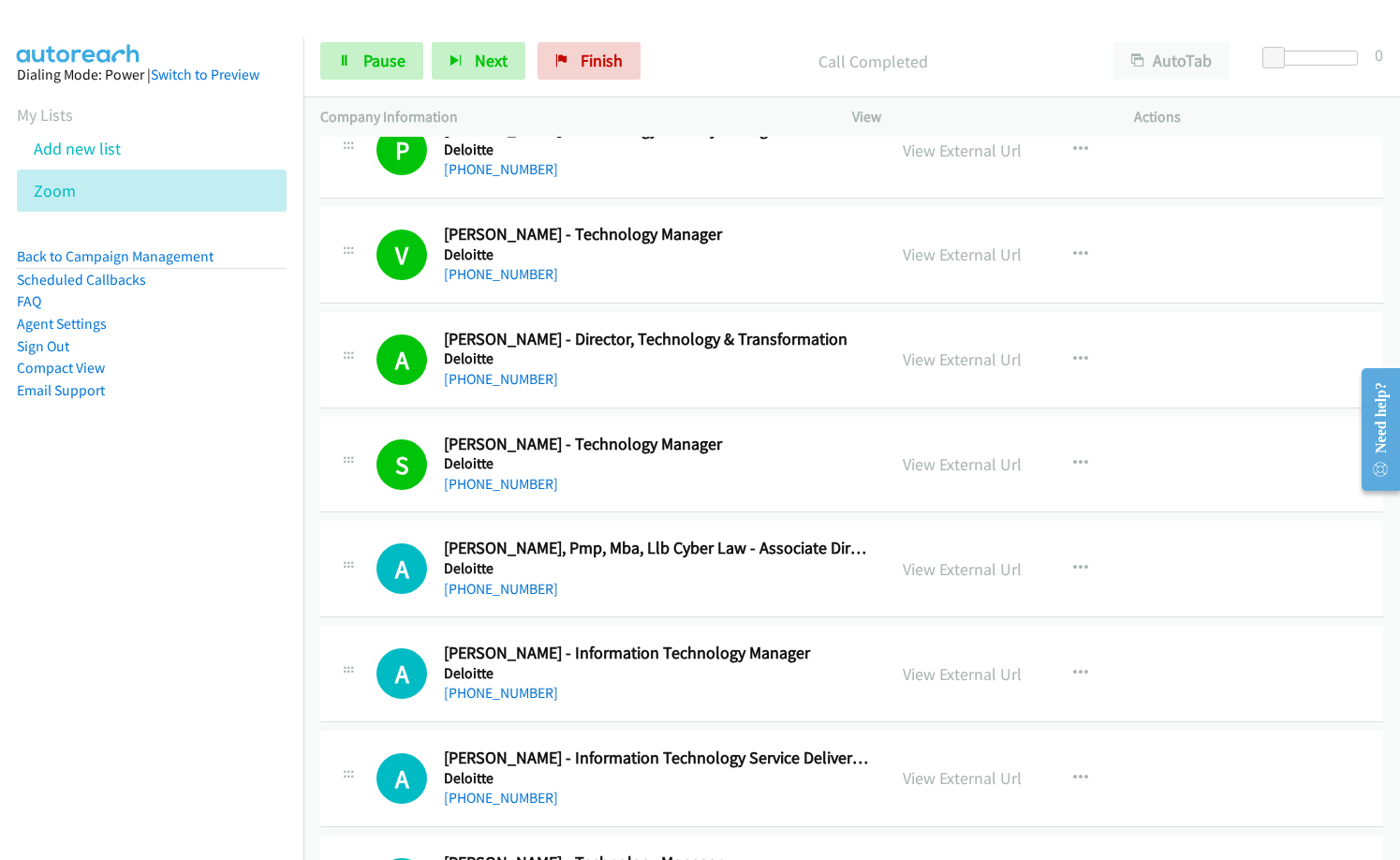
scroll to position [4214, 0]
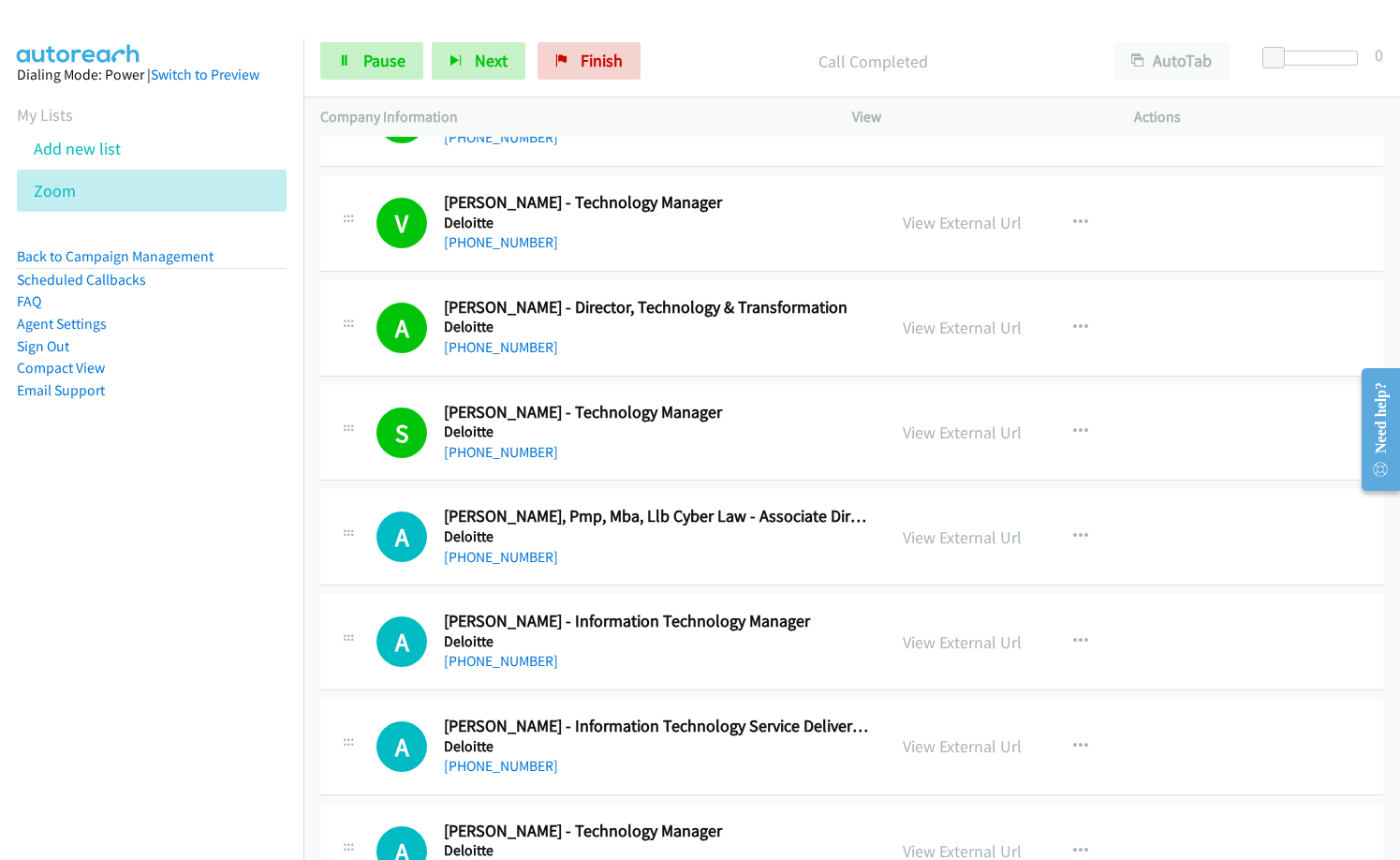
click at [659, 555] on div "[PHONE_NUMBER]" at bounding box center [657, 556] width 425 height 22
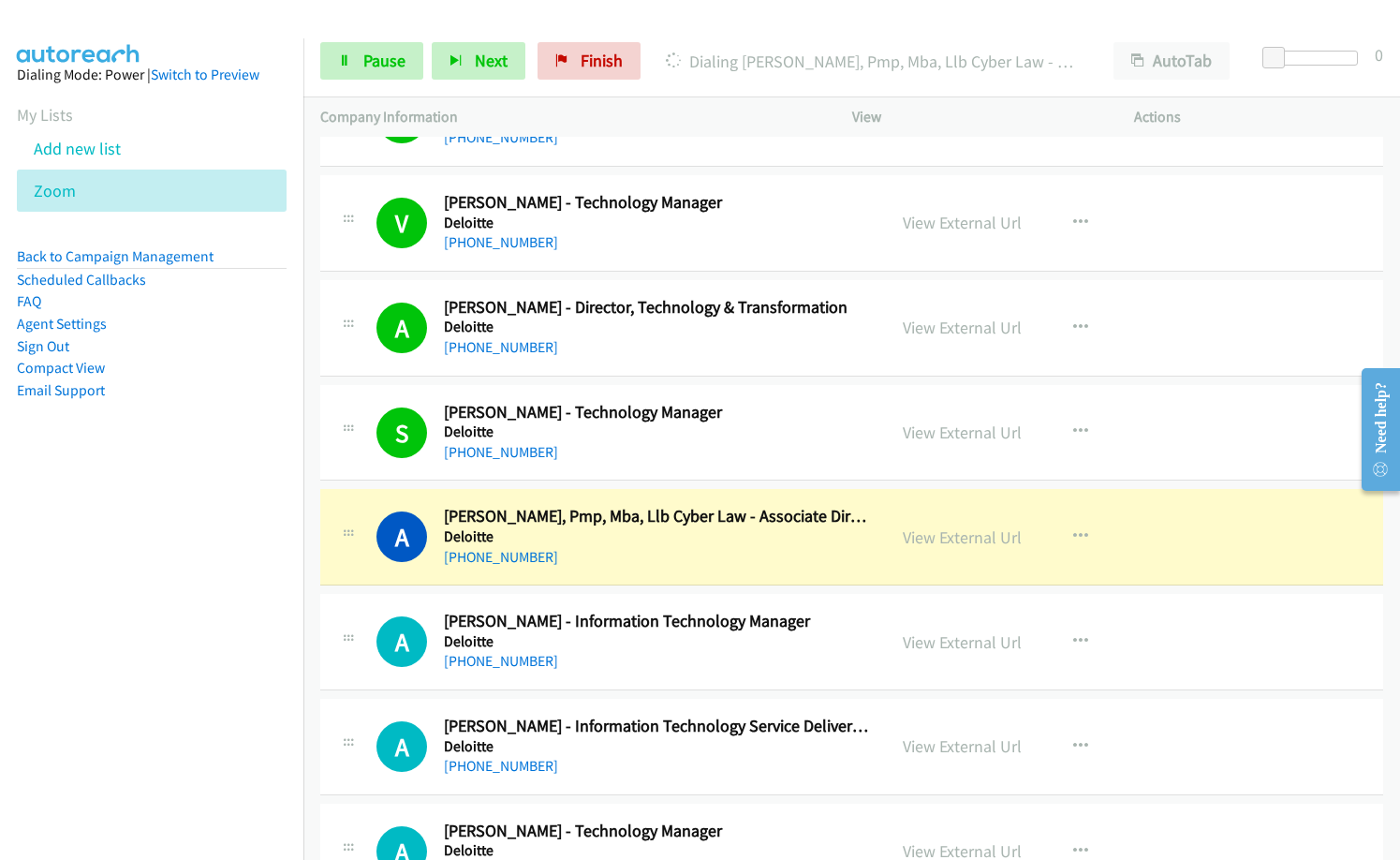
drag, startPoint x: 676, startPoint y: 569, endPoint x: 690, endPoint y: 566, distance: 14.3
click at [676, 569] on div "A Callback Scheduled [PERSON_NAME], Pmp, Mba, Llb Cyber Law - Associate Directo…" at bounding box center [851, 536] width 1063 height 97
click at [923, 535] on link "View External Url" at bounding box center [962, 537] width 119 height 21
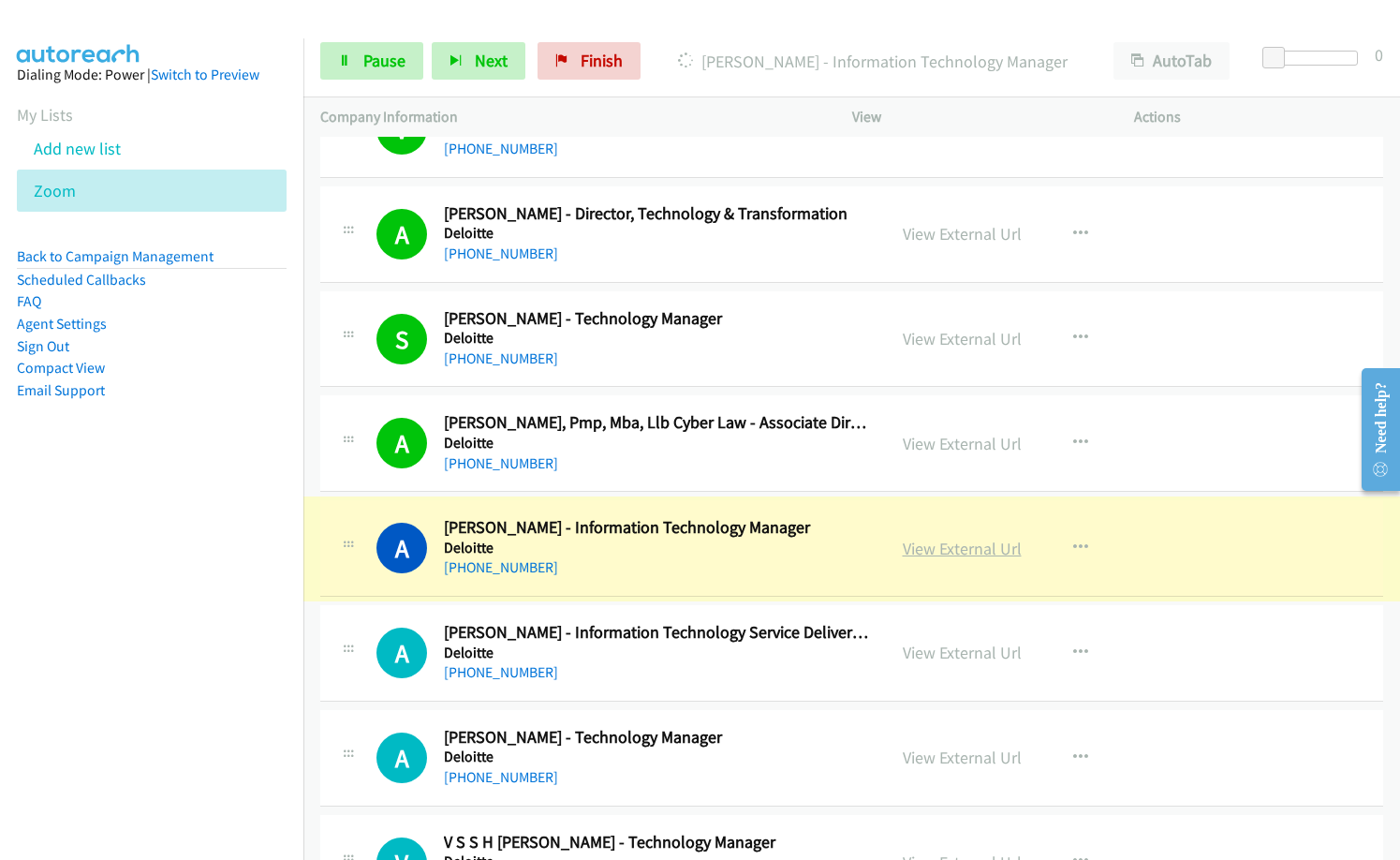
click at [908, 551] on link "View External Url" at bounding box center [962, 548] width 119 height 21
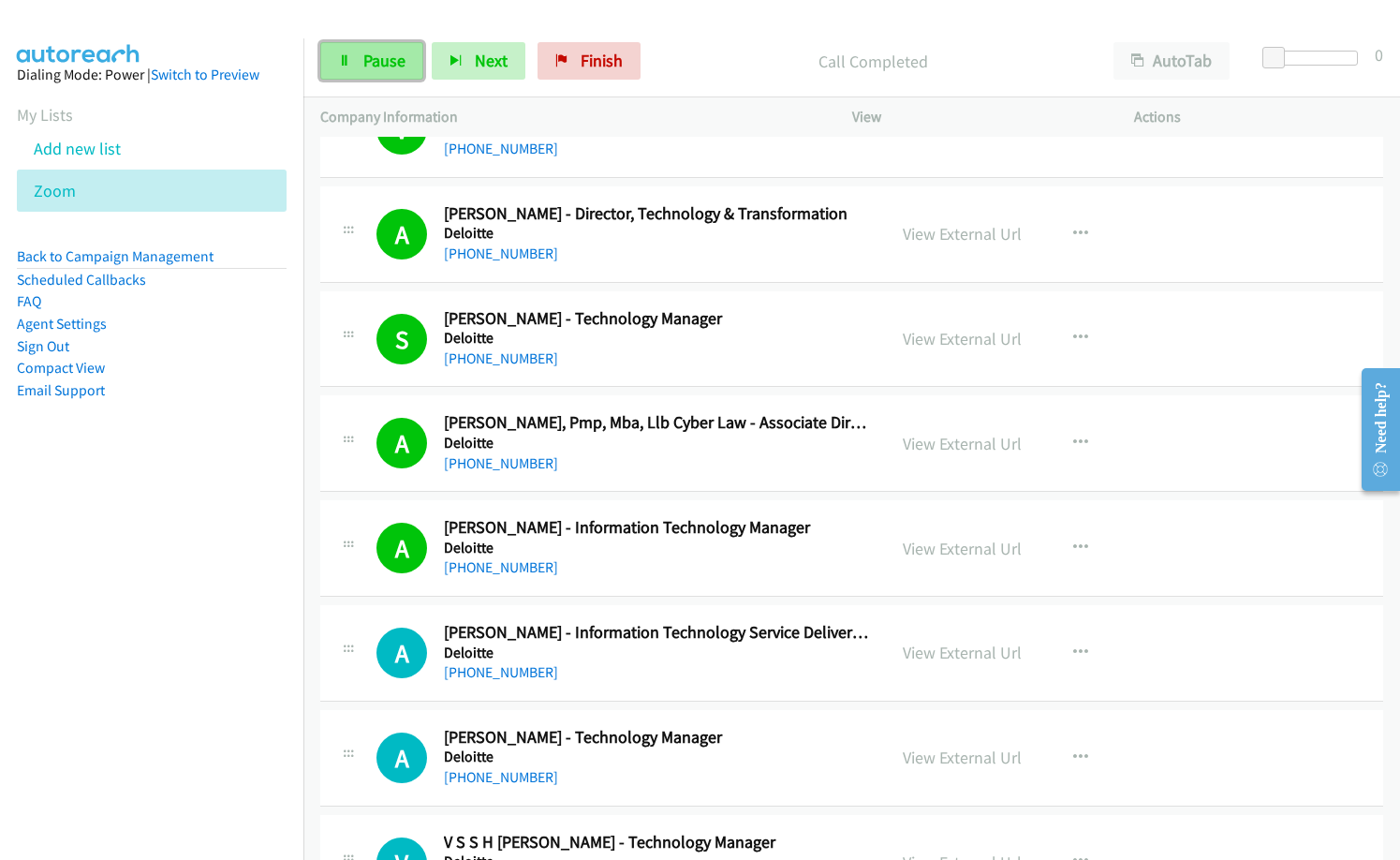
click at [374, 64] on span "Pause" at bounding box center [384, 60] width 42 height 21
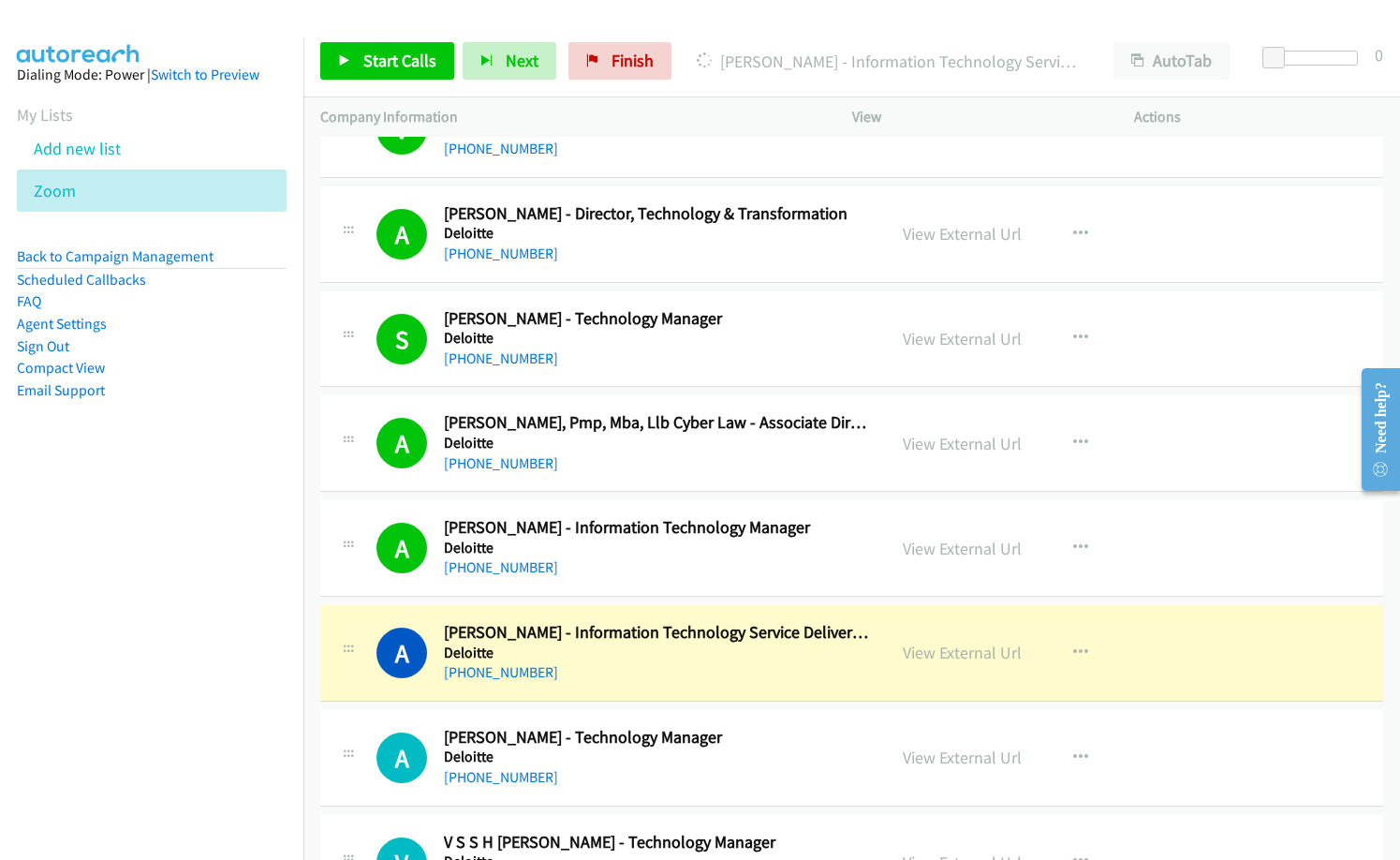
click at [176, 637] on nav "Dialing Mode: Power | Switch to Preview My Lists Add new list Zoom Back to Camp…" at bounding box center [152, 468] width 305 height 860
click at [738, 61] on p "[PERSON_NAME] - Information Technology Service Delivery Manager" at bounding box center [889, 61] width 383 height 25
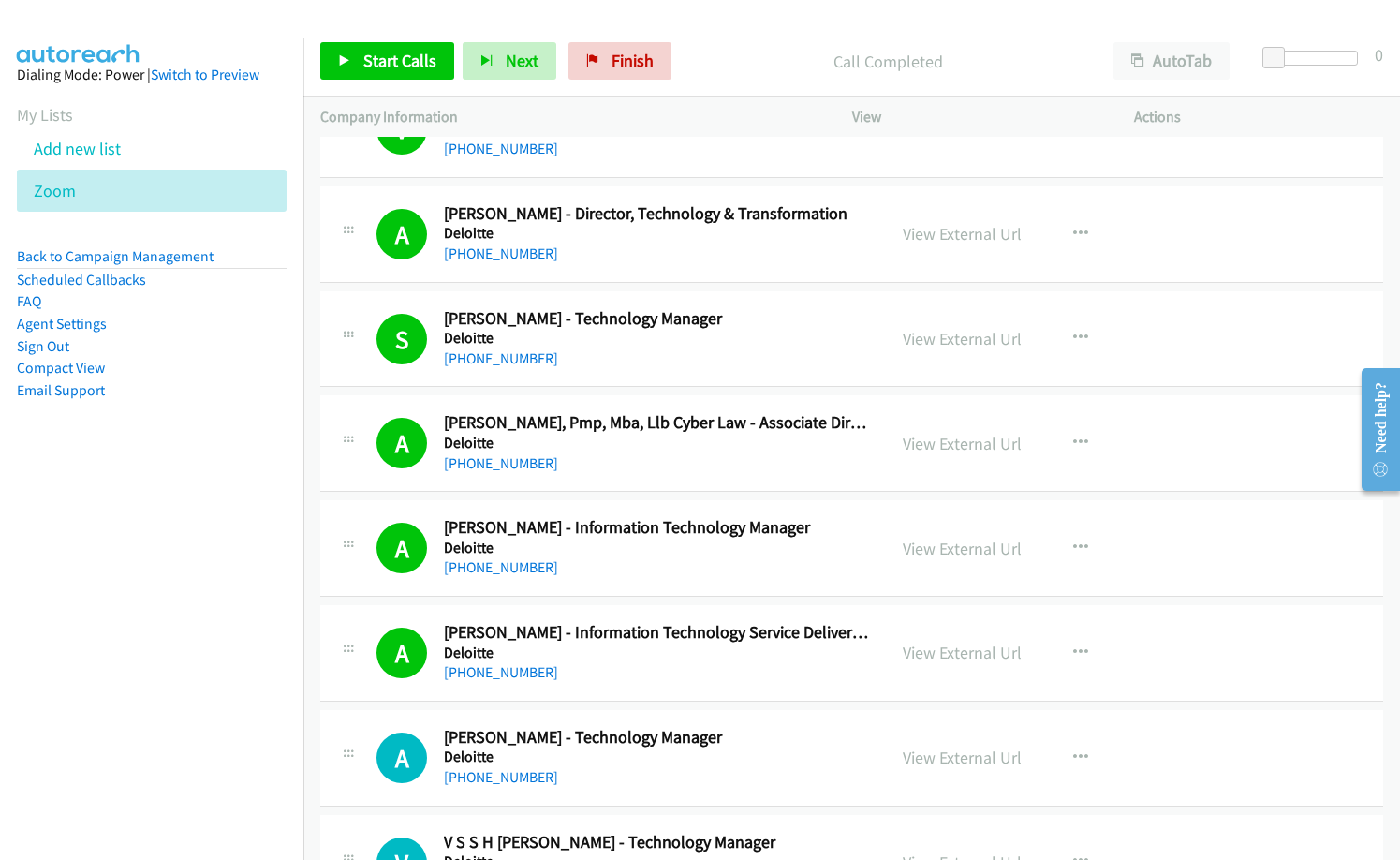
scroll to position [4589, 0]
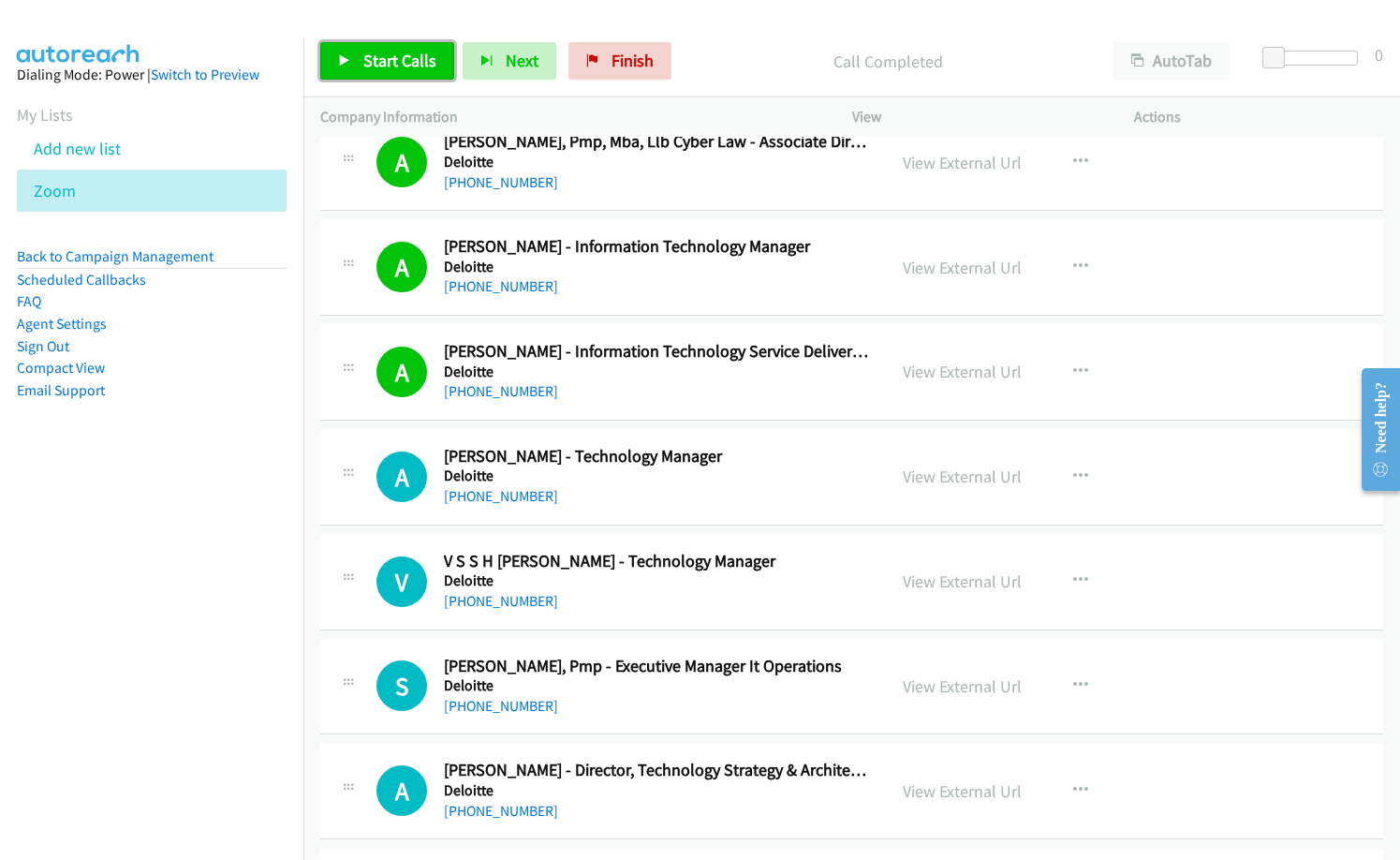
click at [395, 57] on span "Start Calls" at bounding box center [399, 60] width 73 height 21
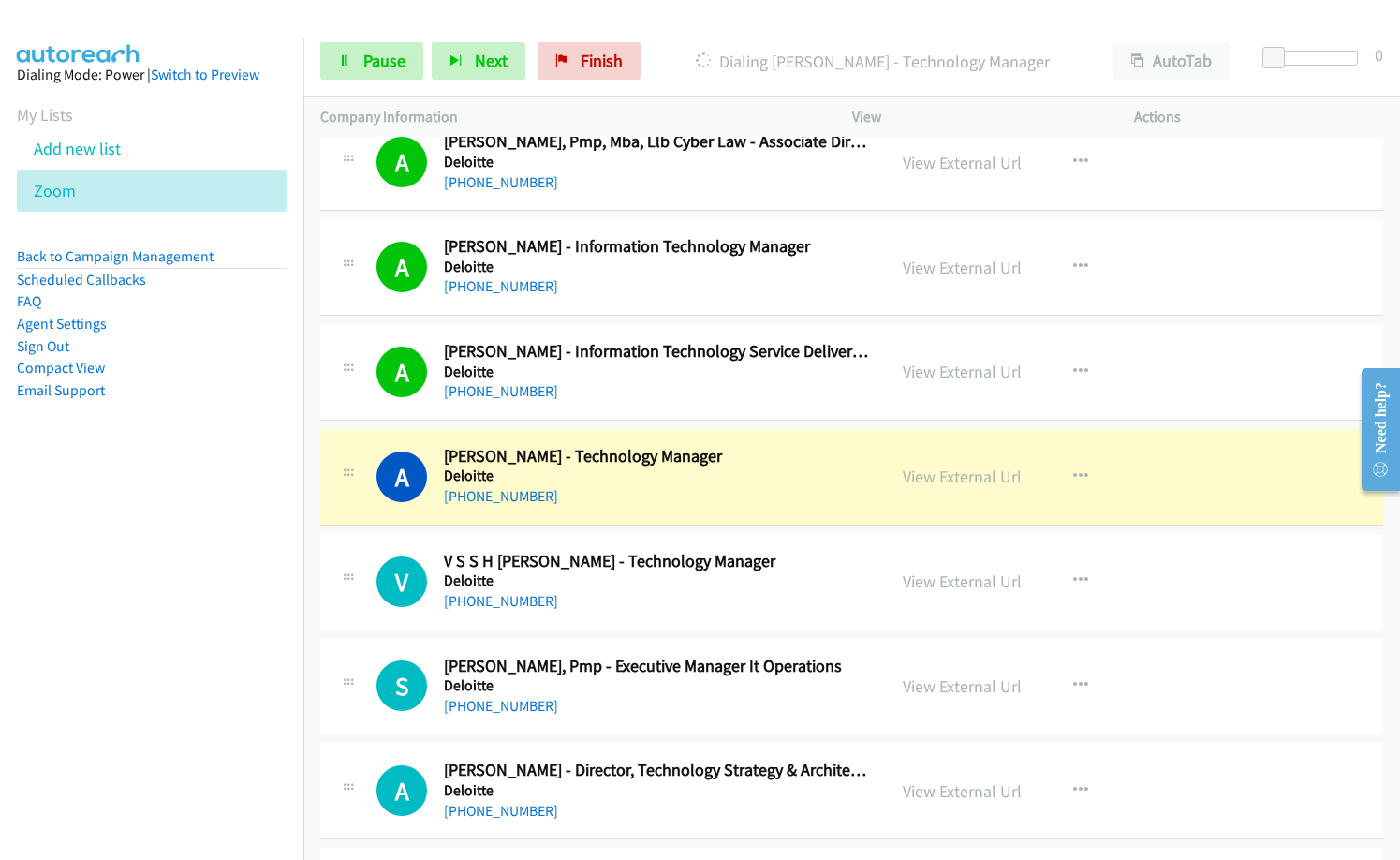
click at [680, 489] on div "[PHONE_NUMBER]" at bounding box center [657, 496] width 425 height 22
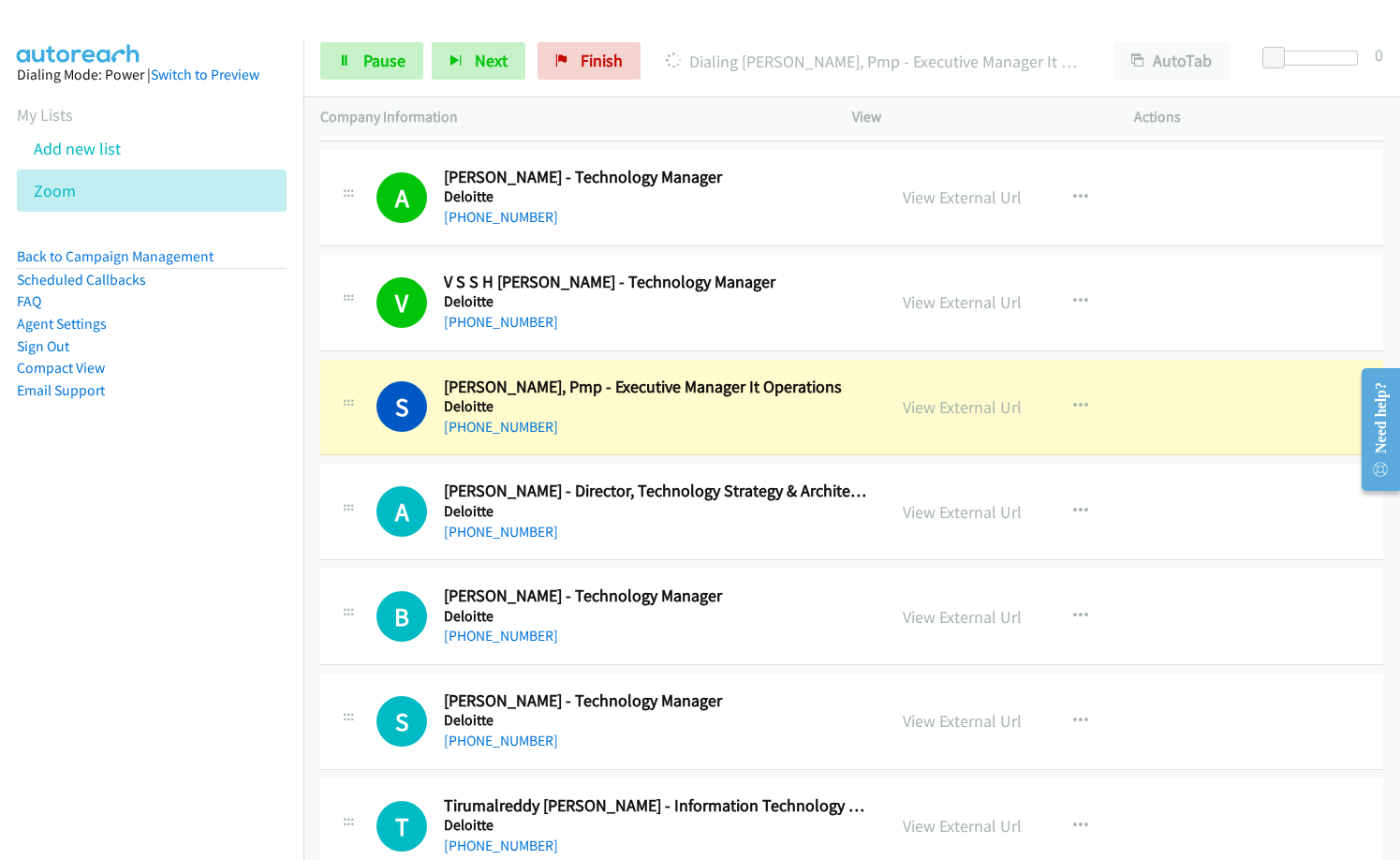
scroll to position [4870, 0]
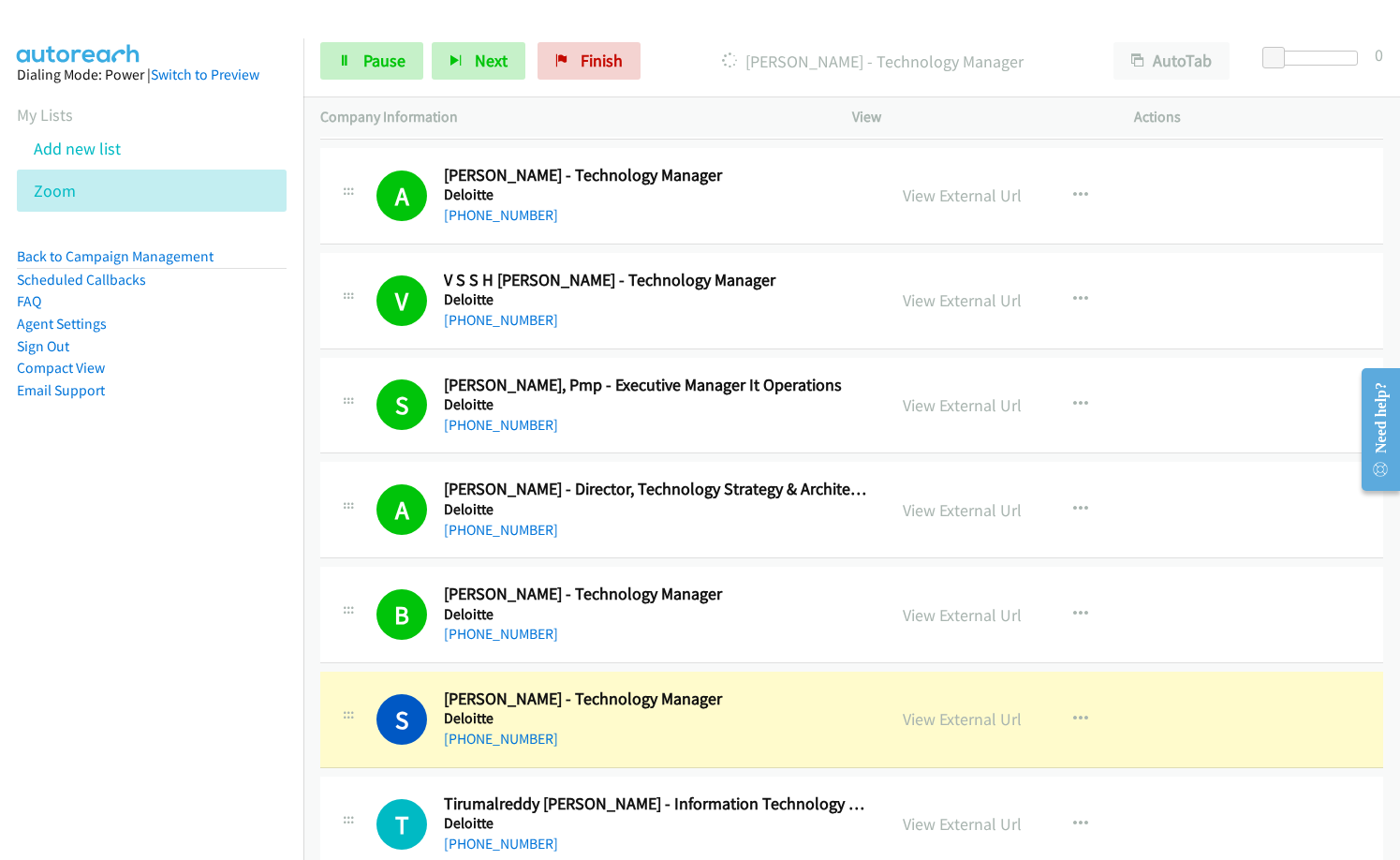
click at [844, 699] on h2 "[PERSON_NAME] - Technology Manager" at bounding box center [657, 699] width 425 height 21
click at [968, 721] on link "View External Url" at bounding box center [962, 718] width 119 height 21
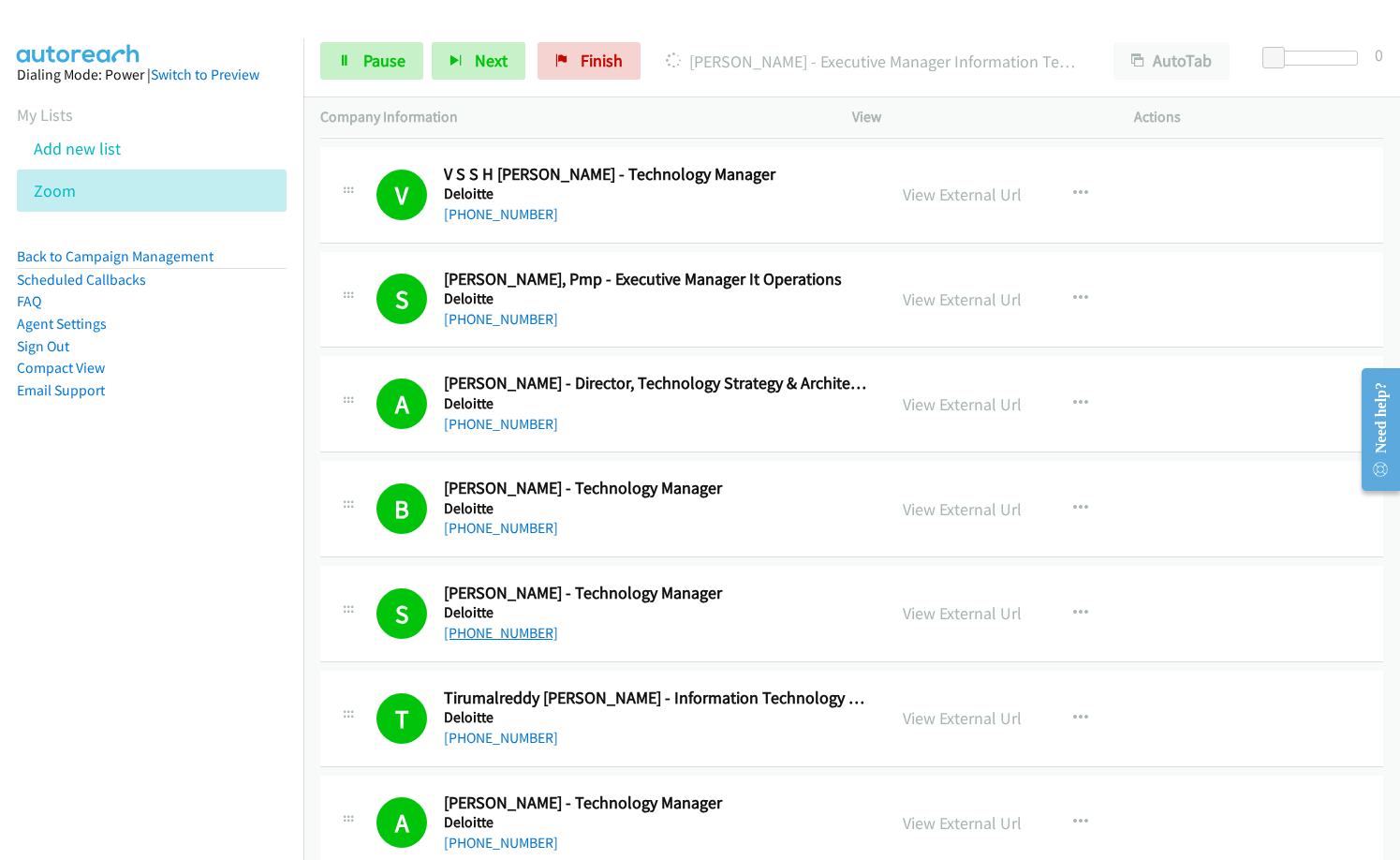
scroll to position [5150, 0]
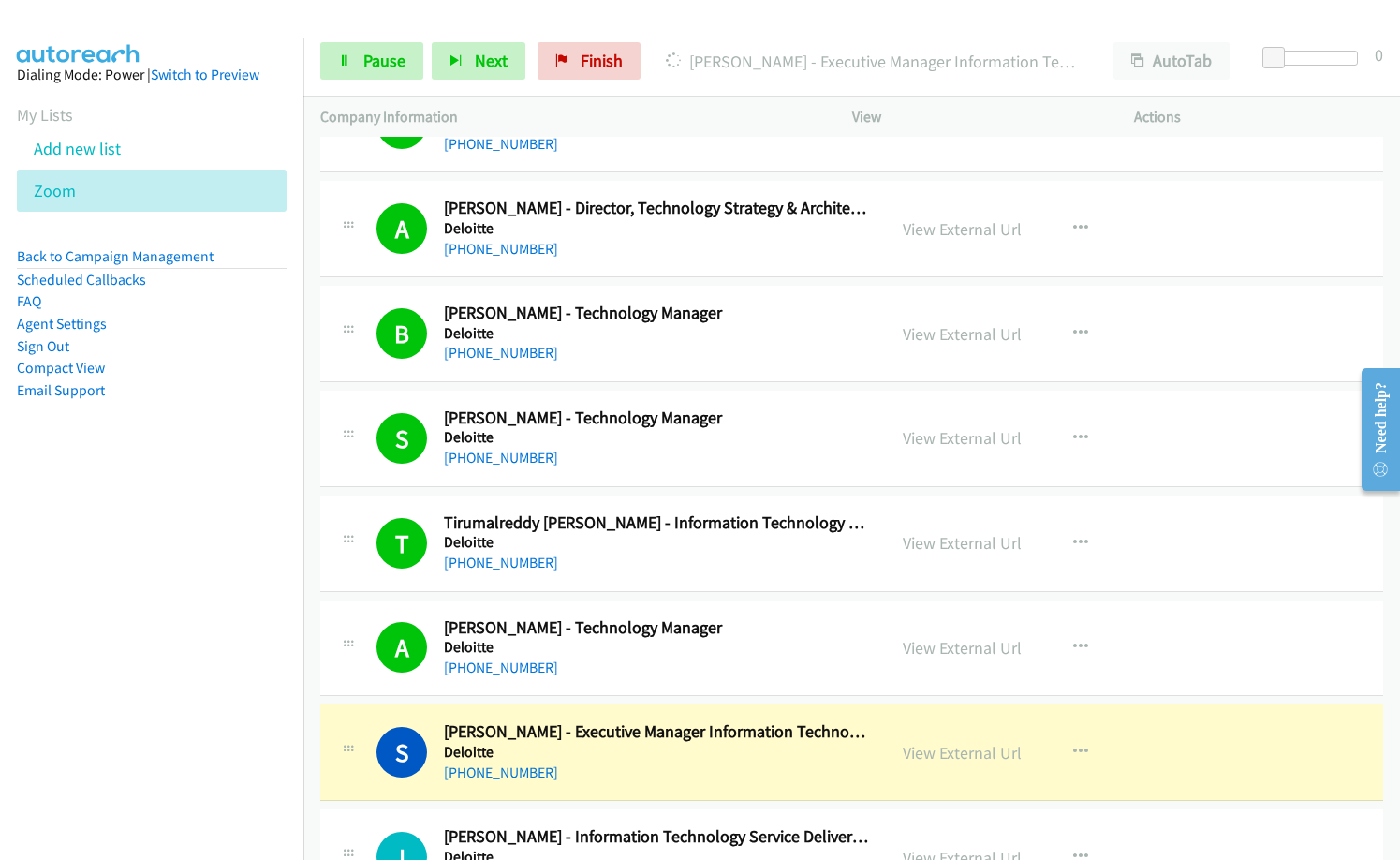
drag, startPoint x: 173, startPoint y: 683, endPoint x: 234, endPoint y: 654, distance: 67.5
click at [185, 681] on nav "Dialing Mode: Power | Switch to Preview My Lists Add new list Zoom Back to Camp…" at bounding box center [152, 468] width 305 height 860
click at [386, 60] on span "Pause" at bounding box center [384, 60] width 42 height 21
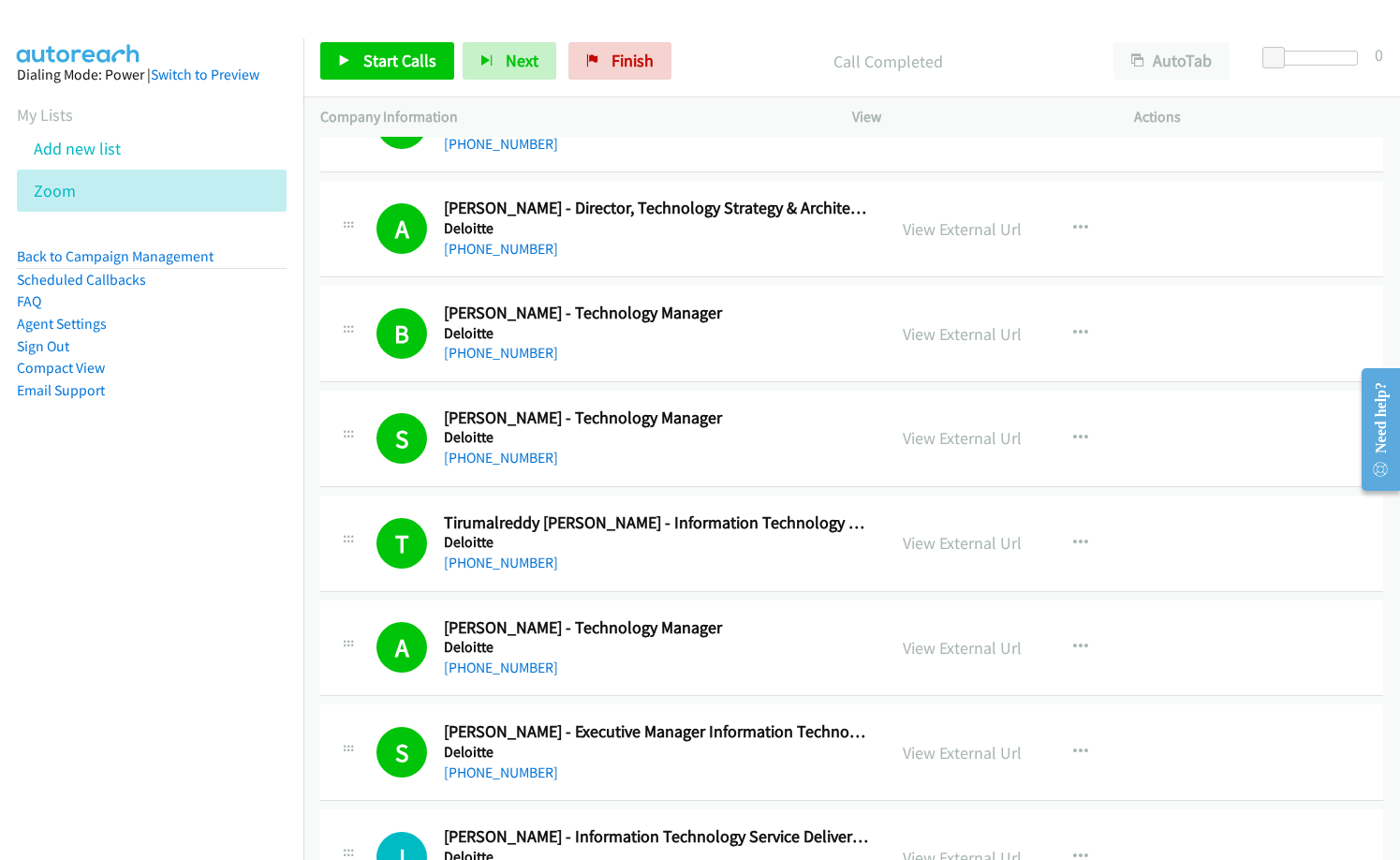
click at [666, 124] on p "Company Information" at bounding box center [569, 117] width 498 height 22
click at [955, 756] on link "View External Url" at bounding box center [962, 752] width 119 height 21
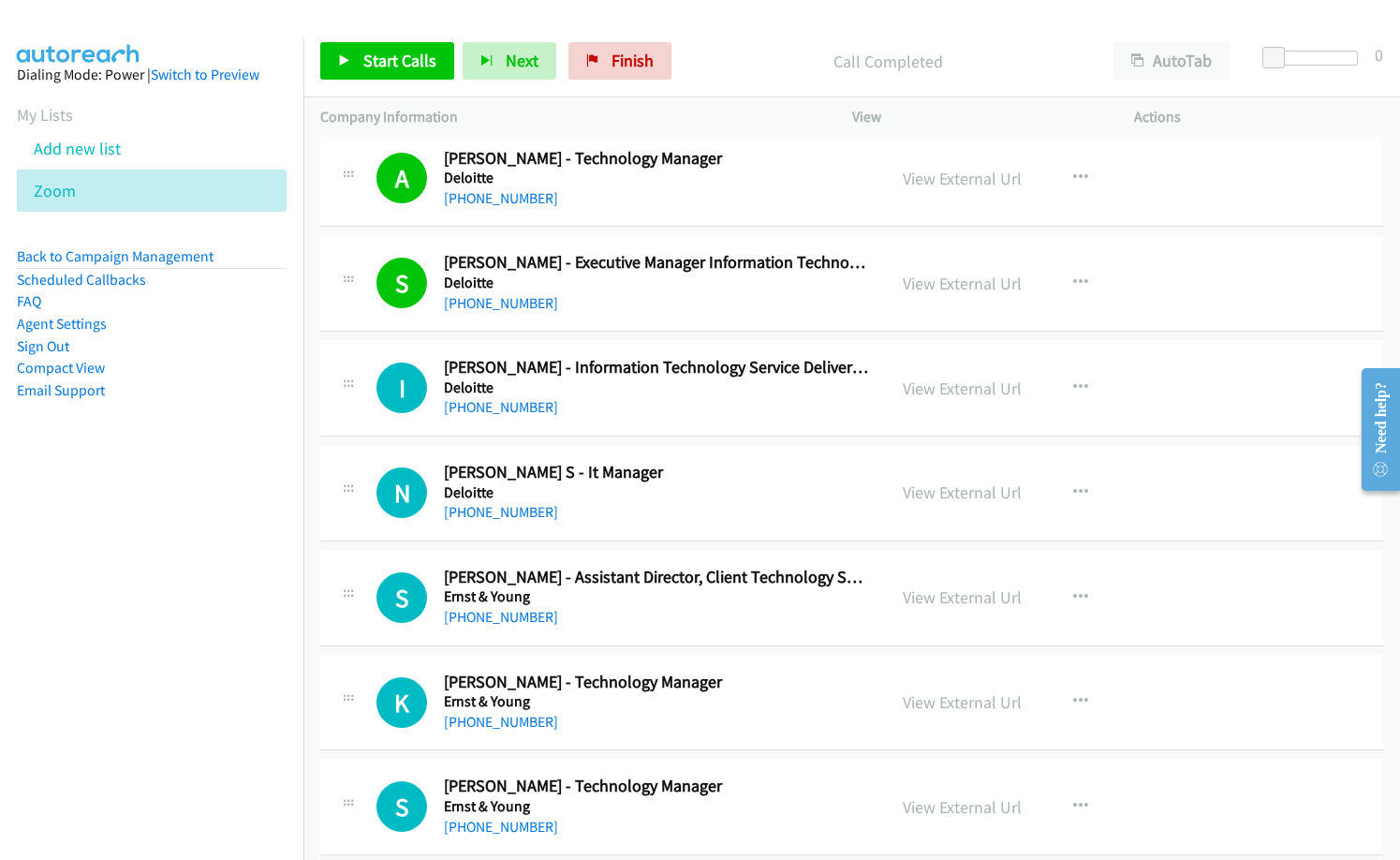
scroll to position [5619, 0]
click at [604, 66] on link "Finish" at bounding box center [621, 60] width 103 height 37
